Goal: Transaction & Acquisition: Purchase product/service

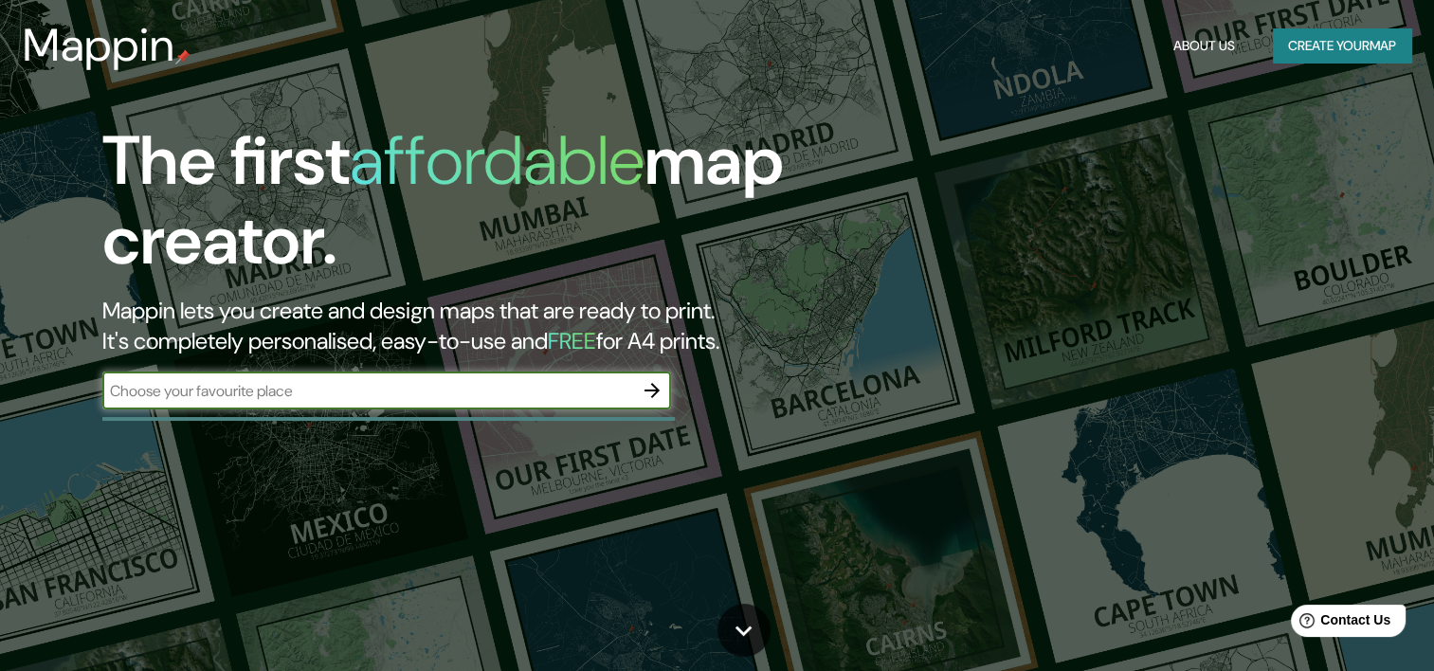
click at [662, 393] on icon "button" at bounding box center [652, 390] width 23 height 23
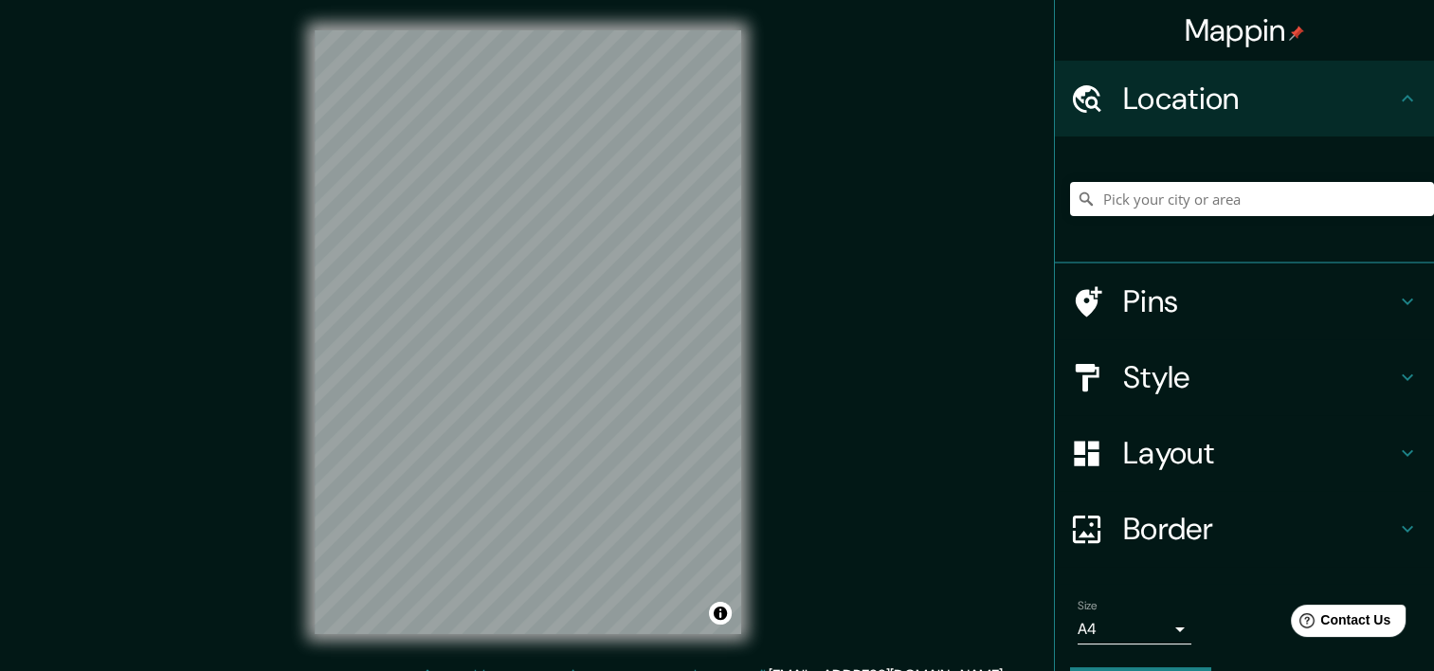
click at [1396, 299] on icon at bounding box center [1407, 301] width 23 height 23
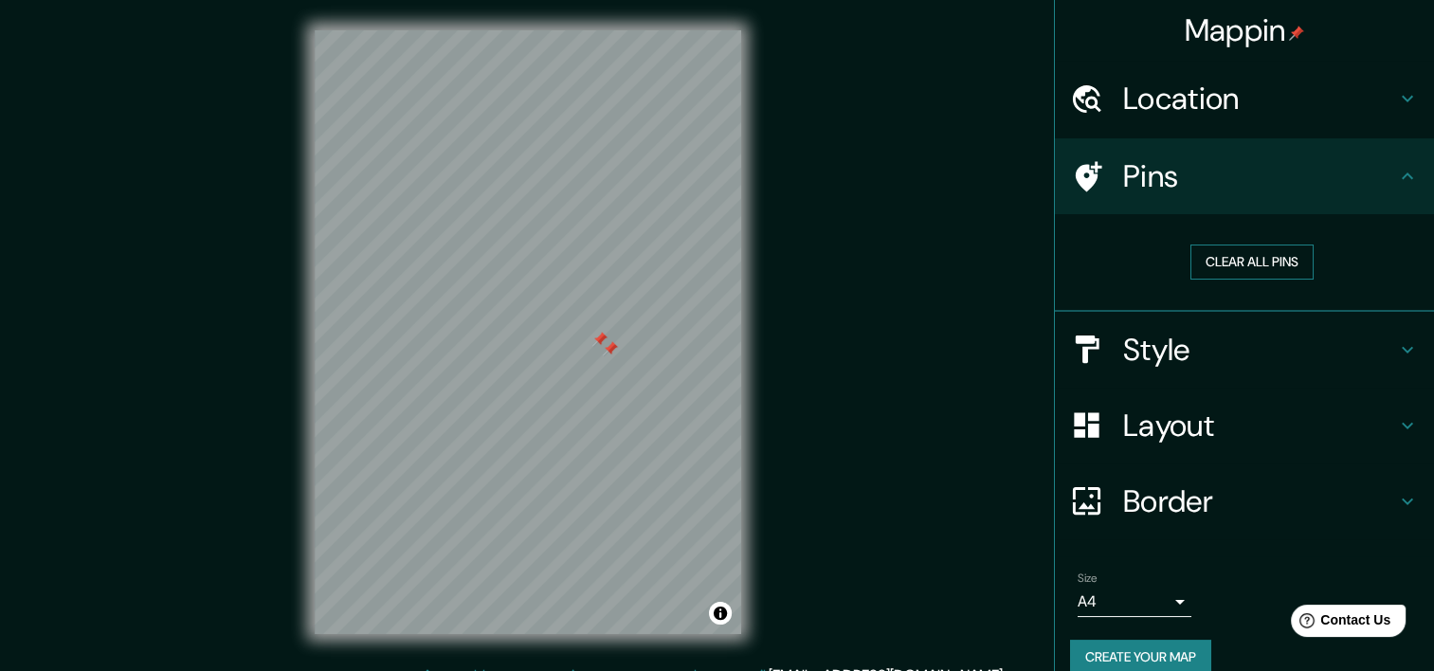
click at [1190, 248] on button "Clear all pins" at bounding box center [1251, 261] width 123 height 35
click at [1183, 337] on h4 "Style" at bounding box center [1259, 350] width 273 height 38
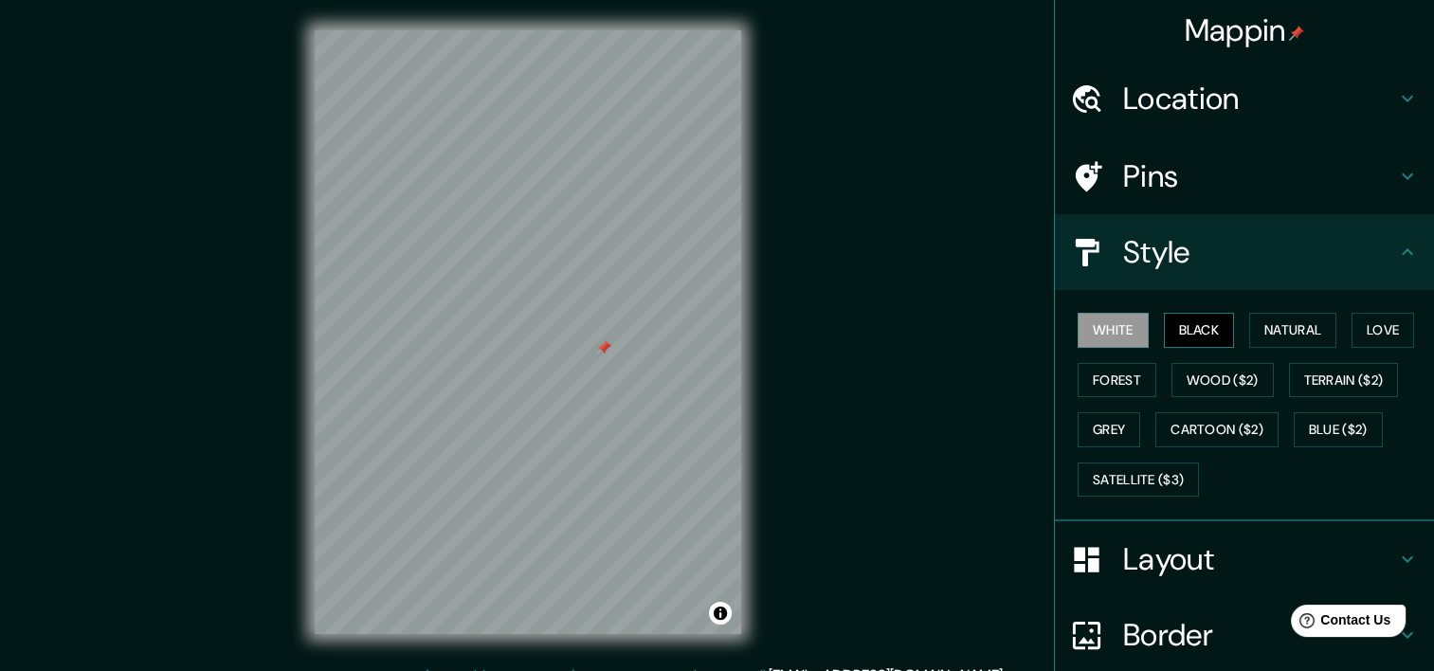
click at [1199, 325] on button "Black" at bounding box center [1199, 330] width 71 height 35
click at [1281, 330] on button "Natural" at bounding box center [1292, 330] width 87 height 35
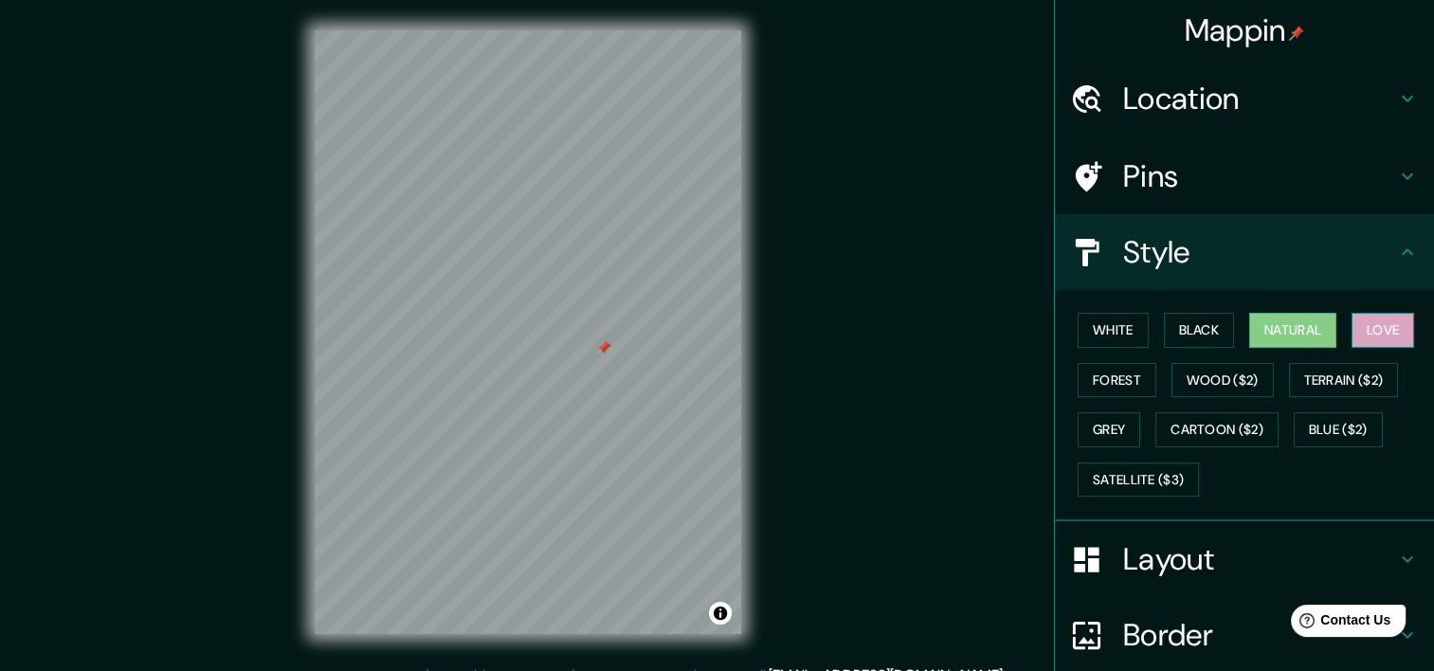
click at [1351, 334] on button "Love" at bounding box center [1382, 330] width 63 height 35
click at [1101, 391] on button "Forest" at bounding box center [1116, 380] width 79 height 35
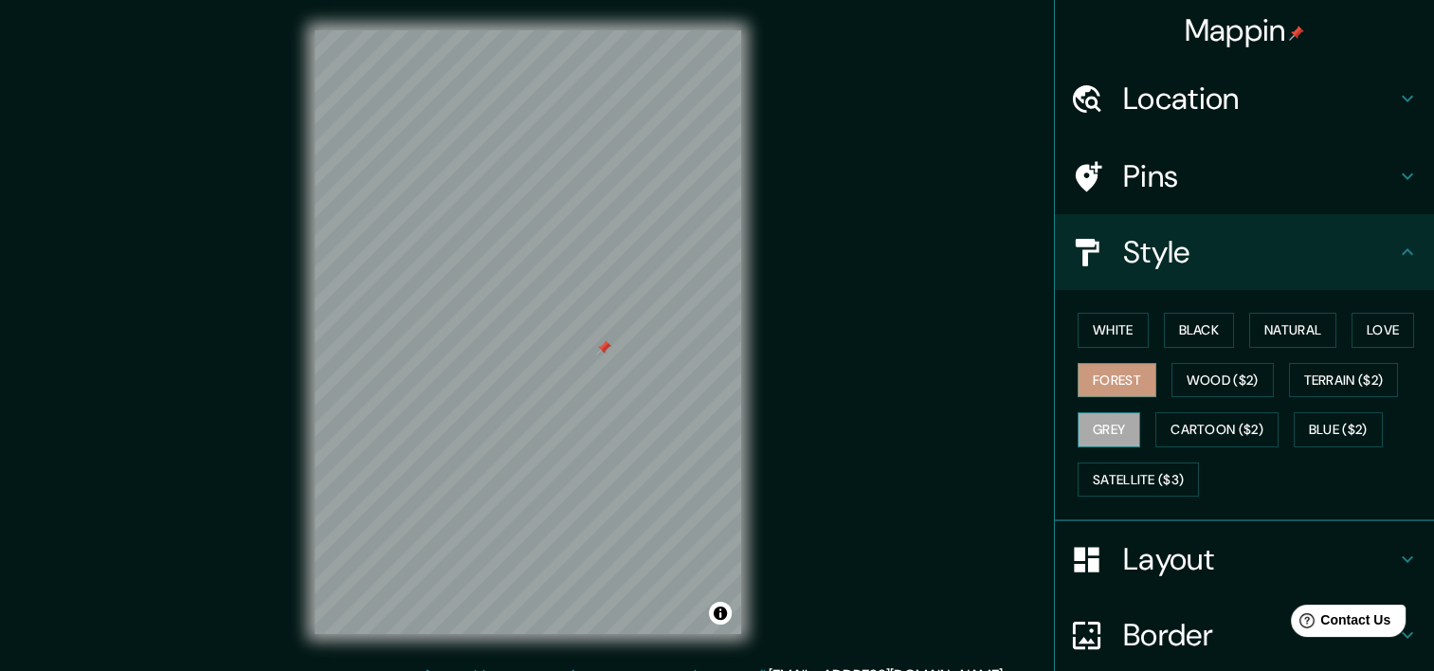
click at [1099, 424] on button "Grey" at bounding box center [1108, 429] width 63 height 35
click at [1090, 376] on button "Forest" at bounding box center [1116, 380] width 79 height 35
click at [1362, 333] on button "Love" at bounding box center [1382, 330] width 63 height 35
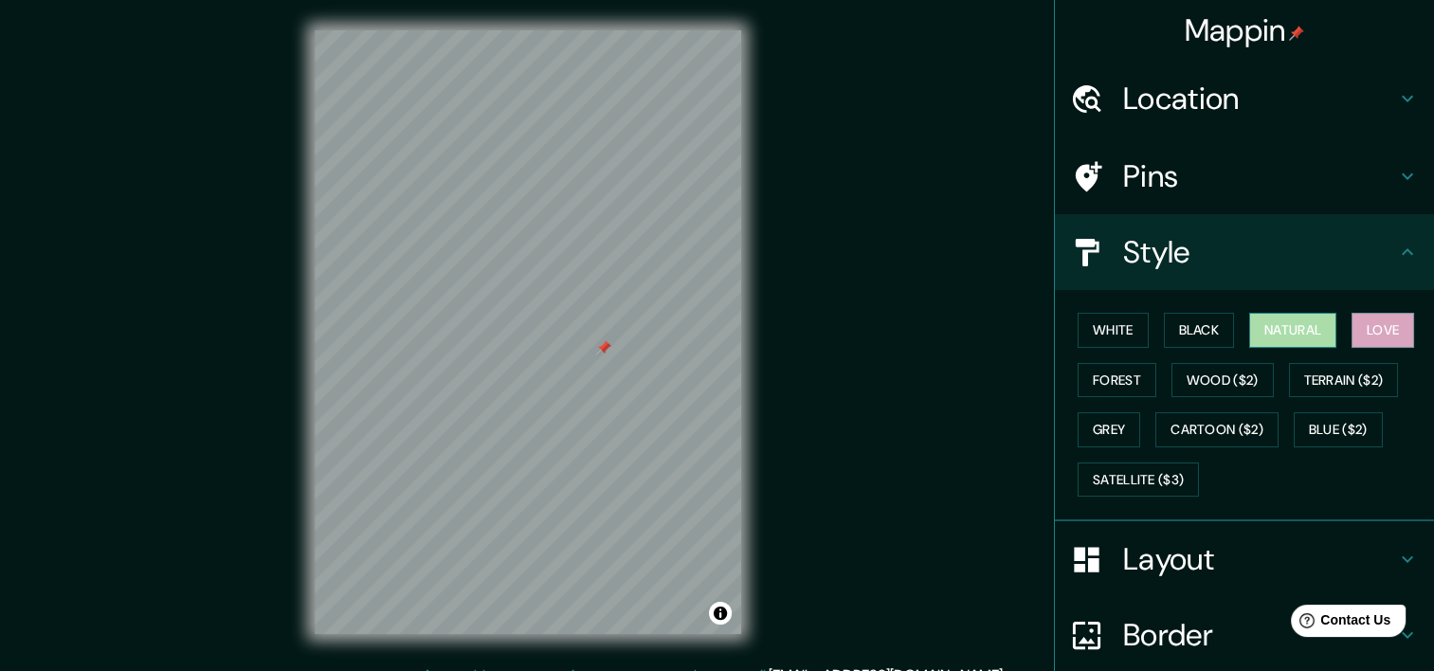
click at [1307, 331] on button "Natural" at bounding box center [1292, 330] width 87 height 35
click at [1179, 332] on button "Black" at bounding box center [1199, 330] width 71 height 35
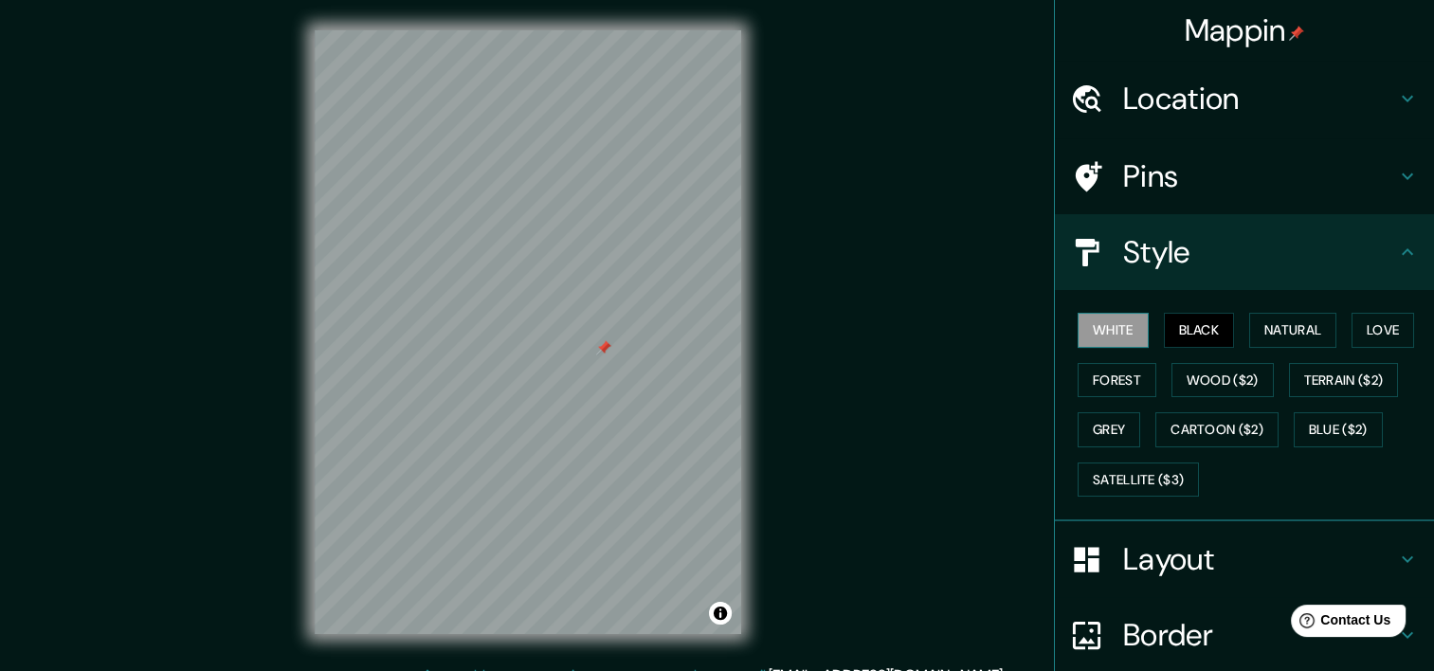
click at [1114, 334] on button "White" at bounding box center [1112, 330] width 71 height 35
click at [1377, 326] on button "Love" at bounding box center [1382, 330] width 63 height 35
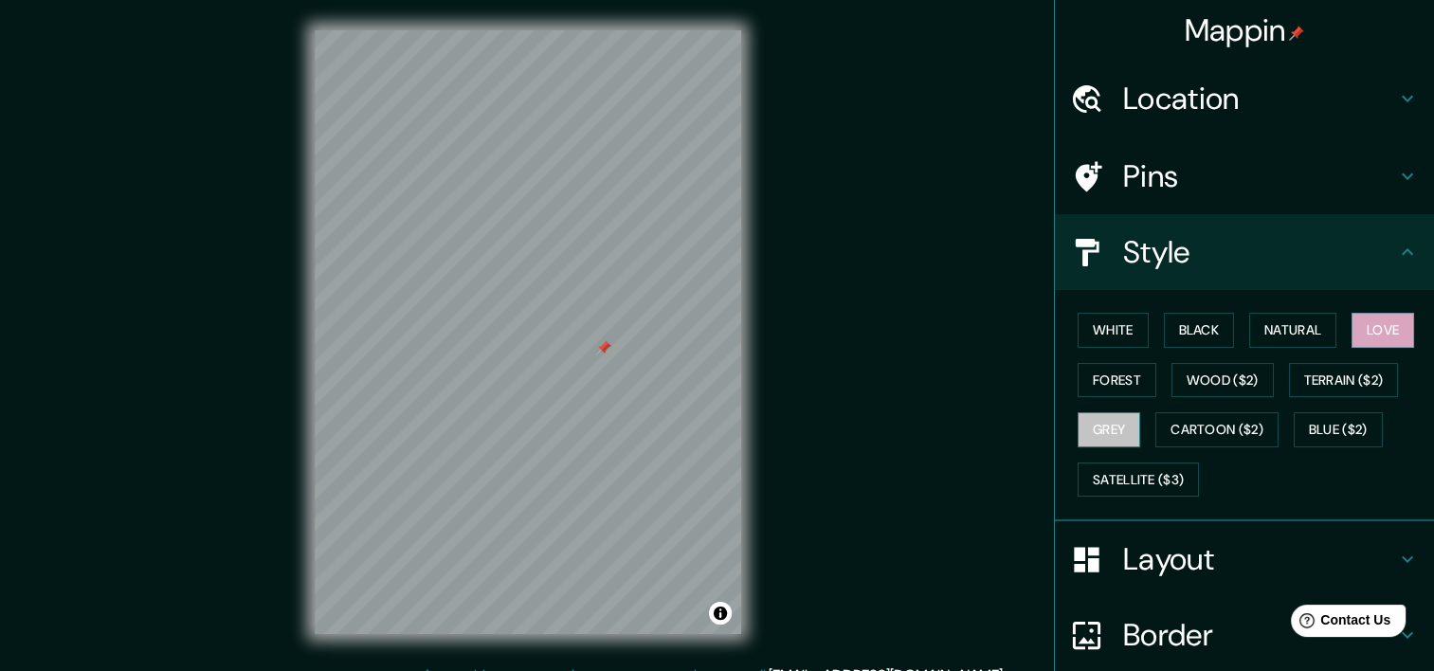
click at [1111, 424] on button "Grey" at bounding box center [1108, 429] width 63 height 35
click at [1111, 379] on button "Forest" at bounding box center [1116, 380] width 79 height 35
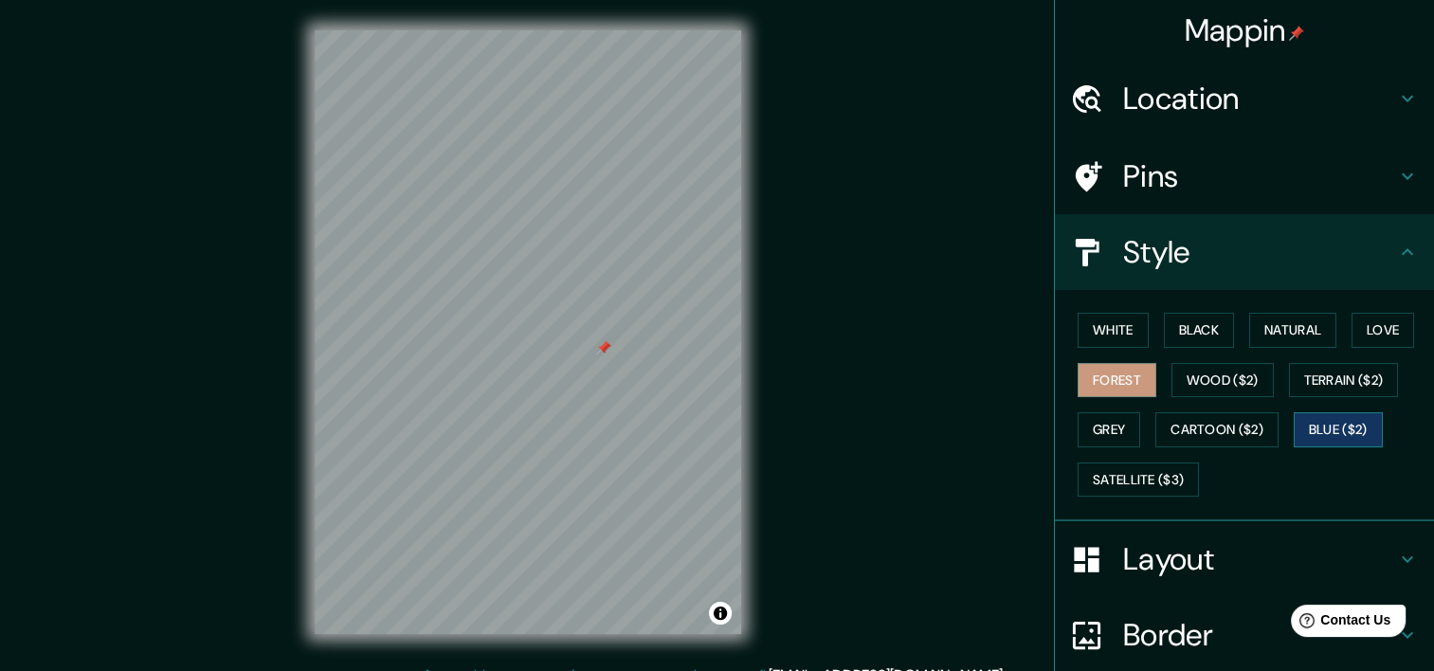
click at [1316, 436] on button "Blue ($2)" at bounding box center [1337, 429] width 89 height 35
click at [1224, 424] on button "Cartoon ($2)" at bounding box center [1216, 429] width 123 height 35
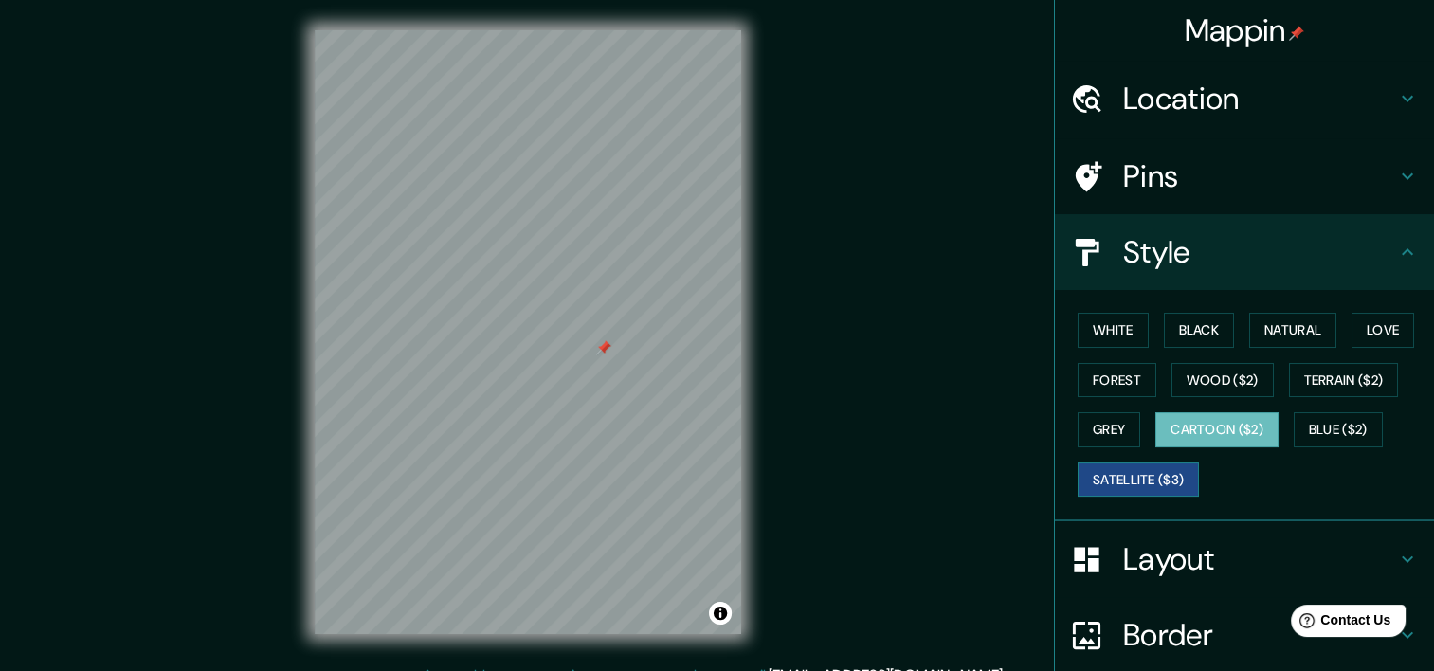
click at [1134, 486] on button "Satellite ($3)" at bounding box center [1137, 479] width 121 height 35
click at [1108, 336] on button "White" at bounding box center [1112, 330] width 71 height 35
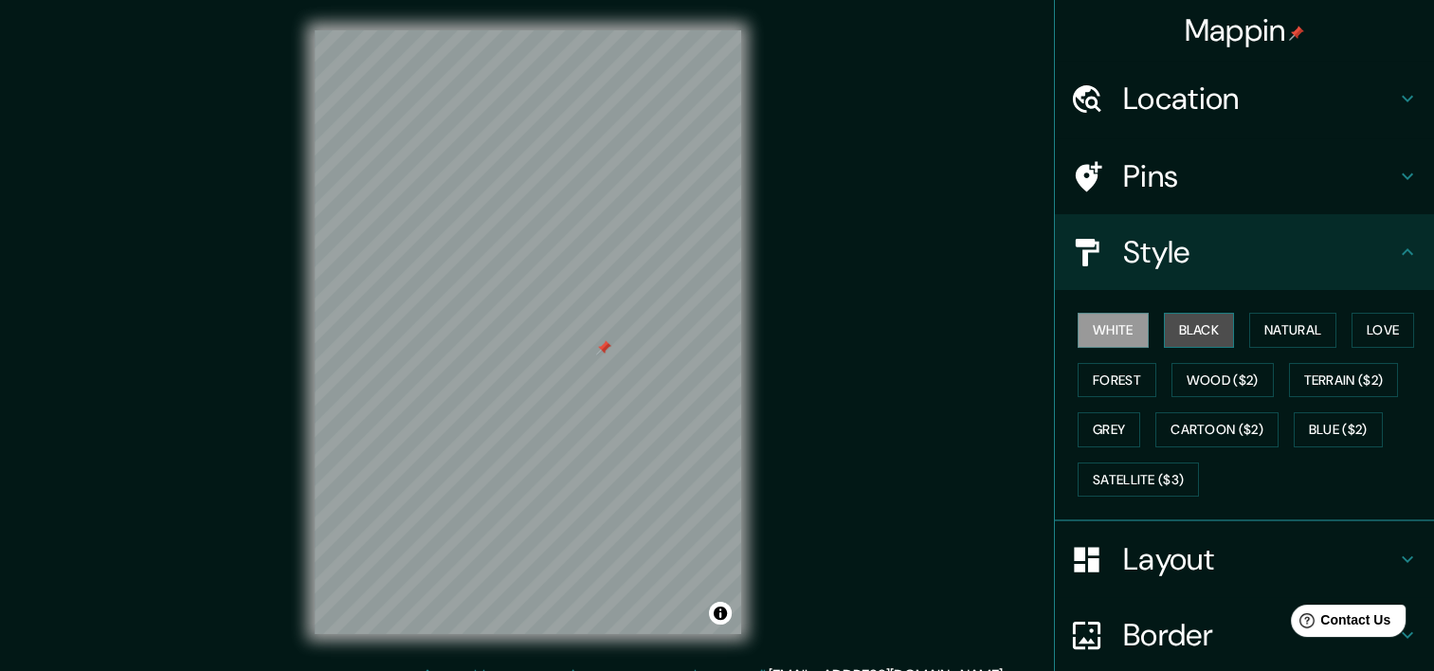
click at [1201, 326] on button "Black" at bounding box center [1199, 330] width 71 height 35
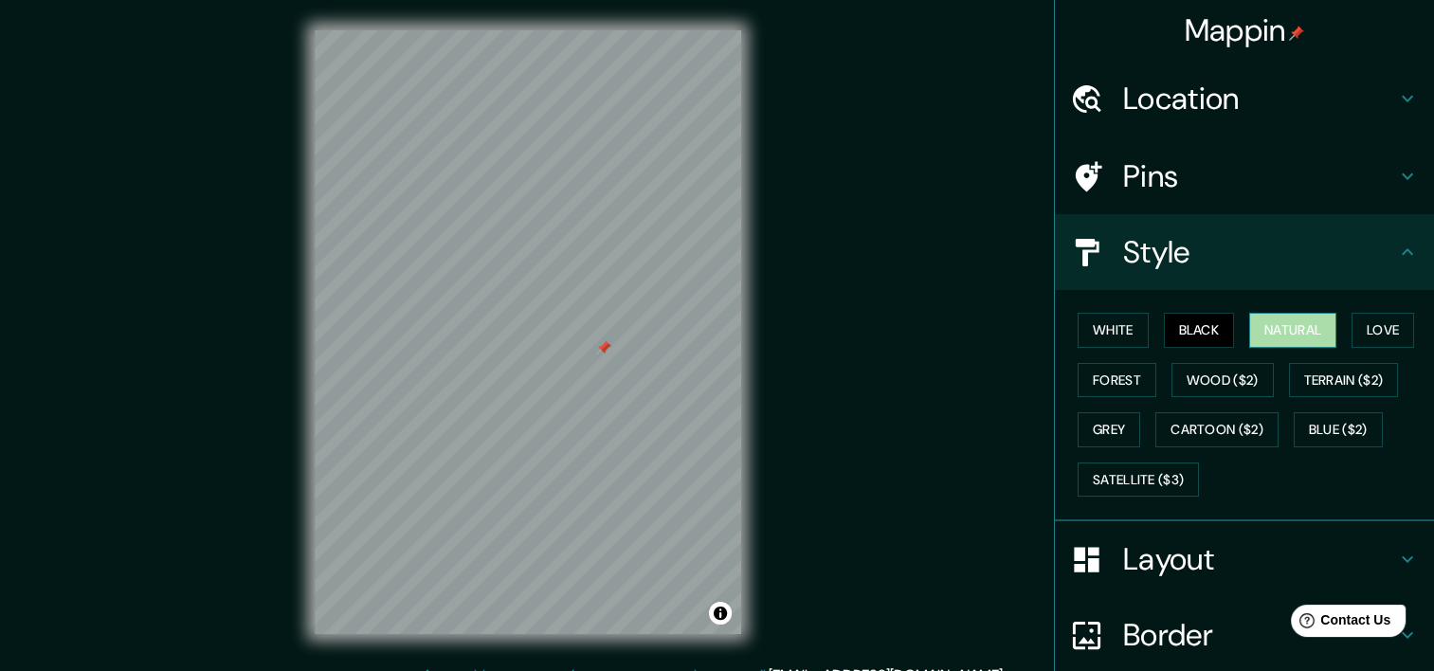
click at [1258, 326] on button "Natural" at bounding box center [1292, 330] width 87 height 35
click at [1361, 336] on button "Love" at bounding box center [1382, 330] width 63 height 35
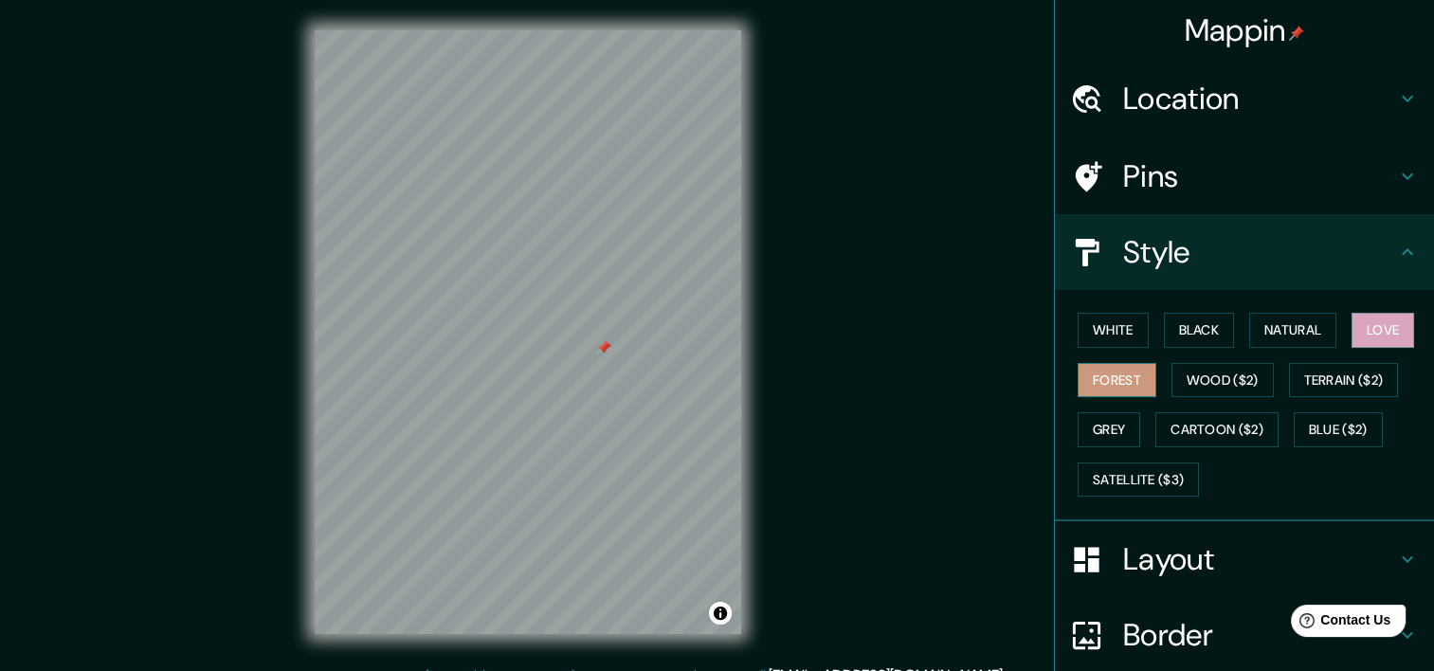
click at [1129, 385] on button "Forest" at bounding box center [1116, 380] width 79 height 35
click at [1376, 331] on button "Love" at bounding box center [1382, 330] width 63 height 35
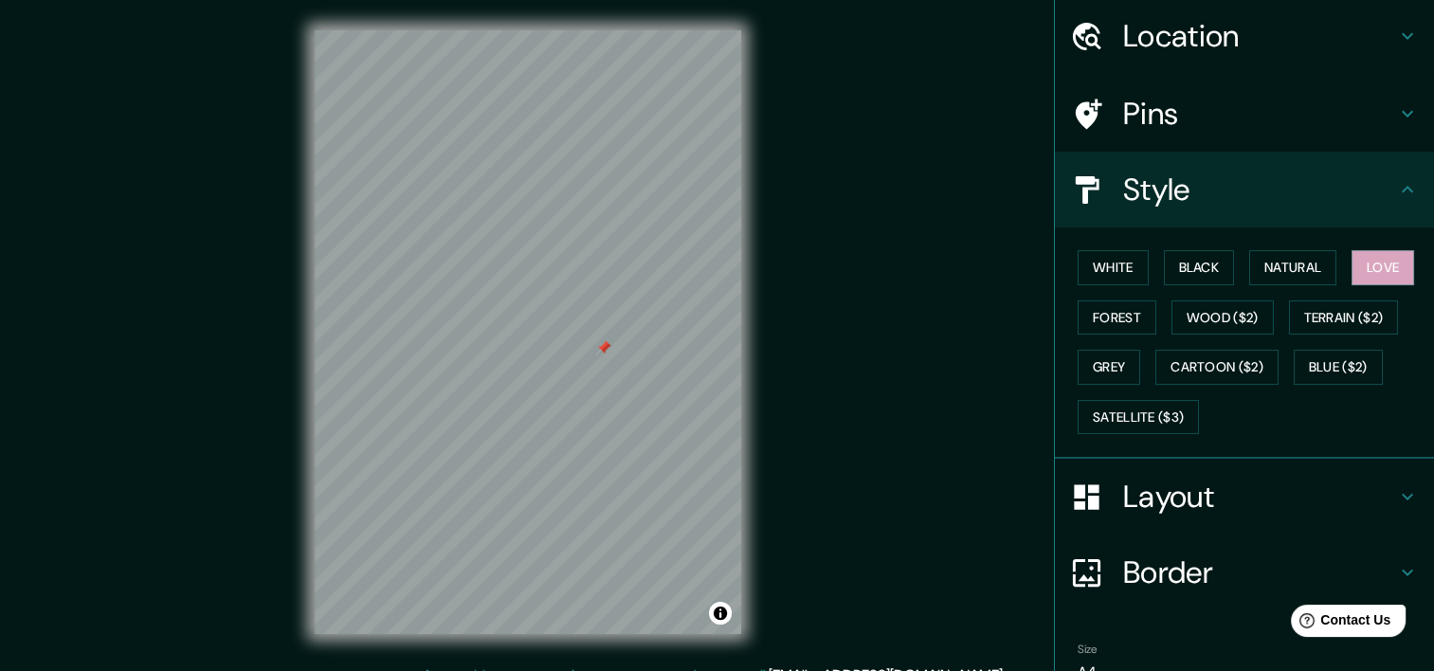
scroll to position [156, 0]
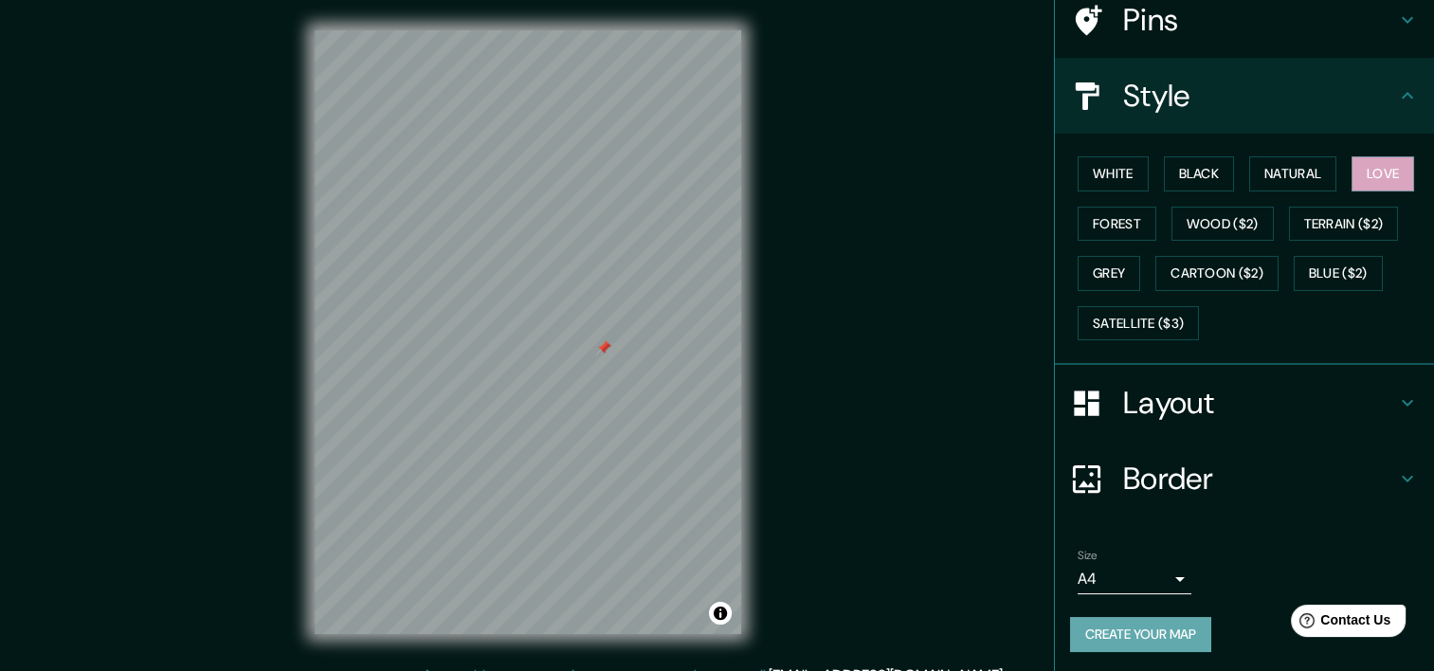
click at [1124, 634] on button "Create your map" at bounding box center [1140, 634] width 141 height 35
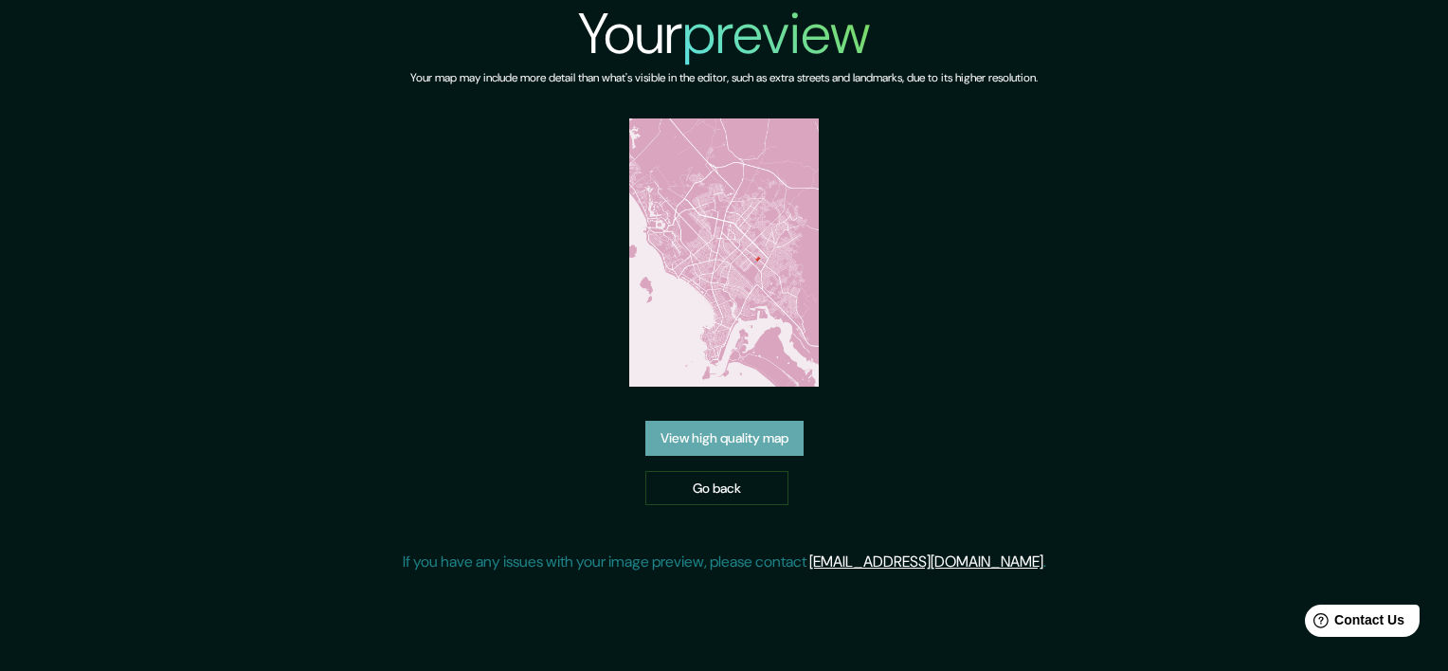
click at [724, 429] on link "View high quality map" at bounding box center [724, 438] width 158 height 35
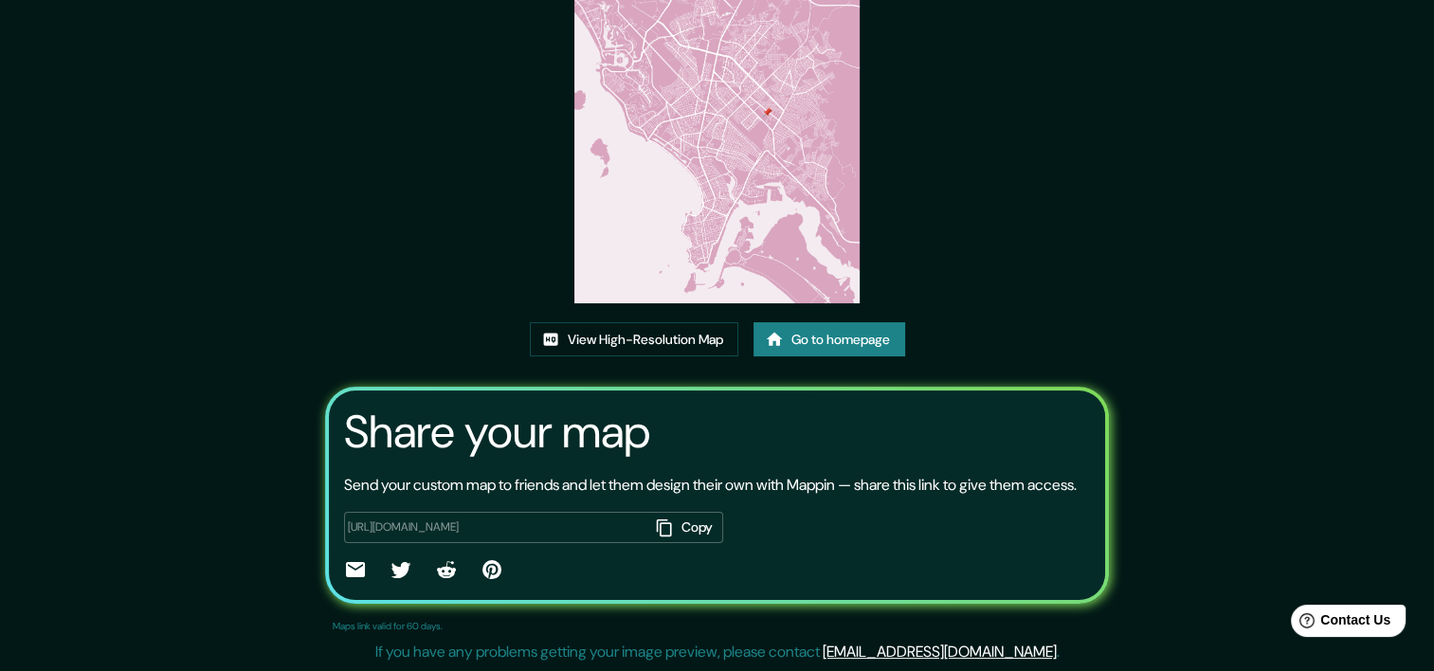
scroll to position [205, 0]
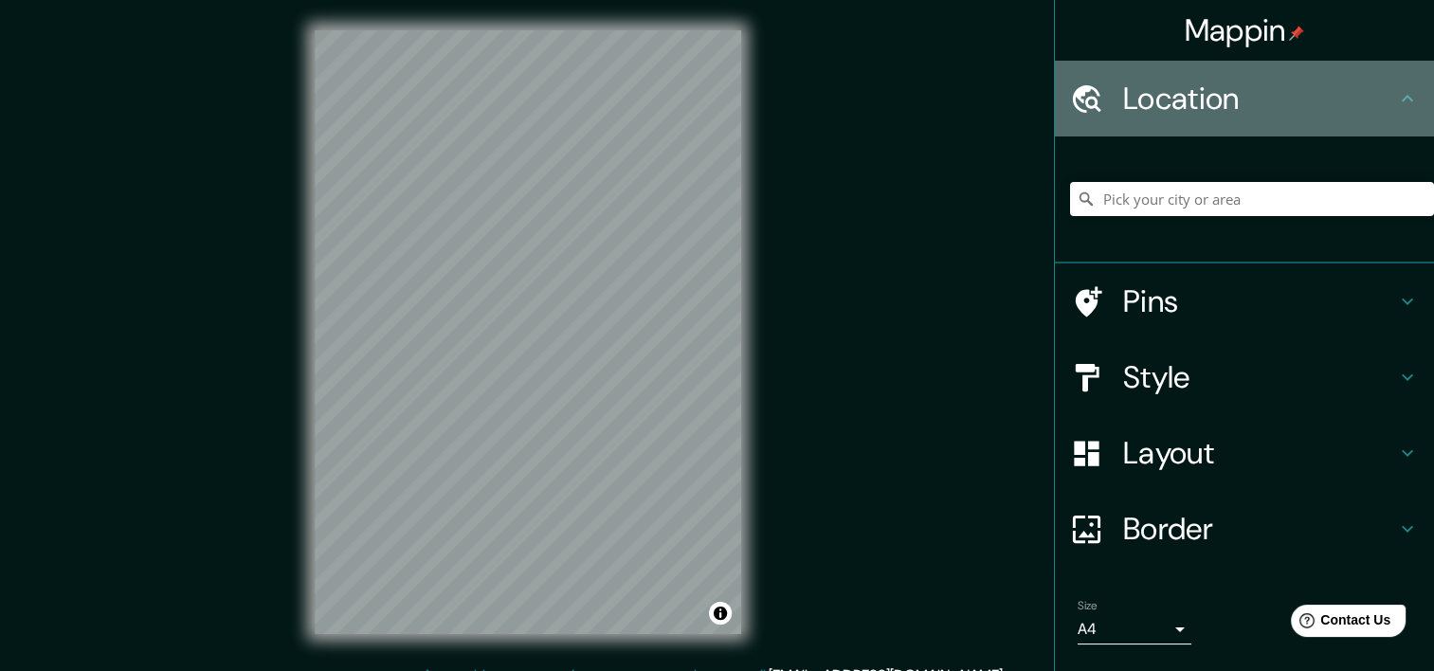
click at [1396, 106] on icon at bounding box center [1407, 98] width 23 height 23
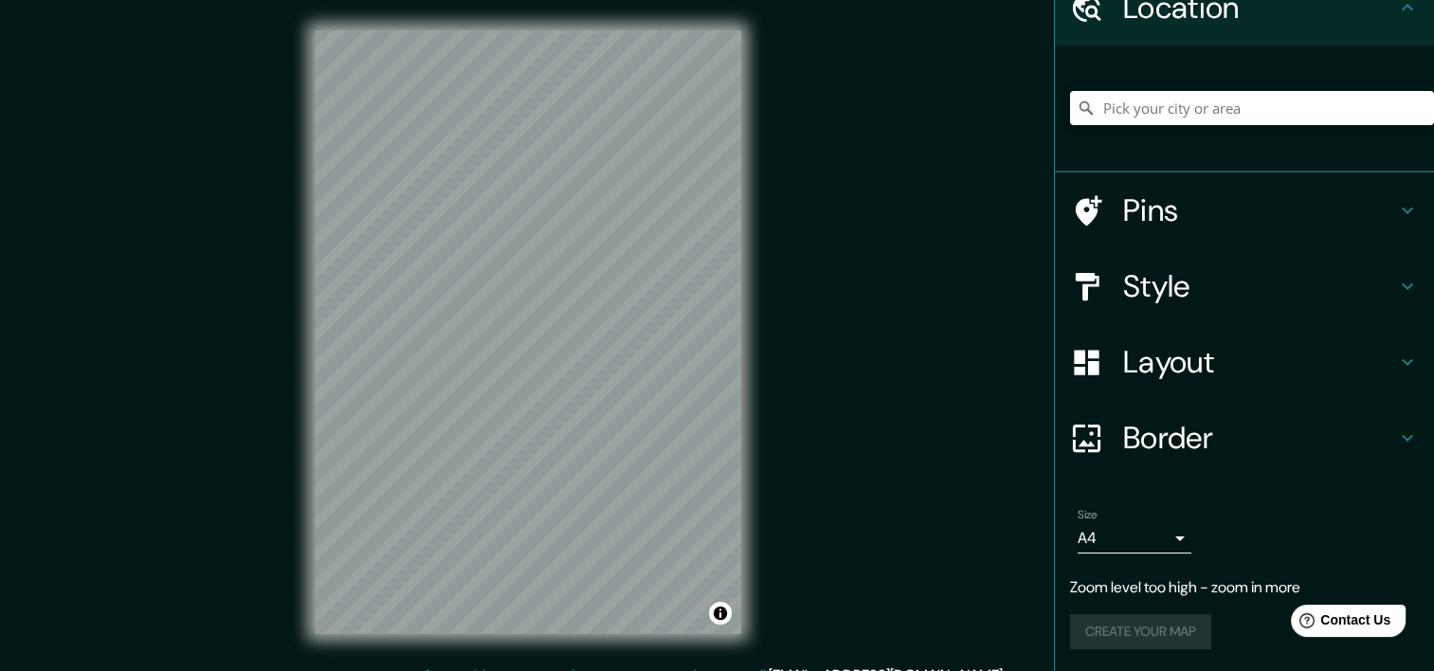
scroll to position [24, 0]
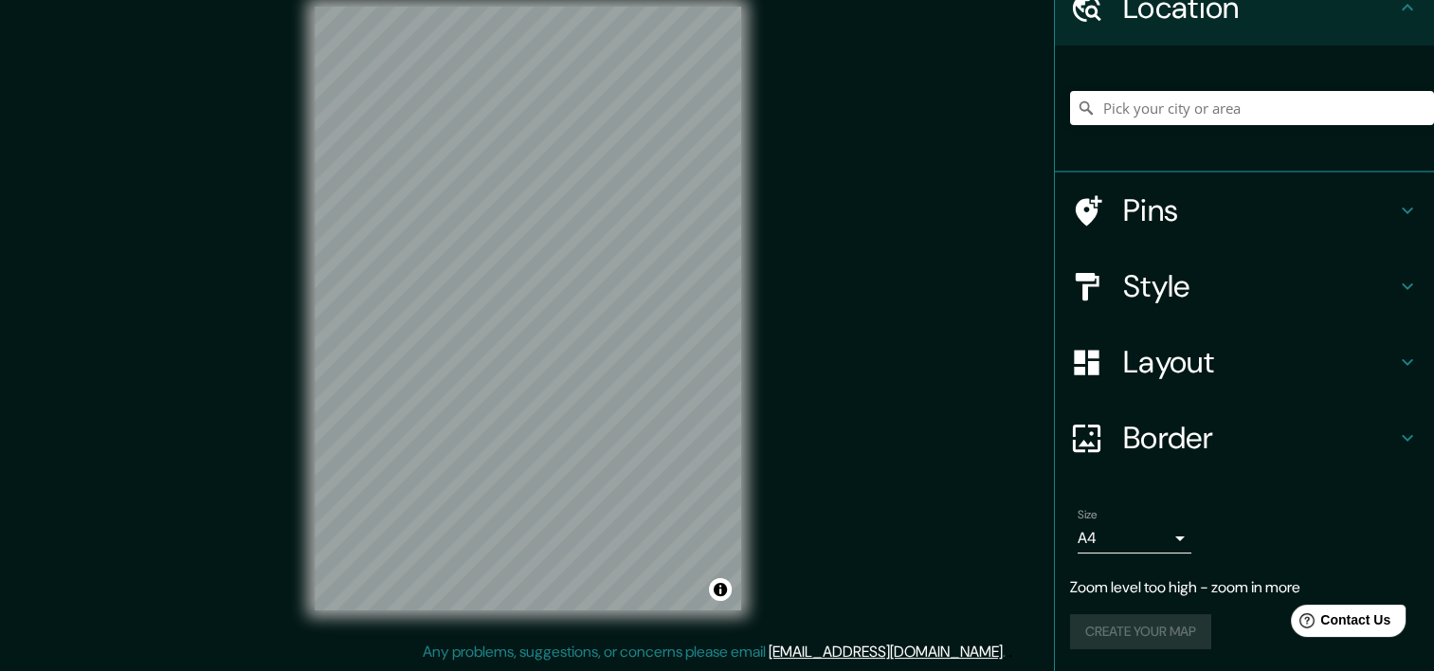
click at [1353, 343] on h4 "Layout" at bounding box center [1259, 362] width 273 height 38
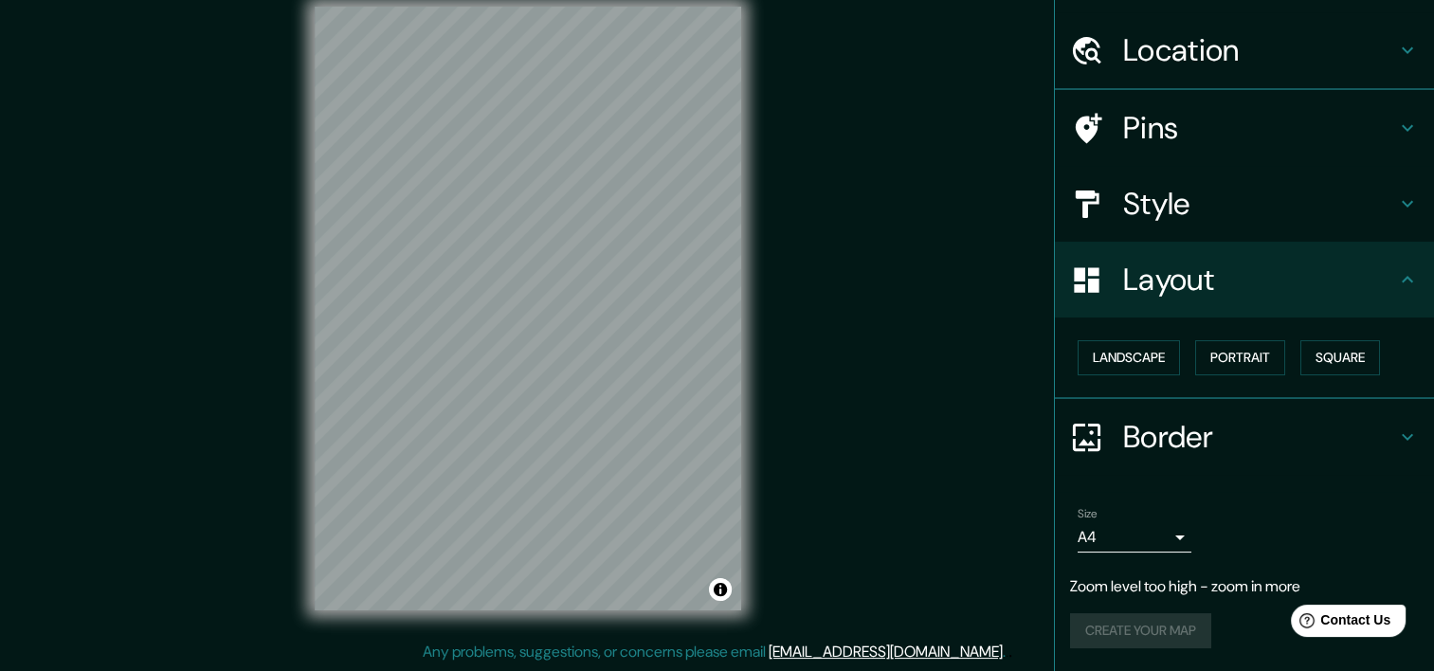
scroll to position [46, 0]
click at [1365, 436] on h4 "Border" at bounding box center [1259, 440] width 273 height 38
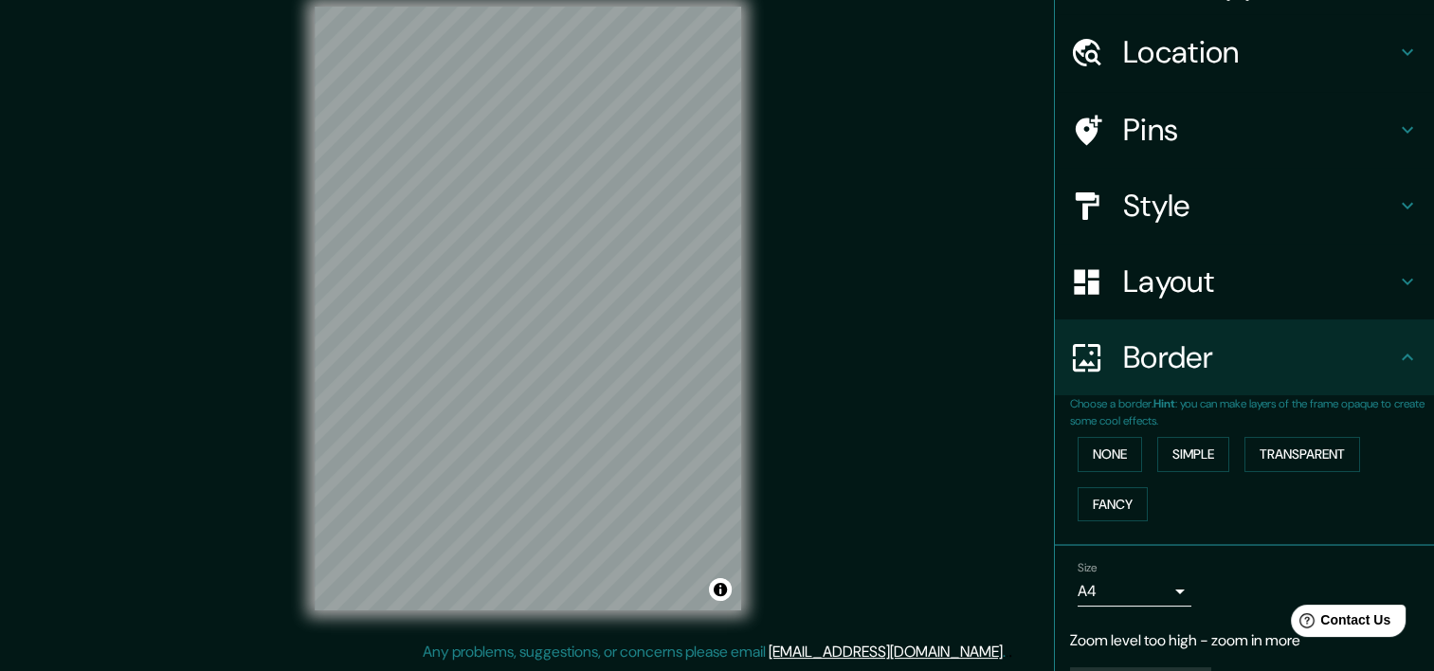
scroll to position [99, 0]
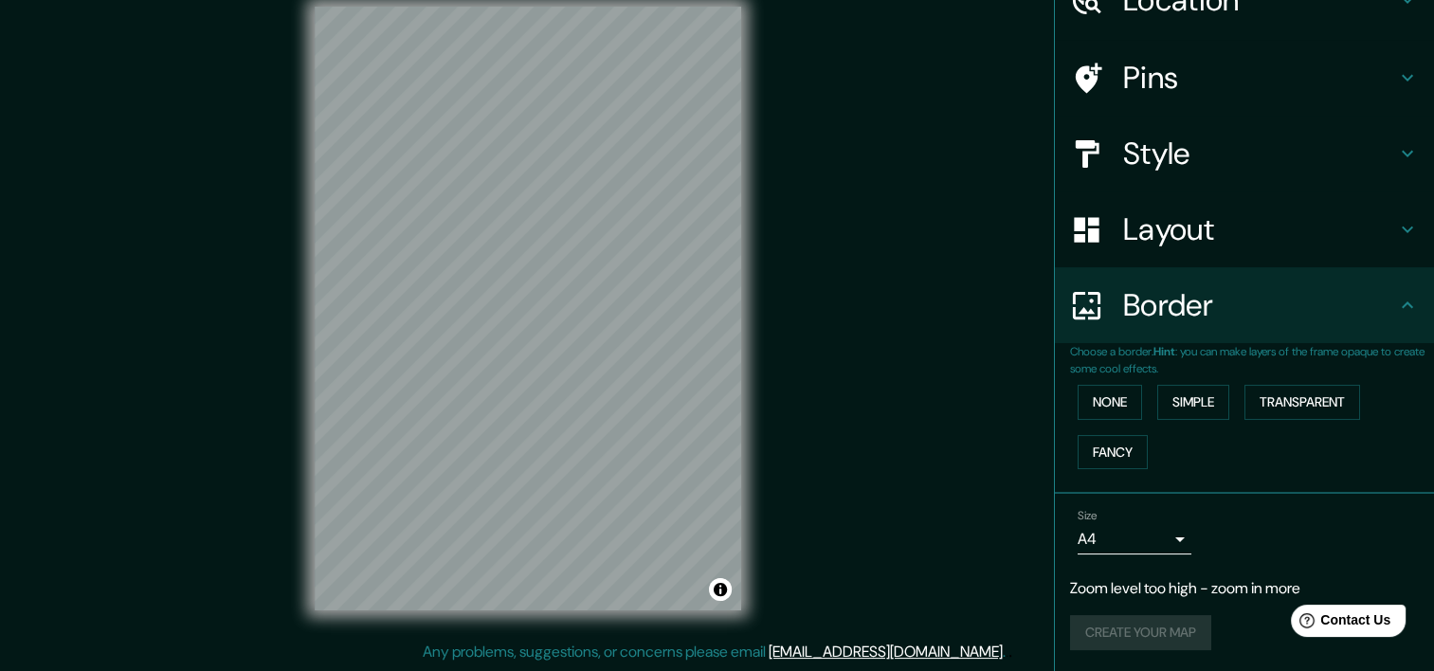
click at [1145, 642] on div "Create your map" at bounding box center [1244, 632] width 349 height 35
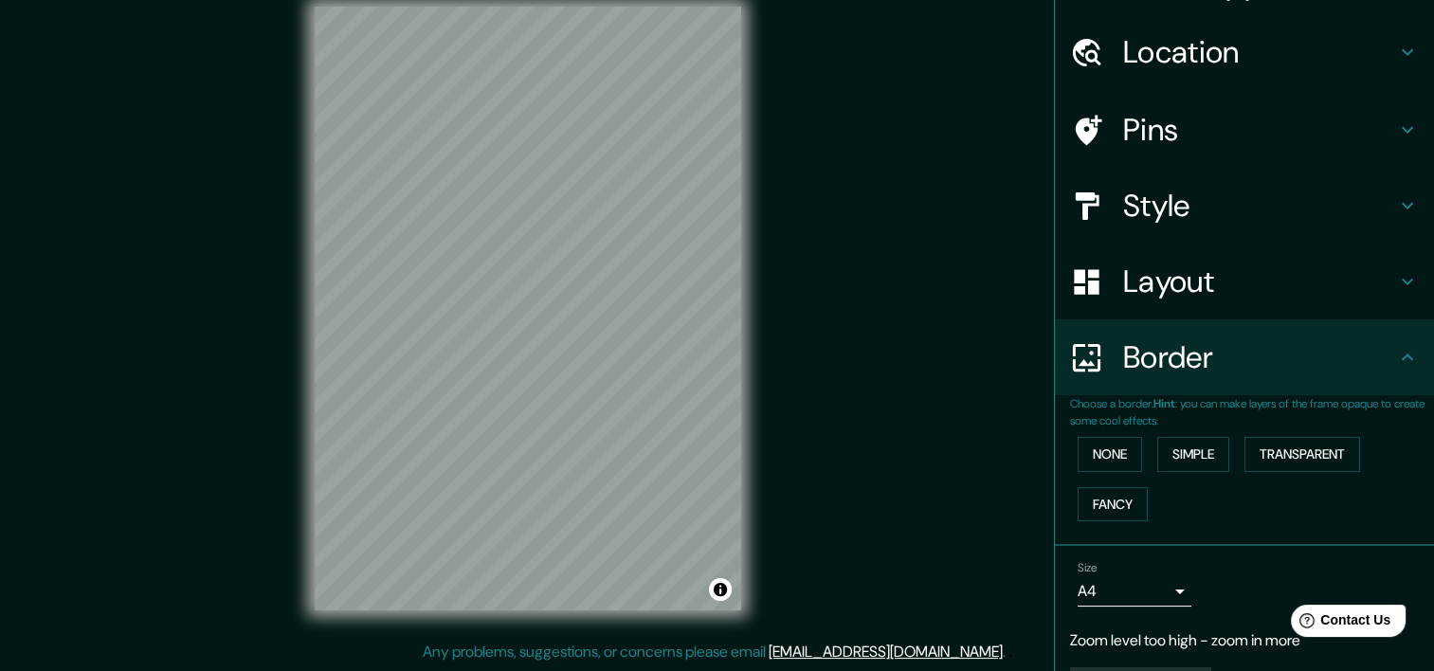
scroll to position [0, 0]
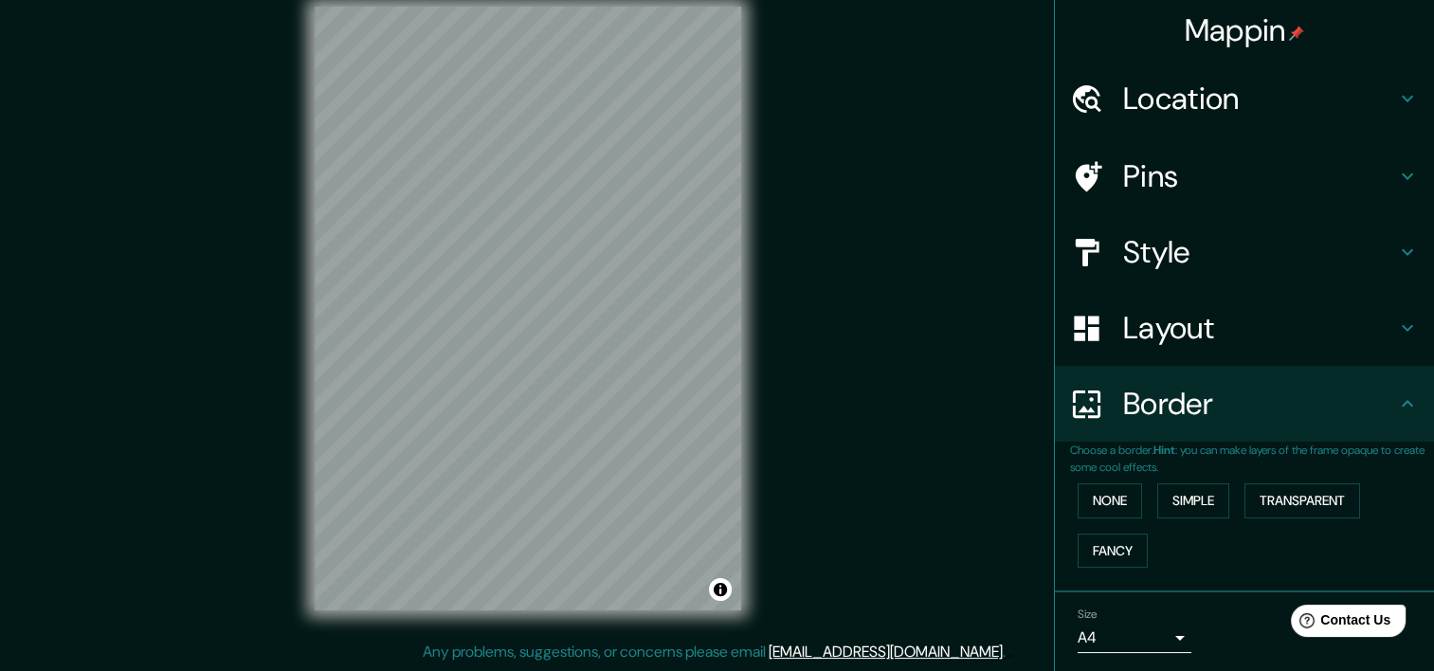
click at [1311, 250] on h4 "Style" at bounding box center [1259, 252] width 273 height 38
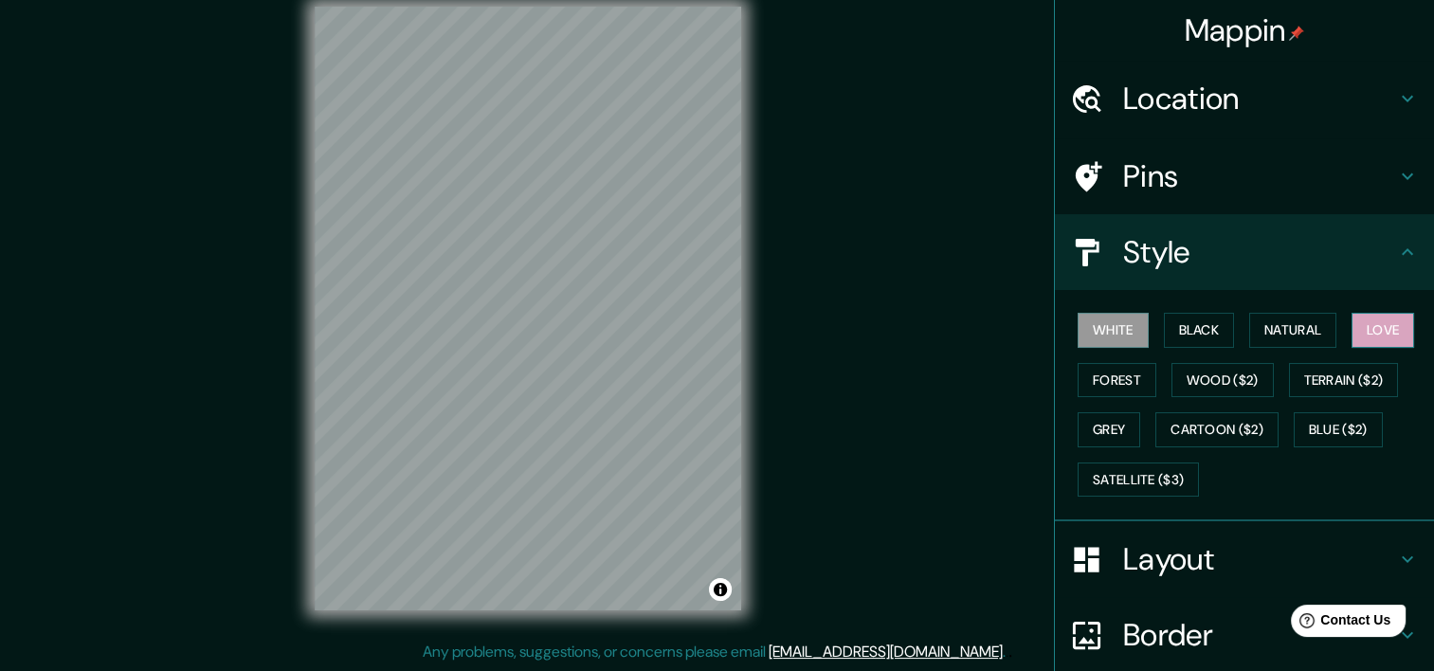
click at [1389, 319] on button "Love" at bounding box center [1382, 330] width 63 height 35
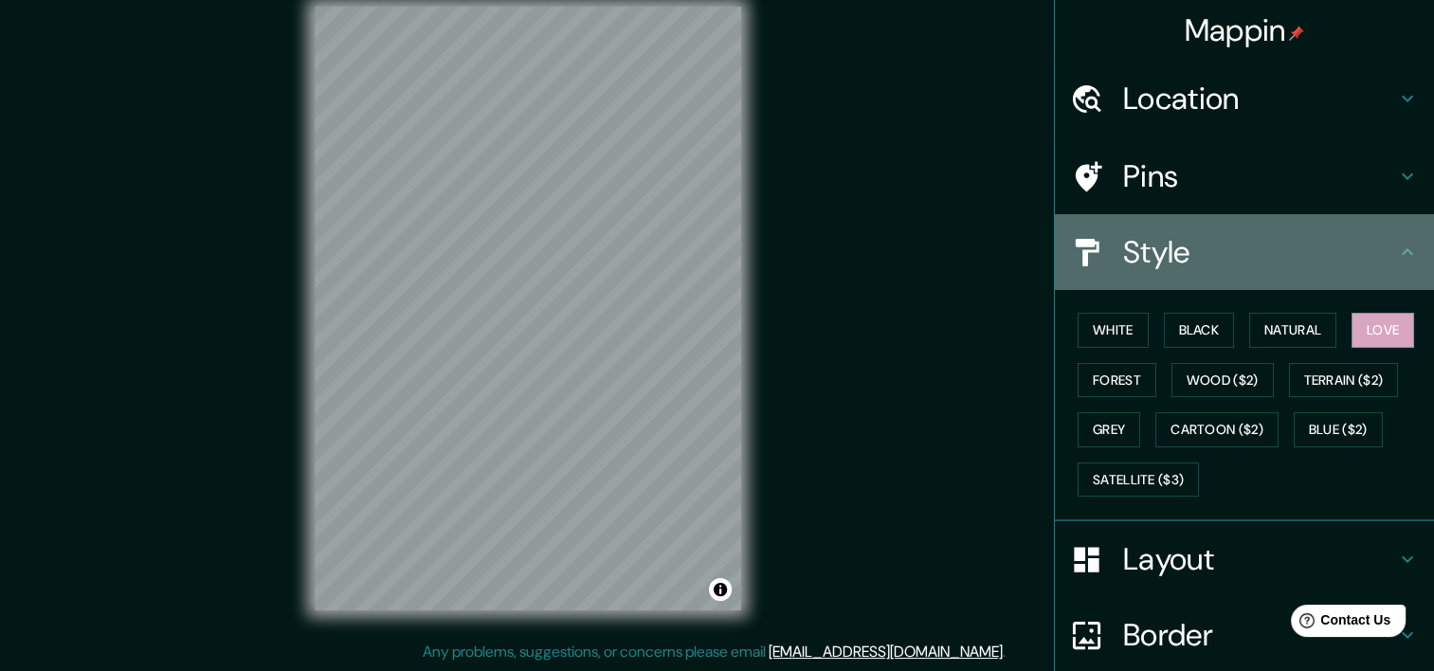
click at [1396, 244] on icon at bounding box center [1407, 252] width 23 height 23
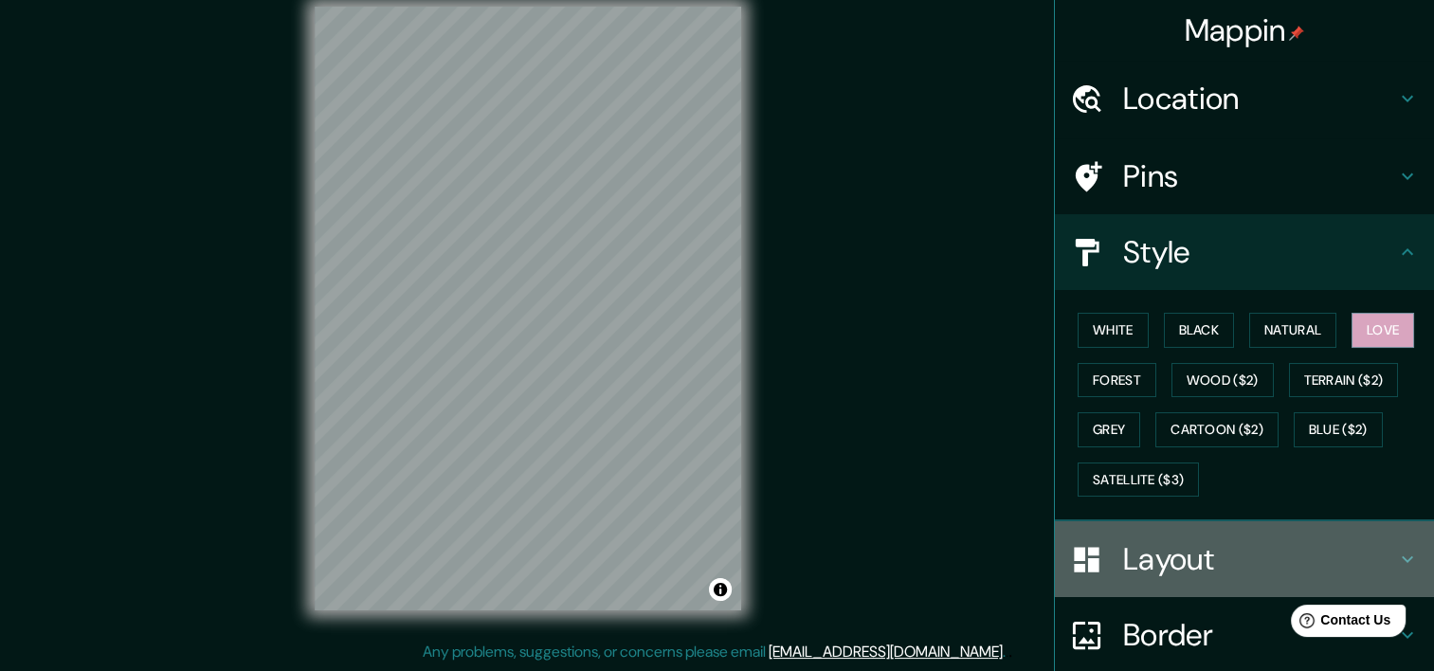
click at [1133, 569] on h4 "Layout" at bounding box center [1259, 559] width 273 height 38
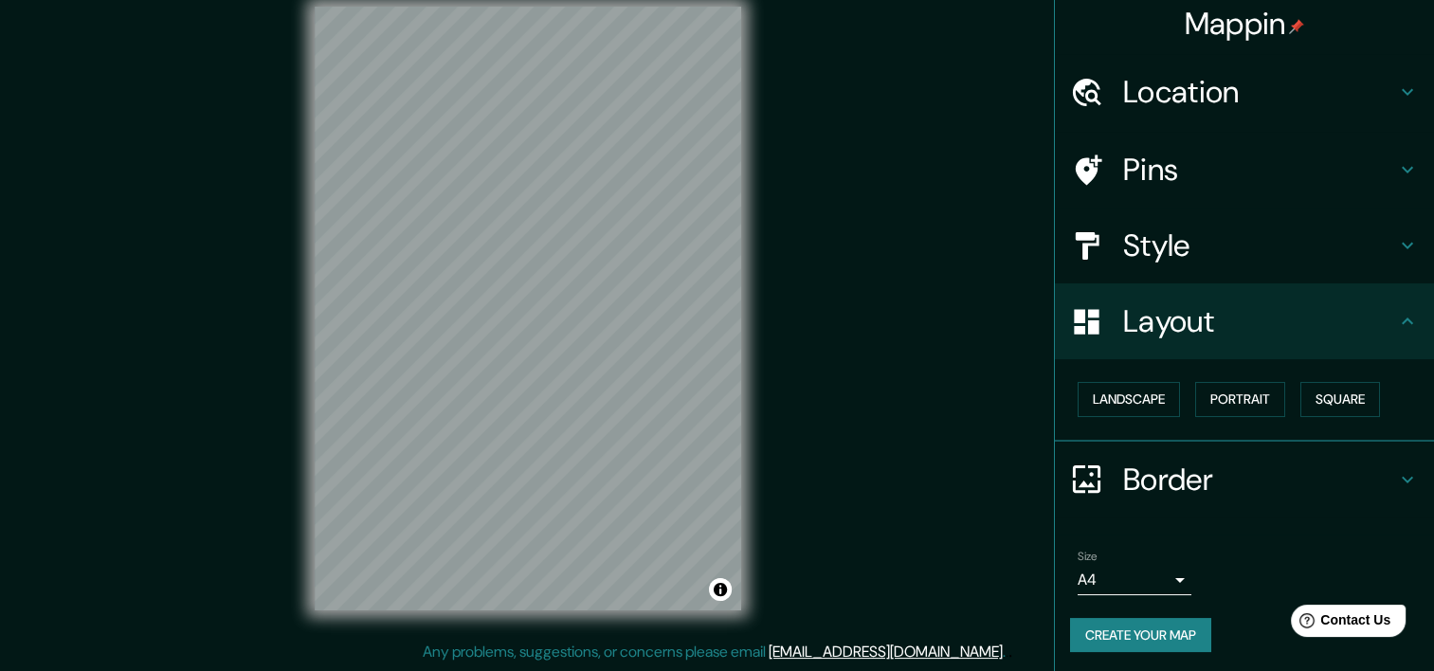
scroll to position [9, 0]
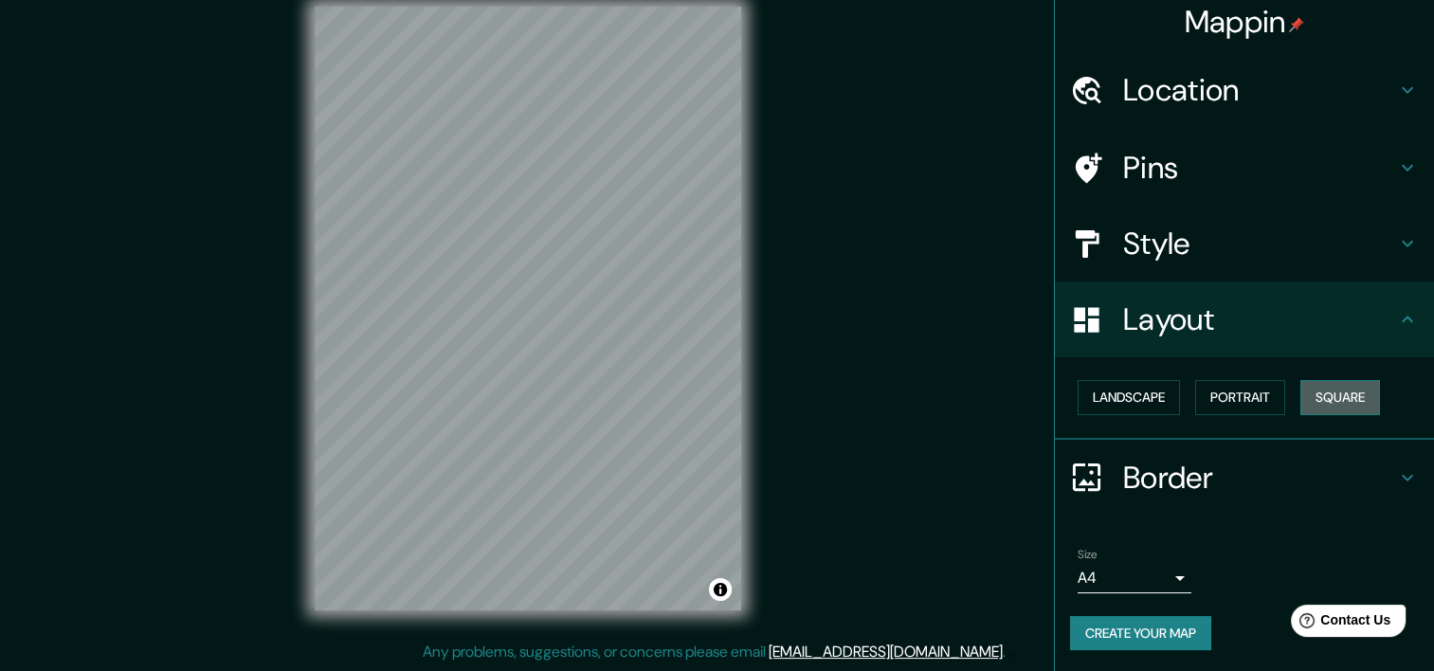
click at [1327, 402] on button "Square" at bounding box center [1340, 397] width 80 height 35
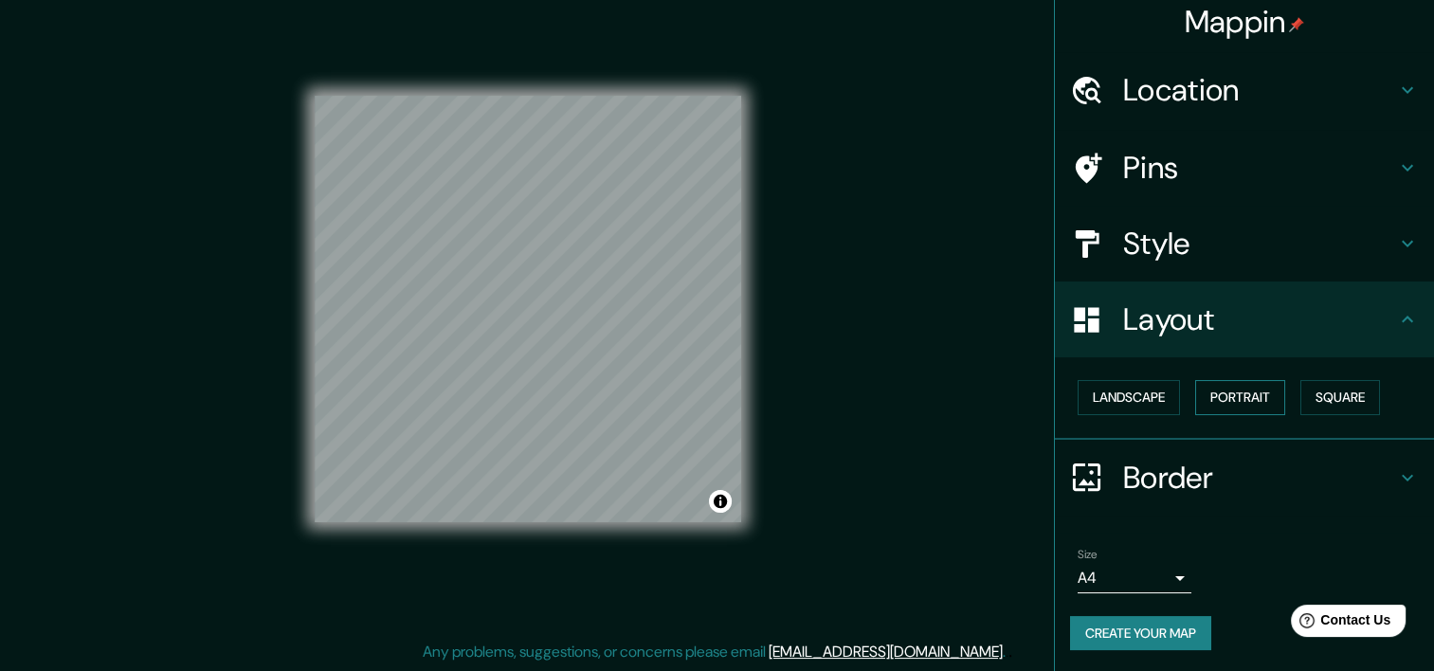
click at [1228, 398] on button "Portrait" at bounding box center [1240, 397] width 90 height 35
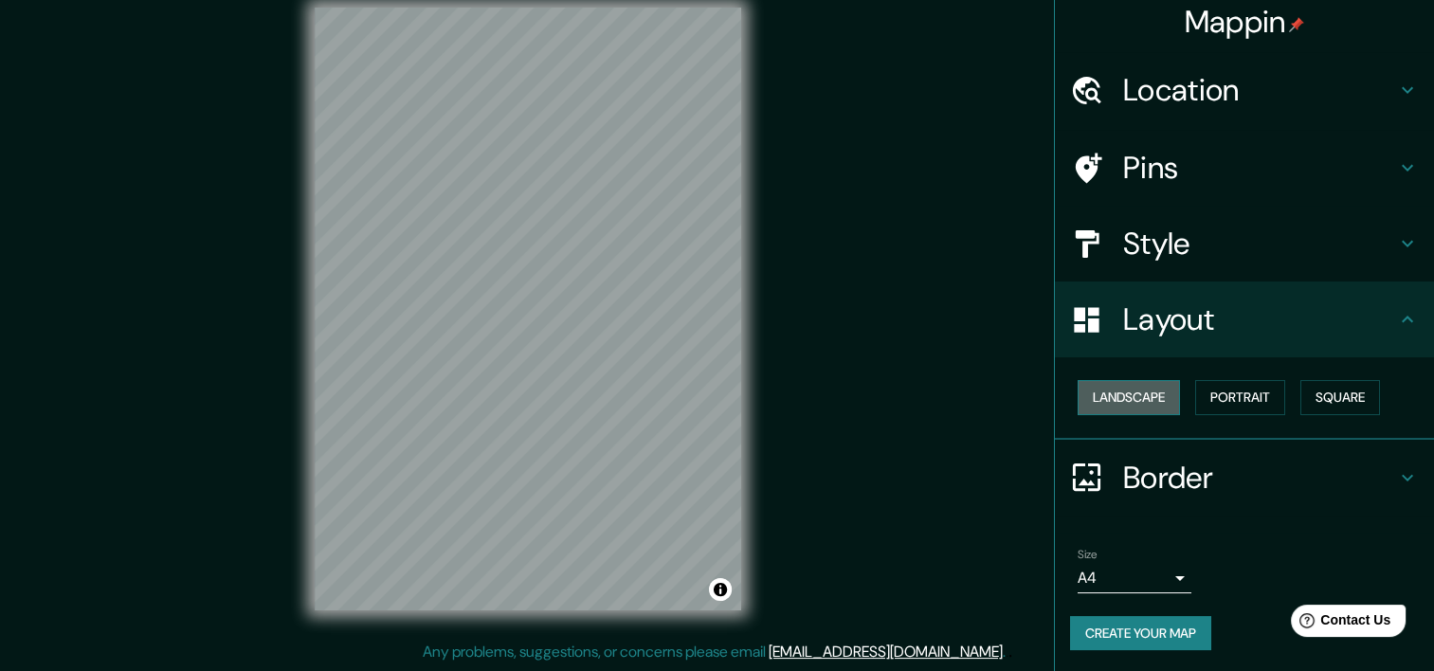
click at [1148, 398] on button "Landscape" at bounding box center [1128, 397] width 102 height 35
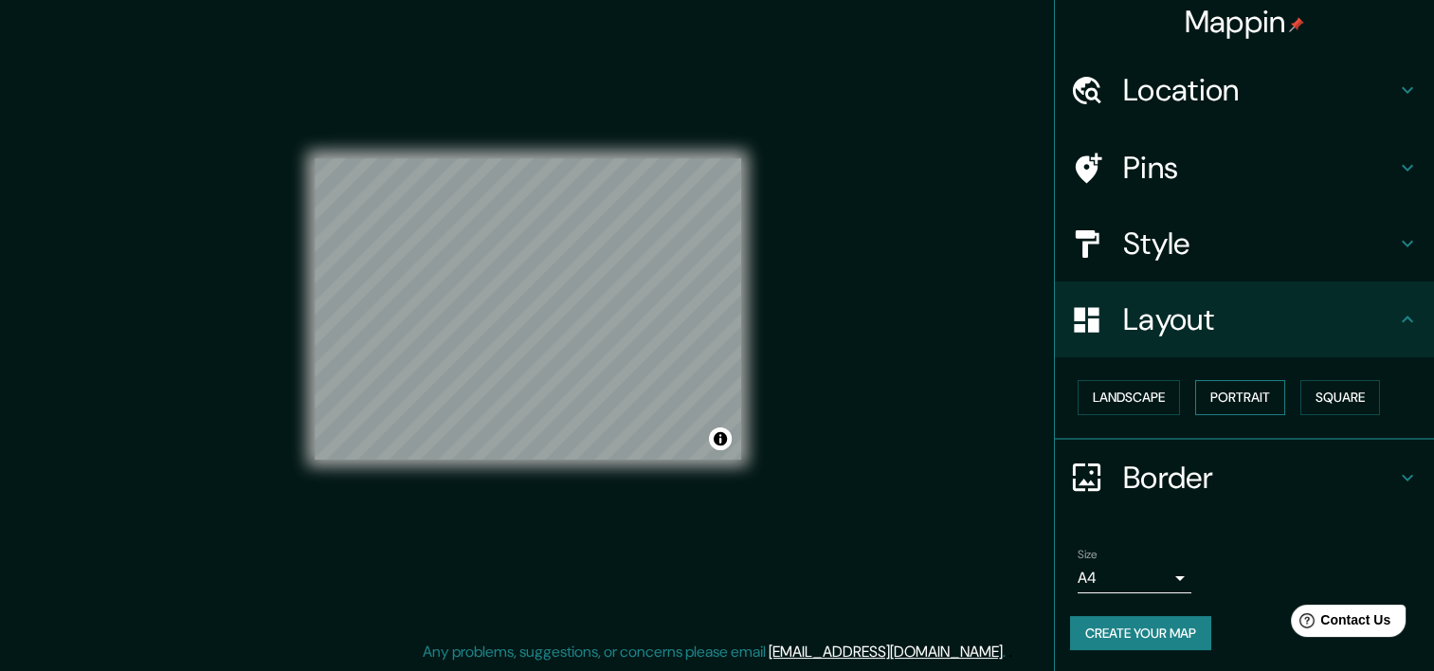
click at [1218, 394] on button "Portrait" at bounding box center [1240, 397] width 90 height 35
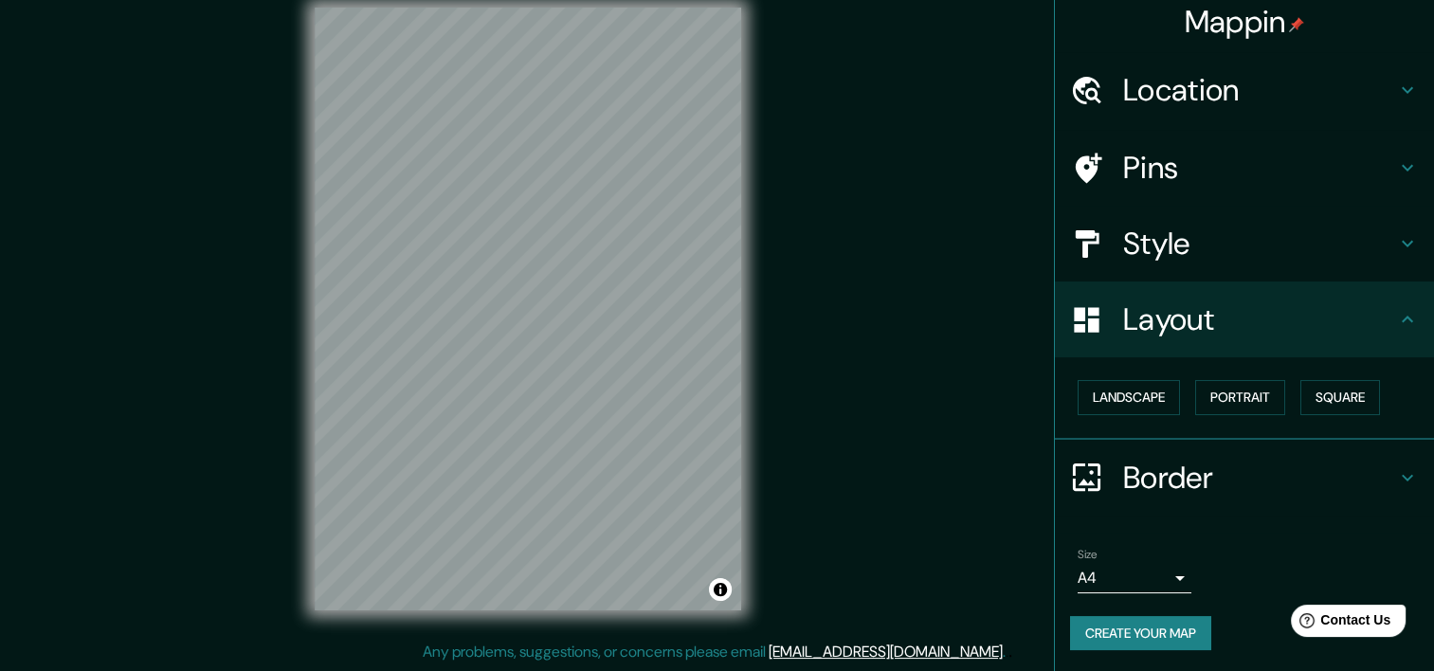
click at [1279, 481] on h4 "Border" at bounding box center [1259, 478] width 273 height 38
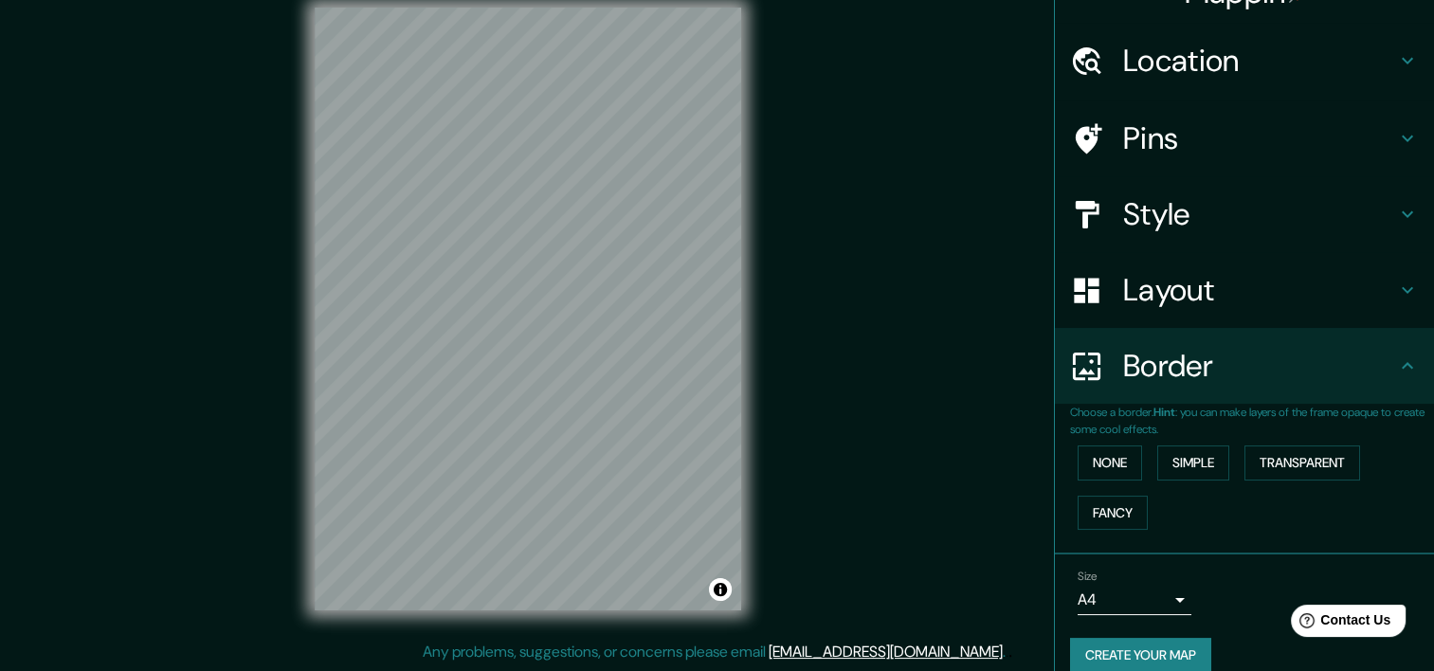
scroll to position [61, 0]
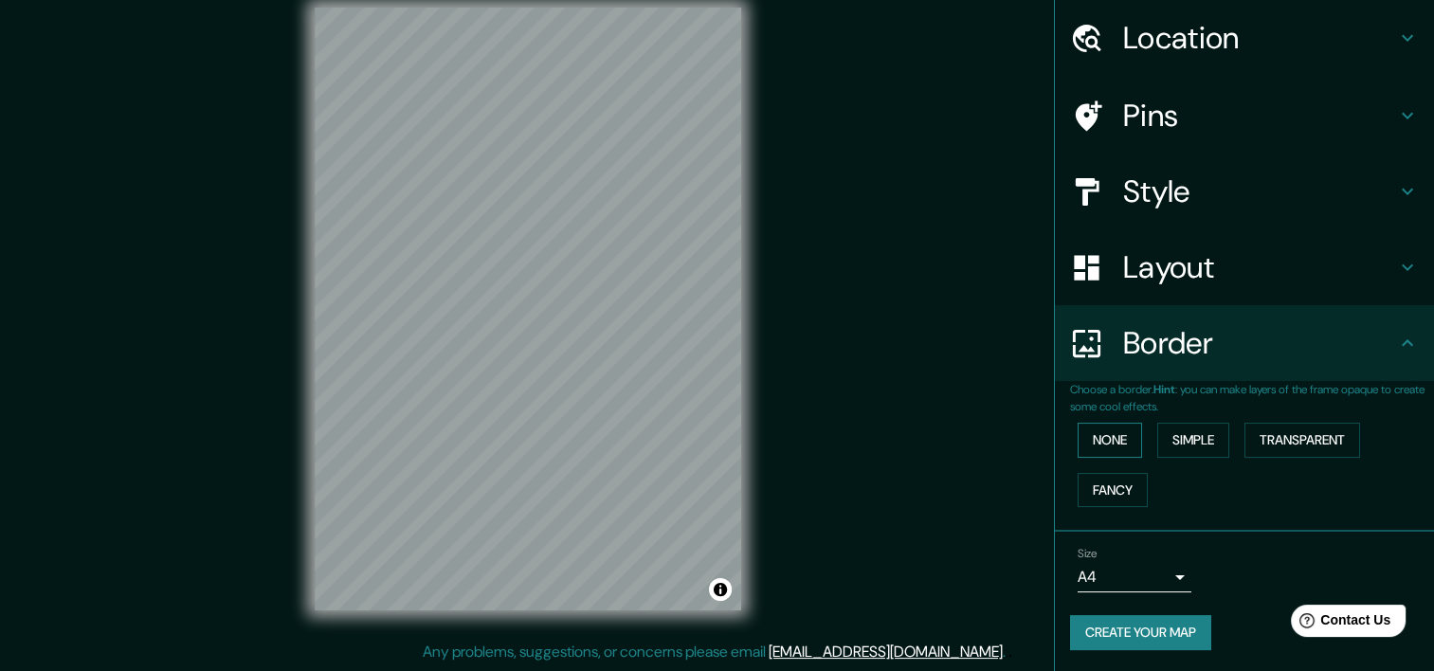
click at [1122, 430] on button "None" at bounding box center [1109, 440] width 64 height 35
click at [1207, 439] on button "Simple" at bounding box center [1193, 440] width 72 height 35
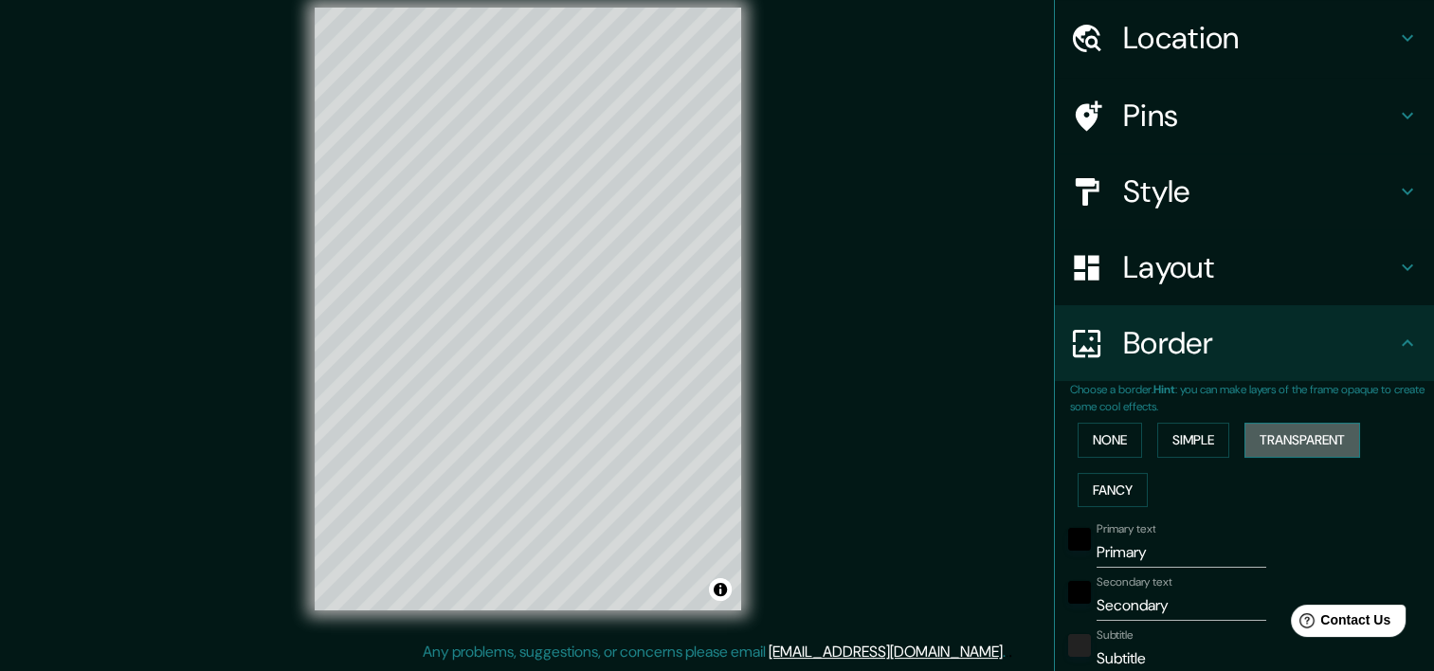
click at [1272, 445] on button "Transparent" at bounding box center [1302, 440] width 116 height 35
click at [1183, 119] on h4 "Pins" at bounding box center [1259, 116] width 273 height 38
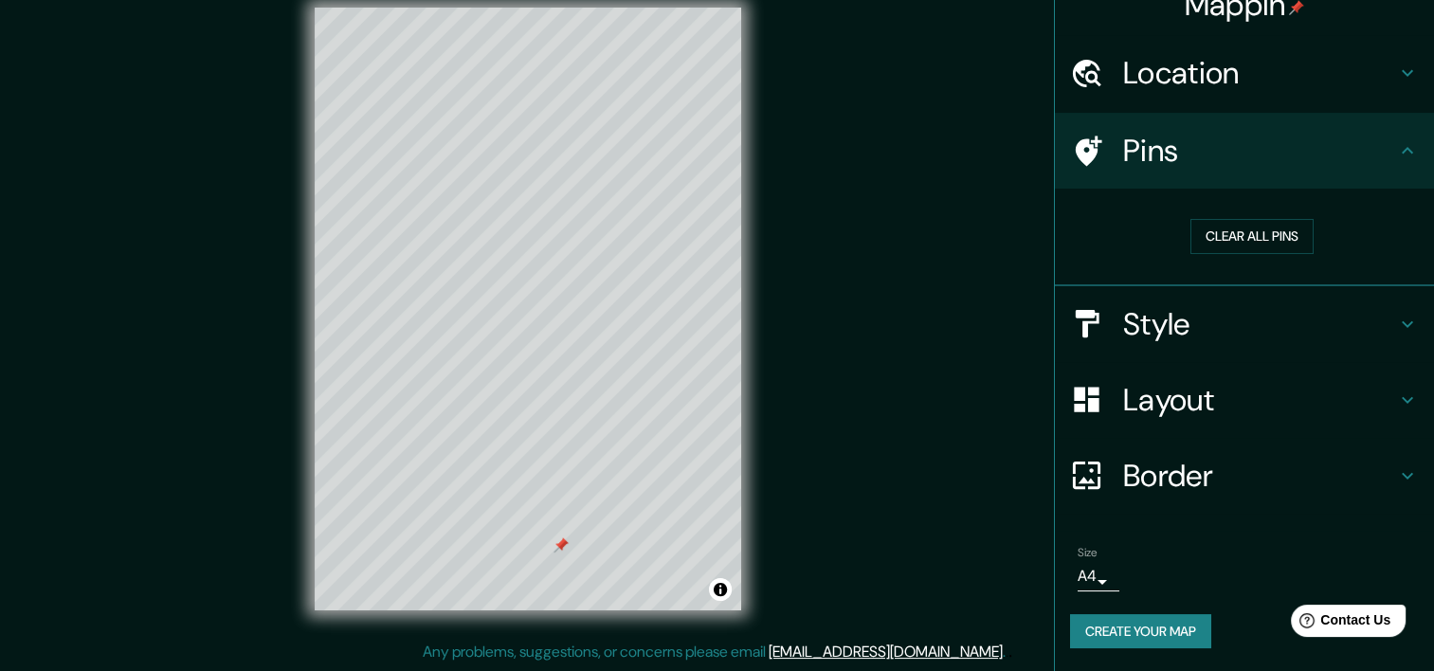
scroll to position [24, 0]
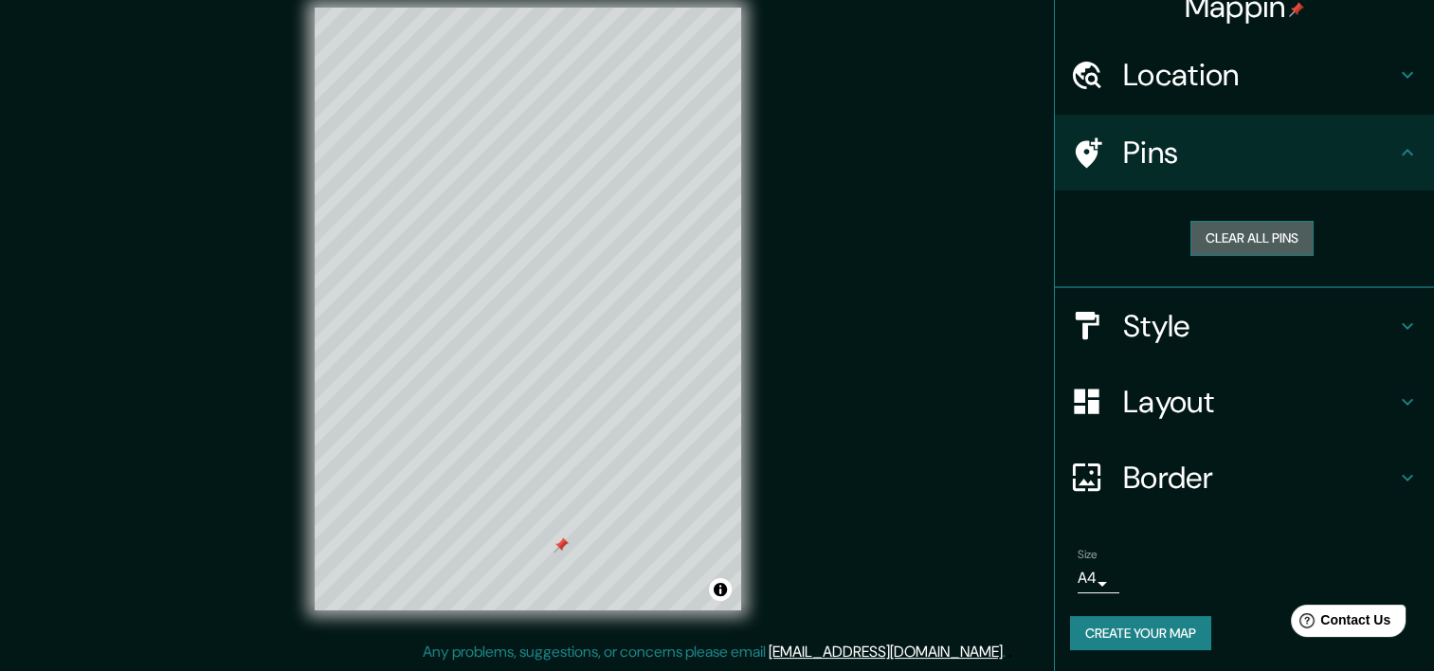
click at [1255, 231] on button "Clear all pins" at bounding box center [1251, 238] width 123 height 35
click at [1153, 460] on h4 "Border" at bounding box center [1259, 478] width 273 height 38
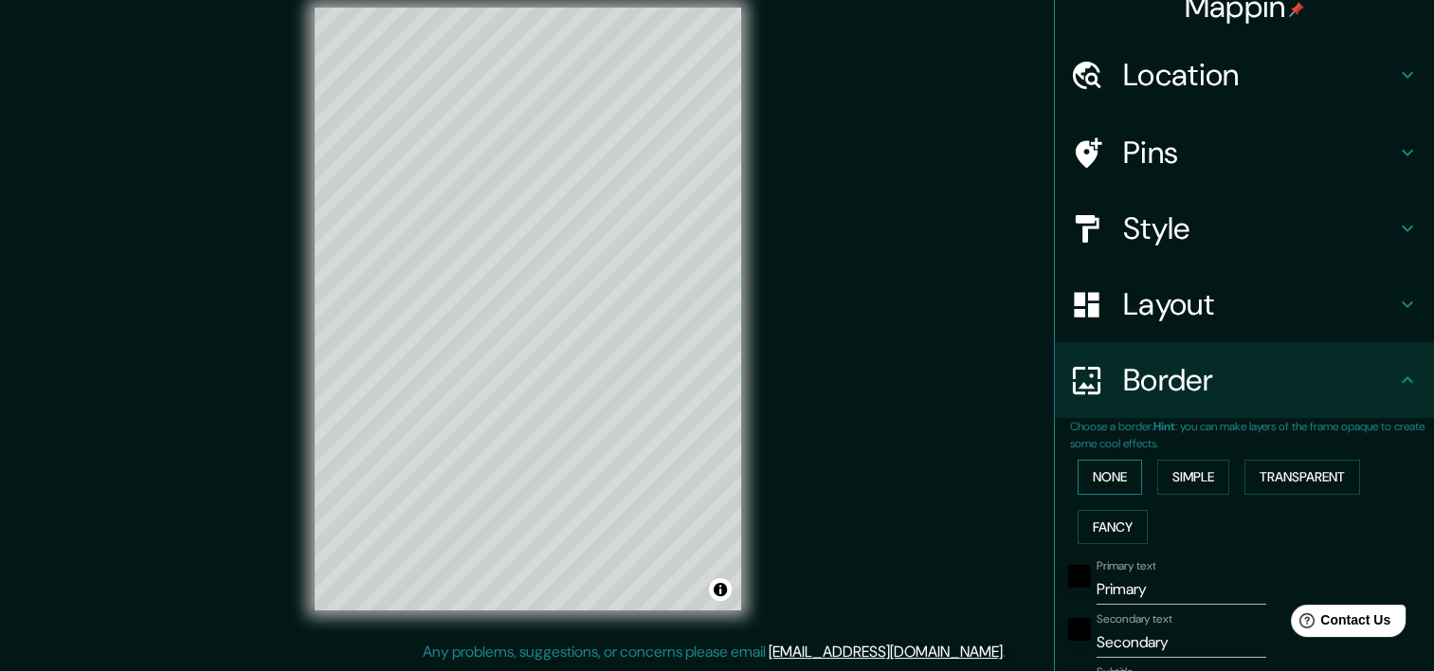
click at [1099, 462] on button "None" at bounding box center [1109, 477] width 64 height 35
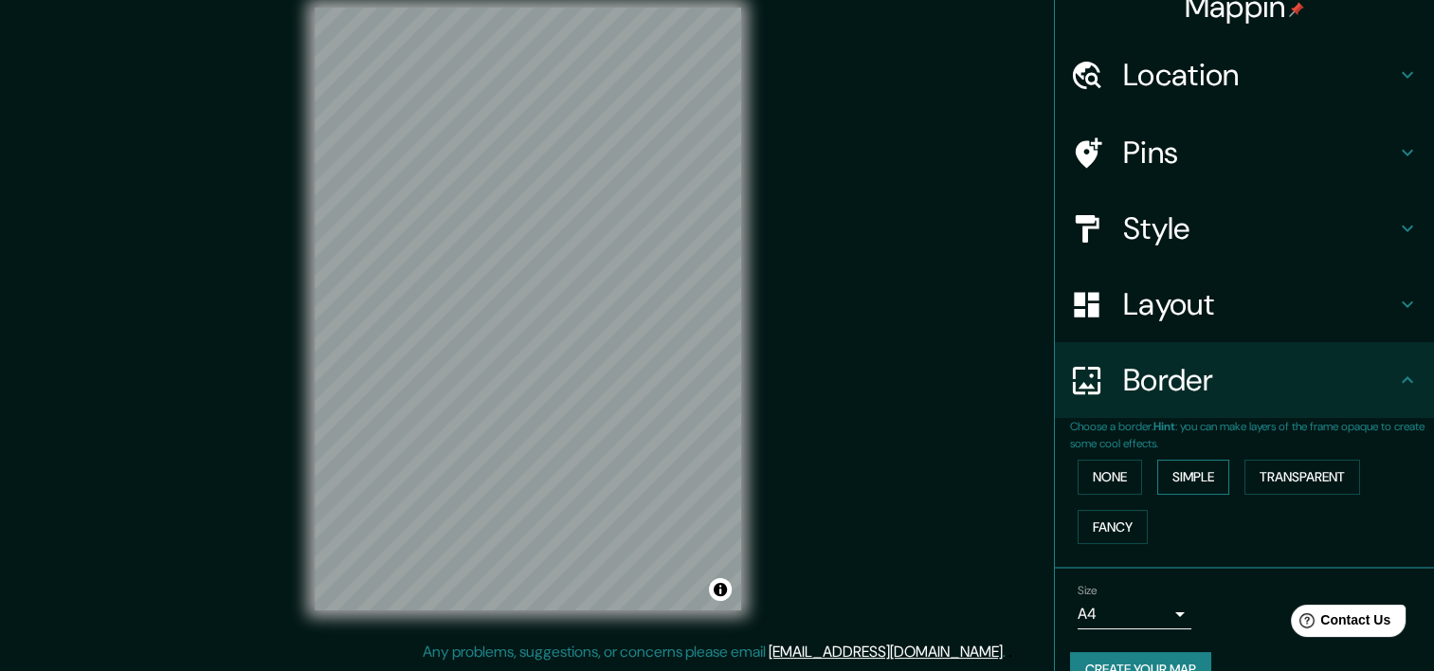
scroll to position [61, 0]
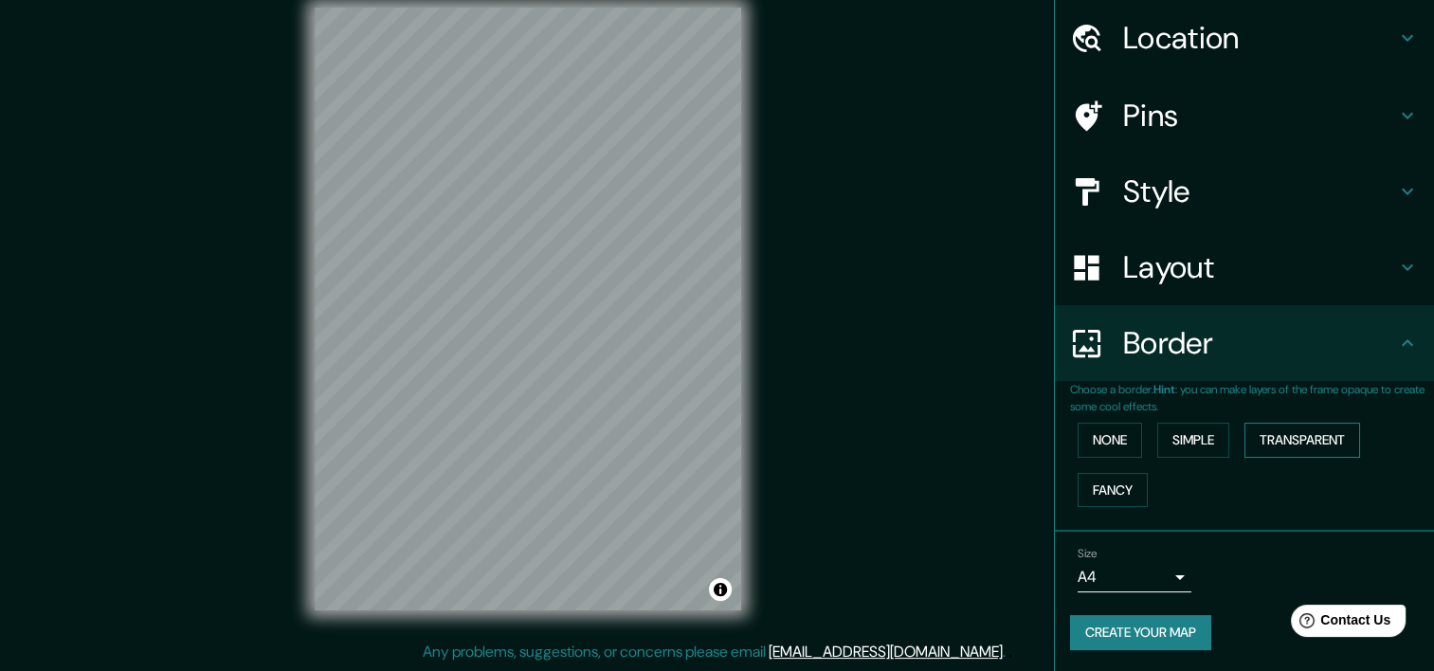
click at [1245, 437] on button "Transparent" at bounding box center [1302, 440] width 116 height 35
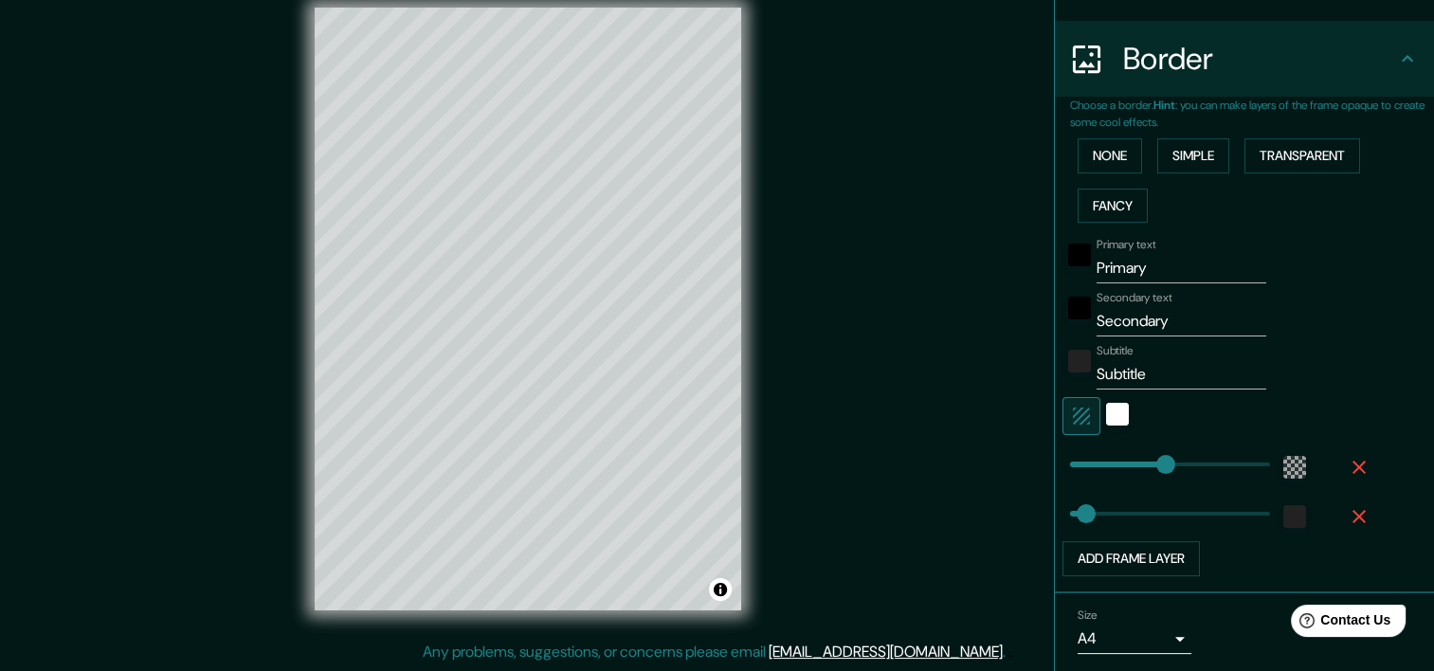
scroll to position [250, 0]
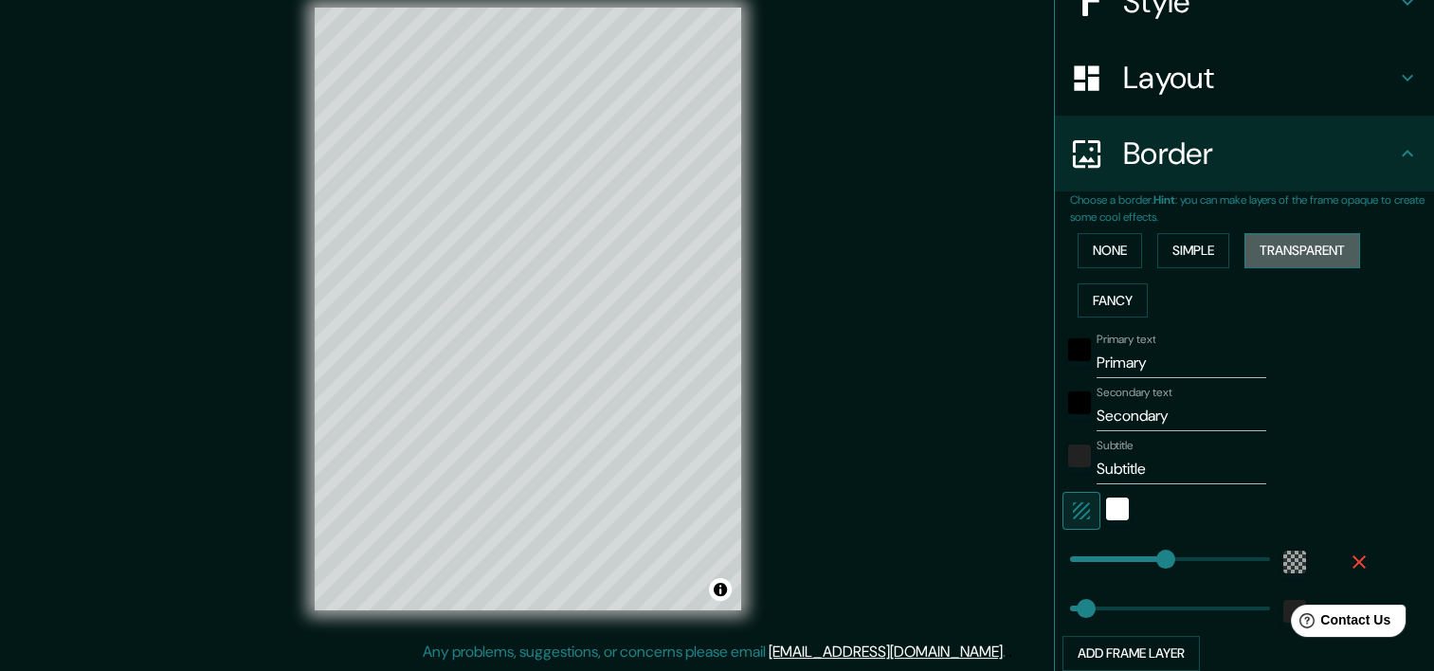
click at [1309, 246] on button "Transparent" at bounding box center [1302, 250] width 116 height 35
click at [1108, 367] on input "Primary" at bounding box center [1181, 363] width 170 height 30
drag, startPoint x: 1145, startPoint y: 358, endPoint x: 1074, endPoint y: 368, distance: 71.7
click at [1074, 368] on div "Primary text Primary" at bounding box center [1217, 355] width 311 height 45
type input "Mazatlán"
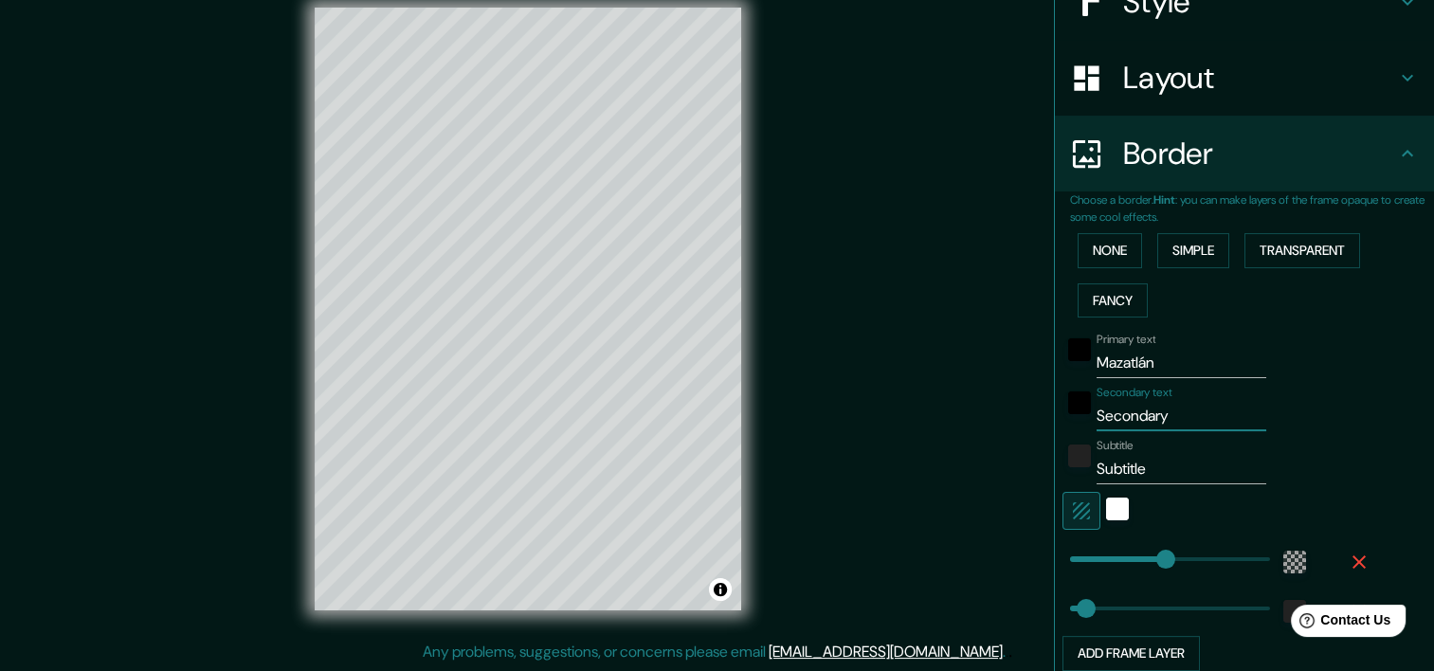
drag, startPoint x: 1175, startPoint y: 415, endPoint x: 1049, endPoint y: 432, distance: 127.2
click at [1070, 439] on div "Primary text Mazatlán Secondary text Secondary Subtitle Subtitle Add frame layer" at bounding box center [1221, 498] width 303 height 346
type input "Sinaloa"
drag, startPoint x: 1143, startPoint y: 474, endPoint x: 1074, endPoint y: 479, distance: 68.4
click at [1074, 479] on div "Subtitle Subtitle" at bounding box center [1217, 461] width 311 height 45
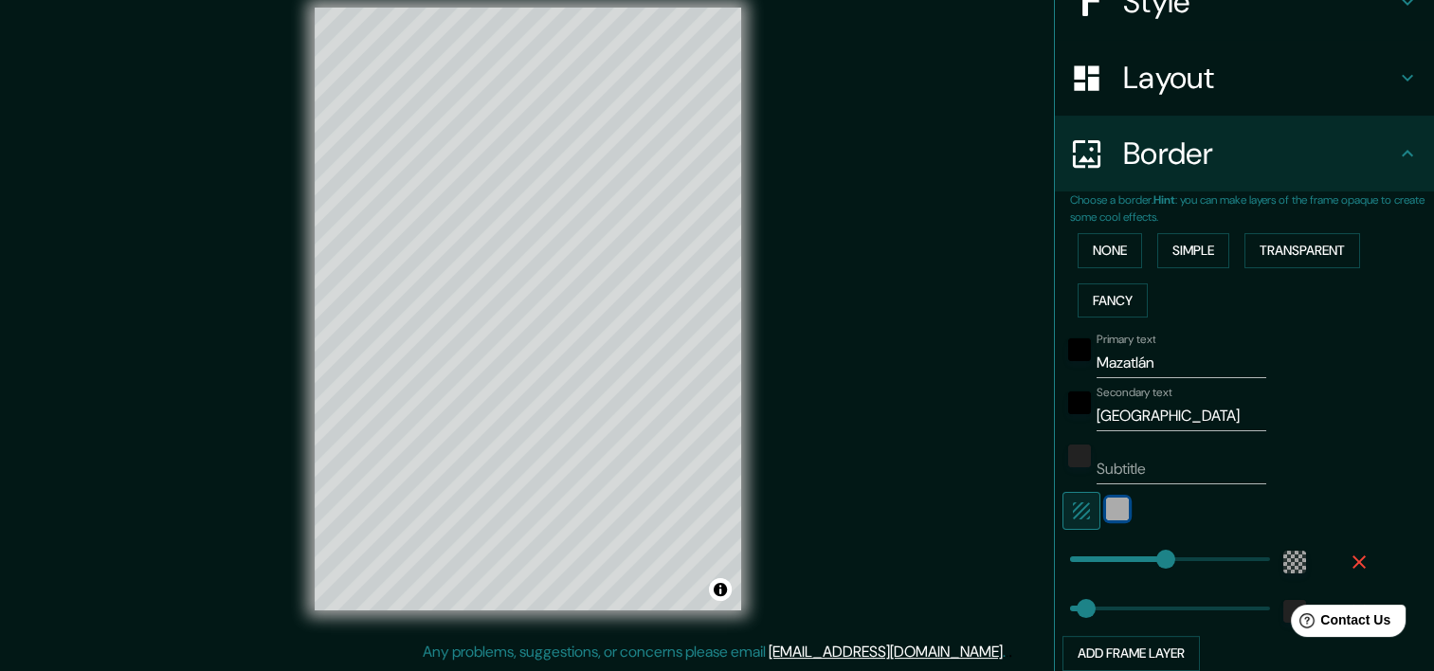
click at [1107, 513] on div "white" at bounding box center [1117, 508] width 23 height 23
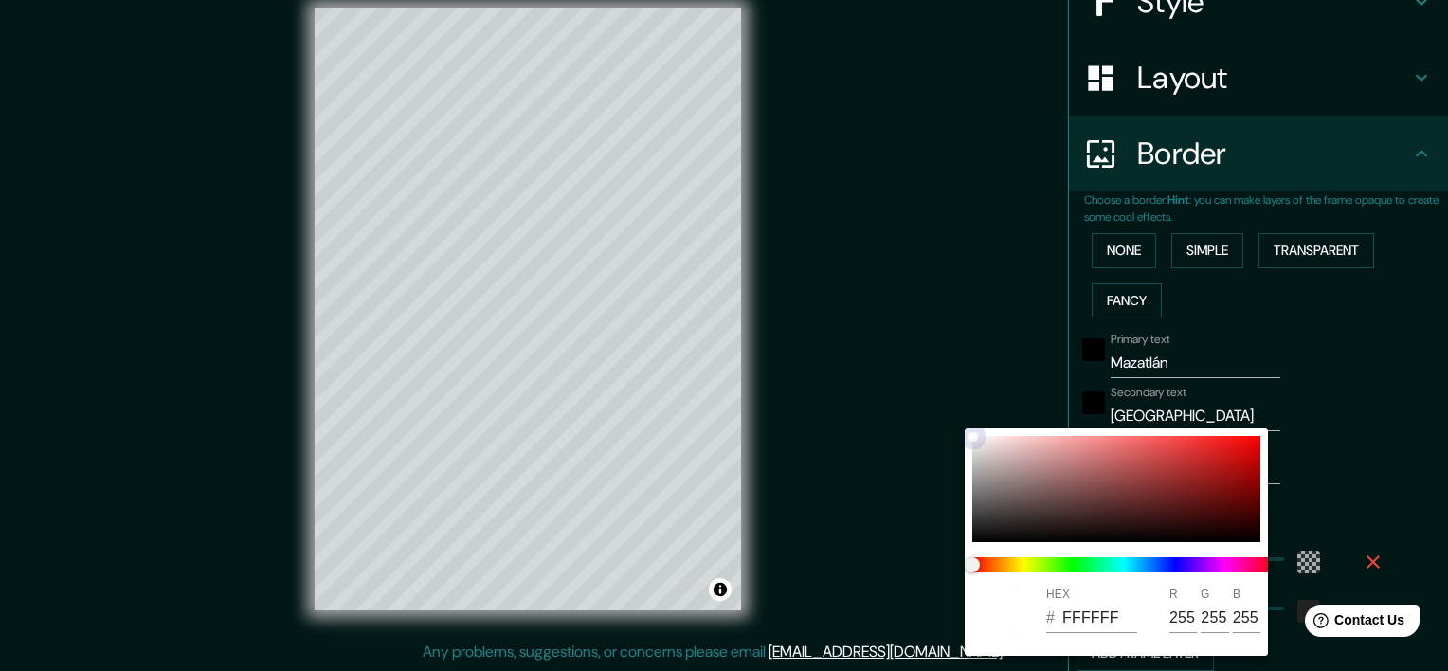
click at [1109, 505] on div at bounding box center [1116, 489] width 288 height 106
type input "562D2D"
type input "86"
type input "45"
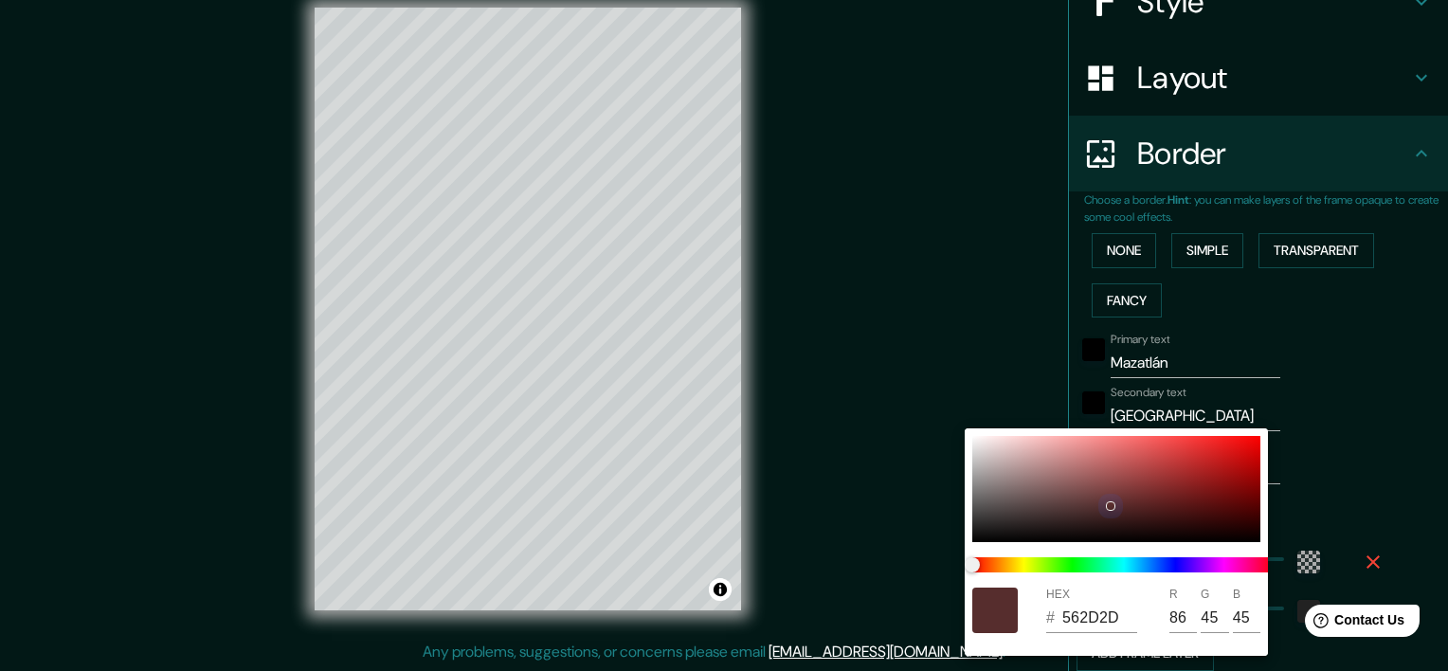
type input "A03737"
type input "160"
type input "55"
type input "E08282"
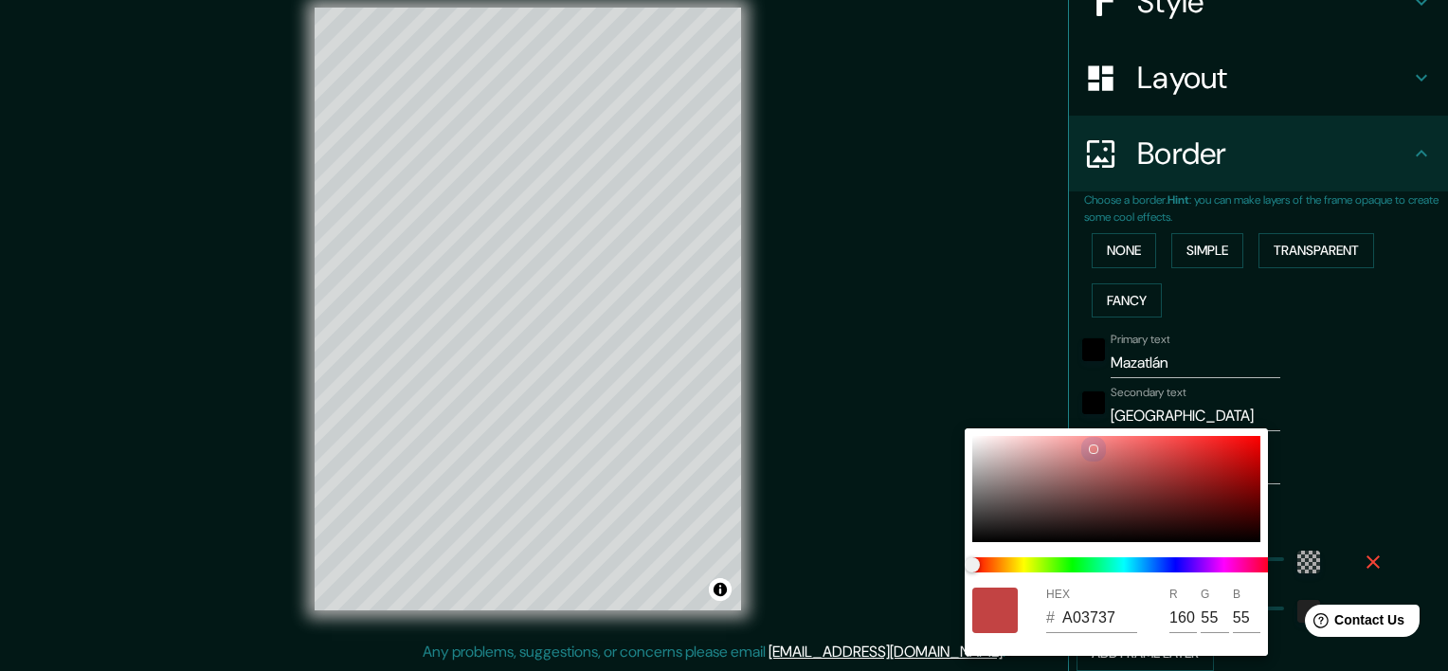
type input "224"
type input "130"
type input "D7BEBE"
type input "215"
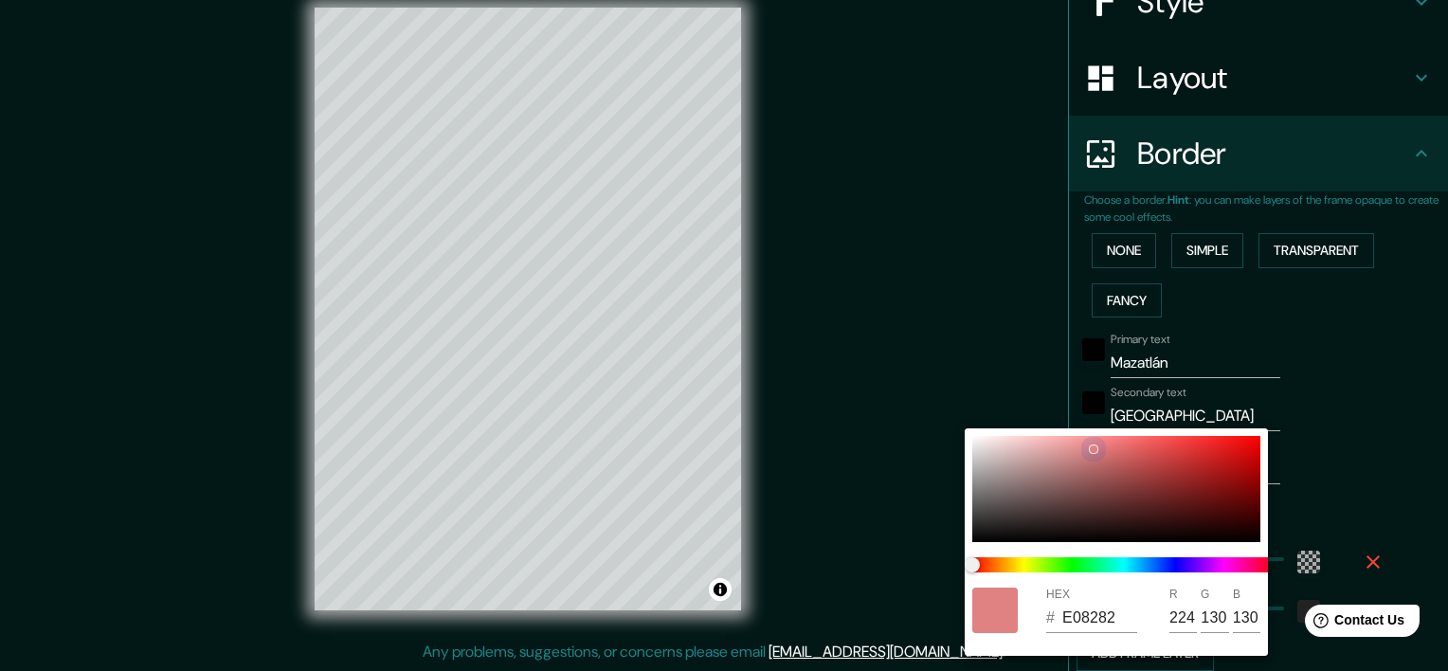
type input "190"
drag, startPoint x: 1126, startPoint y: 487, endPoint x: 963, endPoint y: 424, distance: 174.9
click at [963, 424] on div "HEX # D7BEBE R 215 G 190 B 190" at bounding box center [724, 335] width 1448 height 671
click at [1328, 460] on div at bounding box center [724, 335] width 1448 height 671
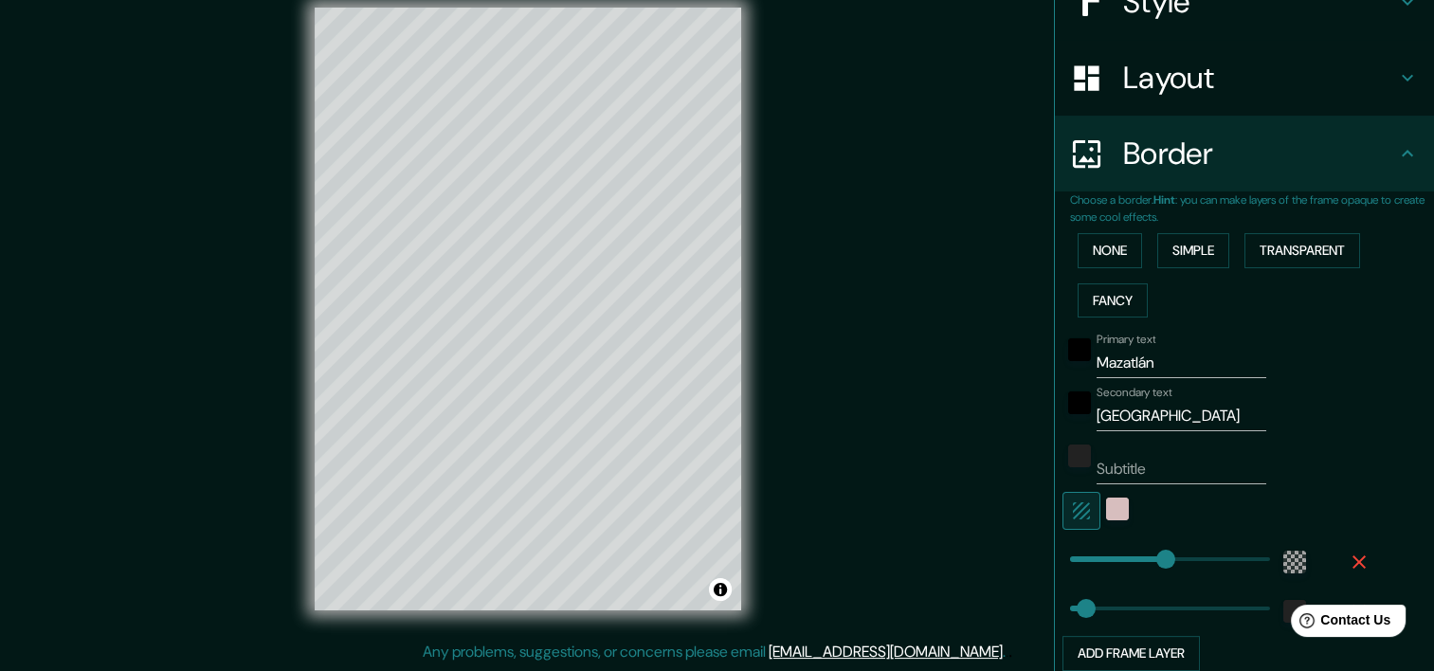
click at [1071, 500] on icon "button" at bounding box center [1081, 510] width 23 height 23
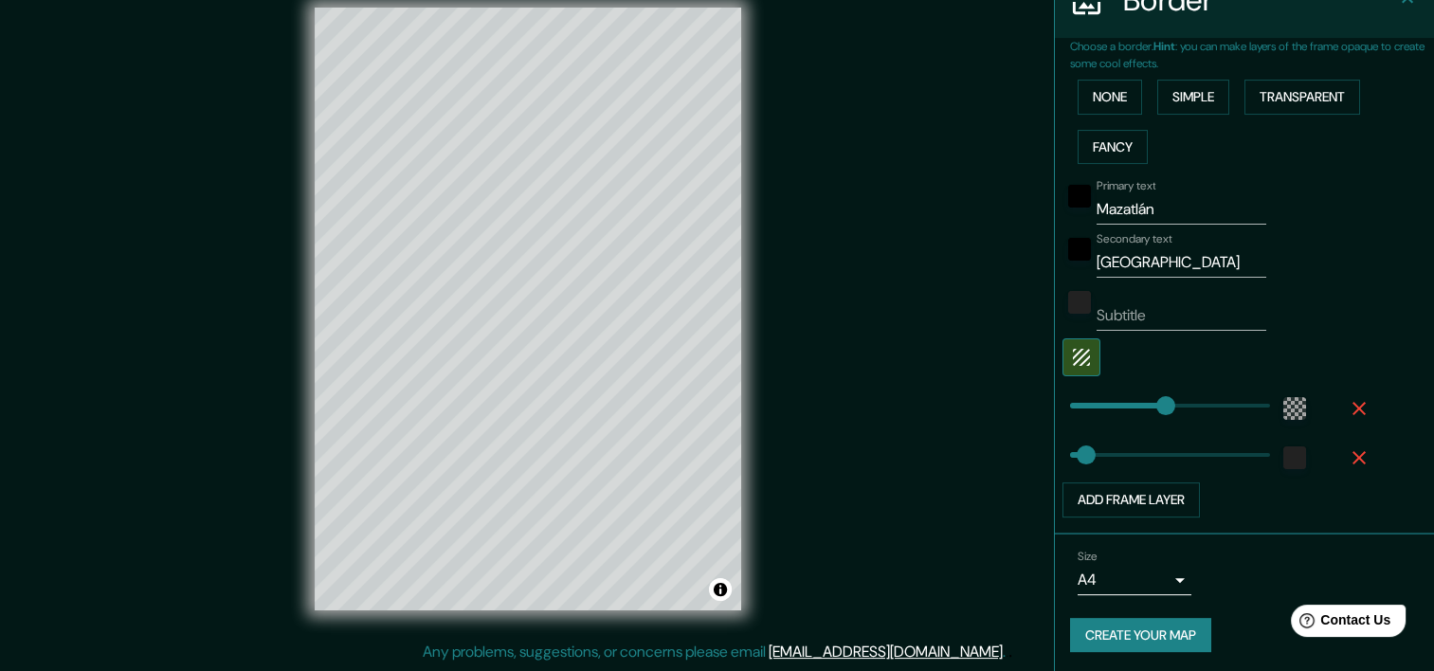
scroll to position [405, 0]
type input "432"
drag, startPoint x: 1148, startPoint y: 395, endPoint x: 1247, endPoint y: 395, distance: 98.5
type input "3"
drag, startPoint x: 1247, startPoint y: 395, endPoint x: 1056, endPoint y: 398, distance: 190.5
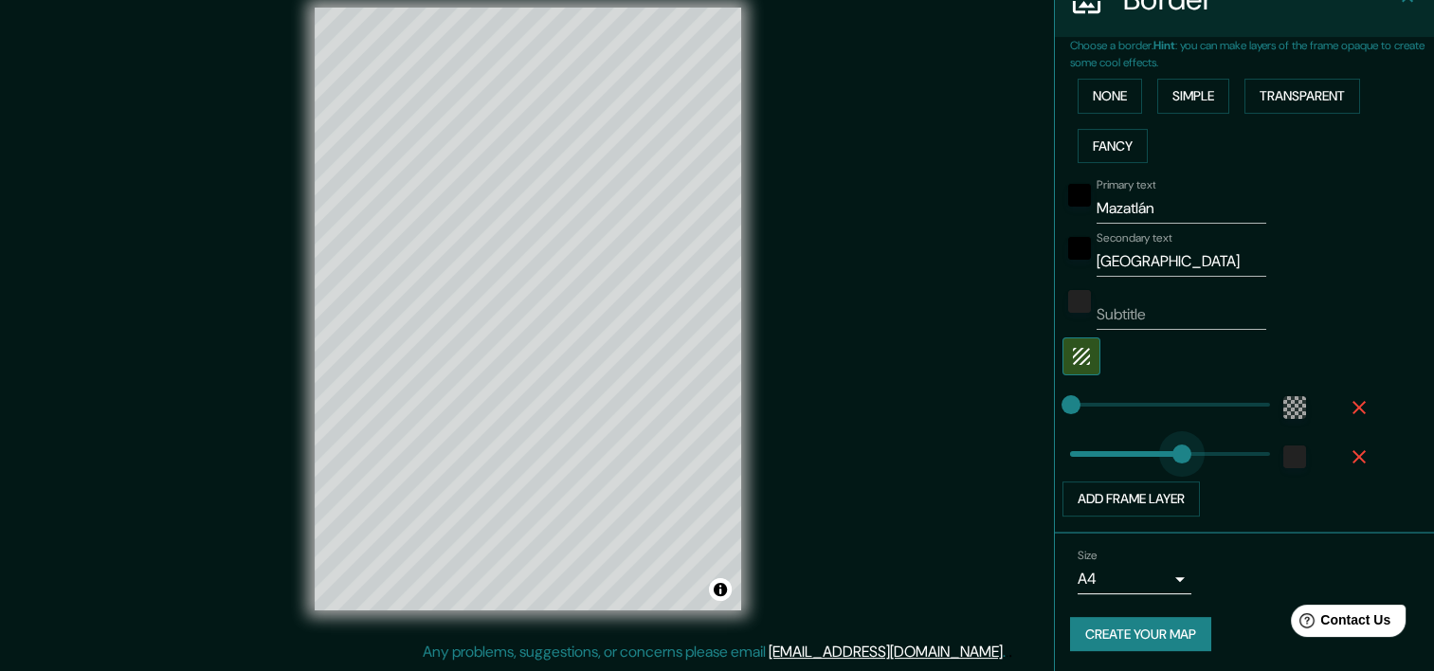
type input "340"
drag, startPoint x: 1074, startPoint y: 450, endPoint x: 1206, endPoint y: 455, distance: 131.8
type input "52"
drag, startPoint x: 1206, startPoint y: 455, endPoint x: 1078, endPoint y: 463, distance: 128.2
type input "0"
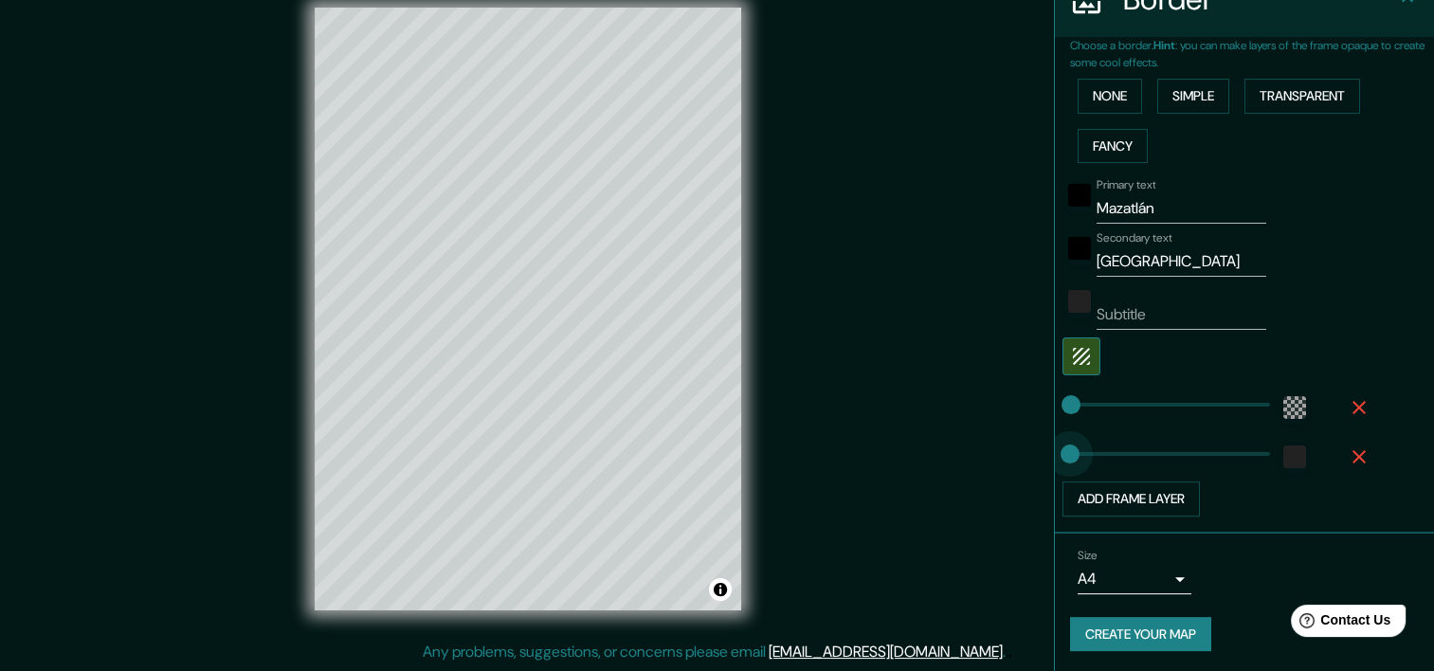
drag, startPoint x: 1074, startPoint y: 462, endPoint x: 1006, endPoint y: 466, distance: 68.3
click at [1123, 499] on button "Add frame layer" at bounding box center [1130, 498] width 137 height 35
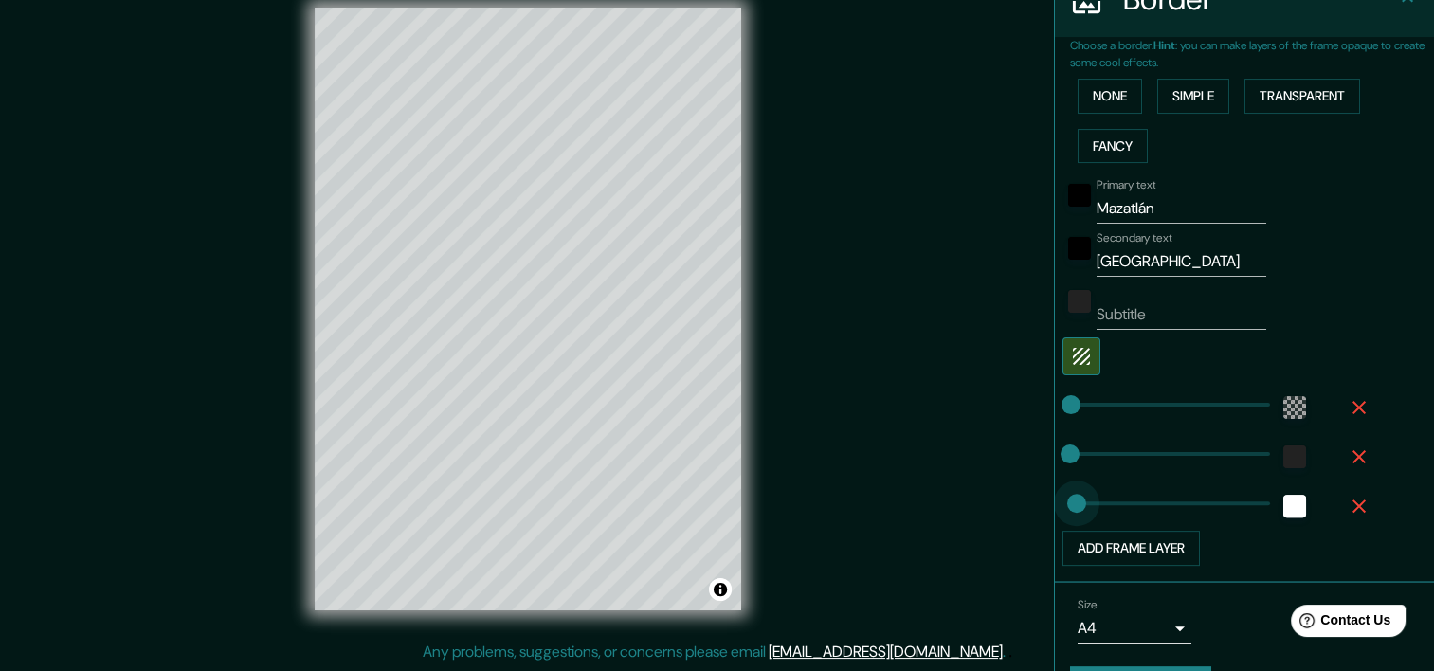
type input "0"
drag, startPoint x: 1111, startPoint y: 510, endPoint x: 1020, endPoint y: 518, distance: 90.4
click at [1347, 504] on icon "button" at bounding box center [1358, 506] width 23 height 23
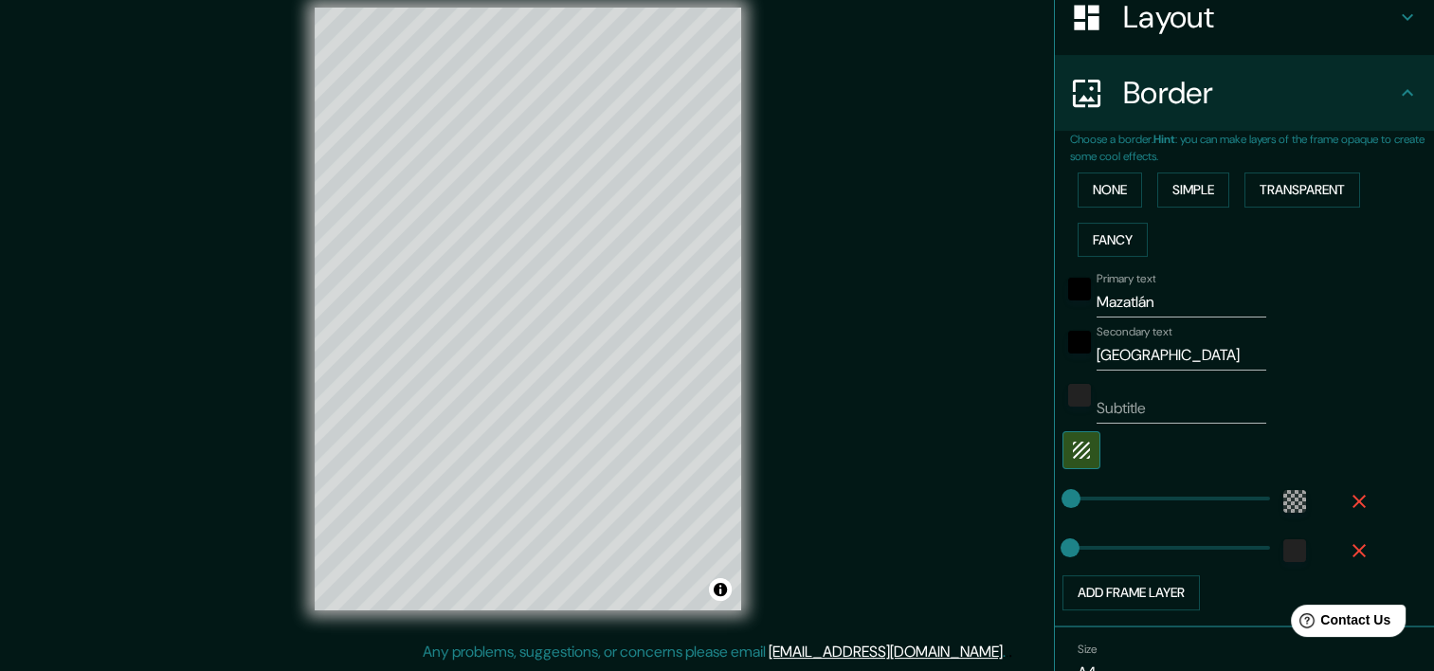
scroll to position [120, 0]
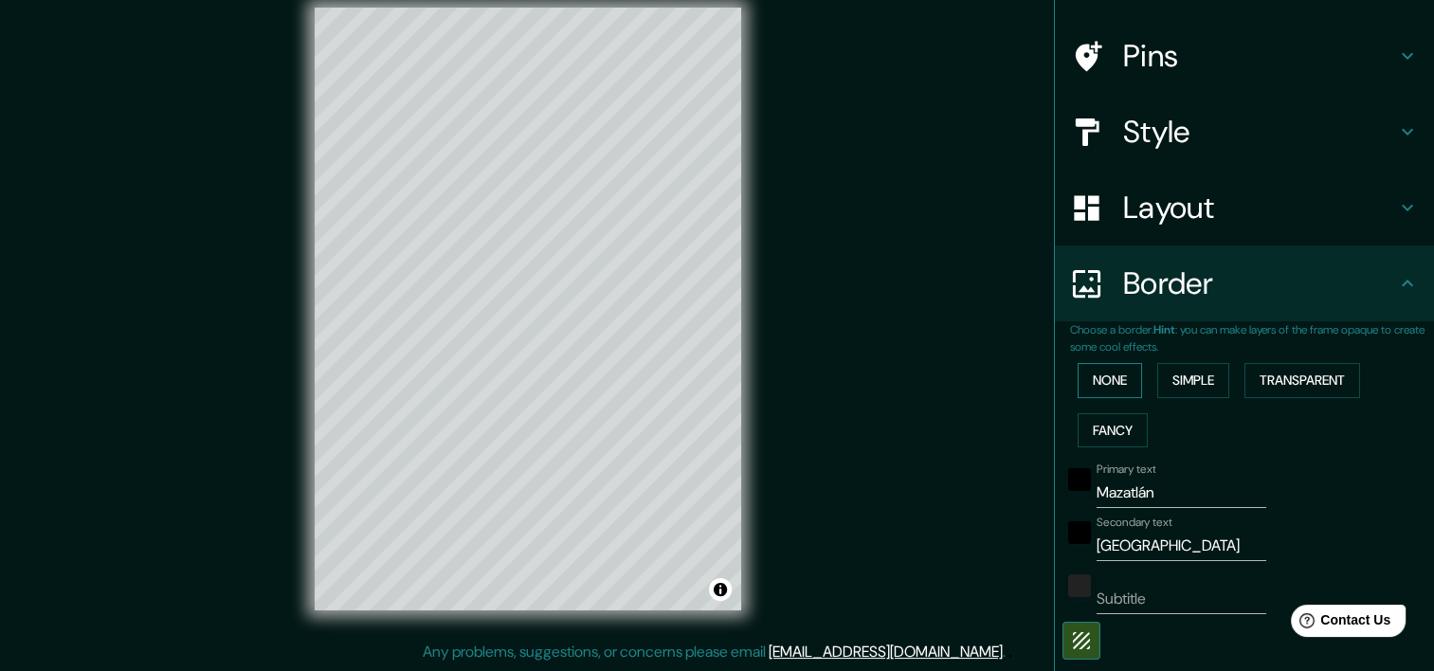
click at [1098, 383] on button "None" at bounding box center [1109, 380] width 64 height 35
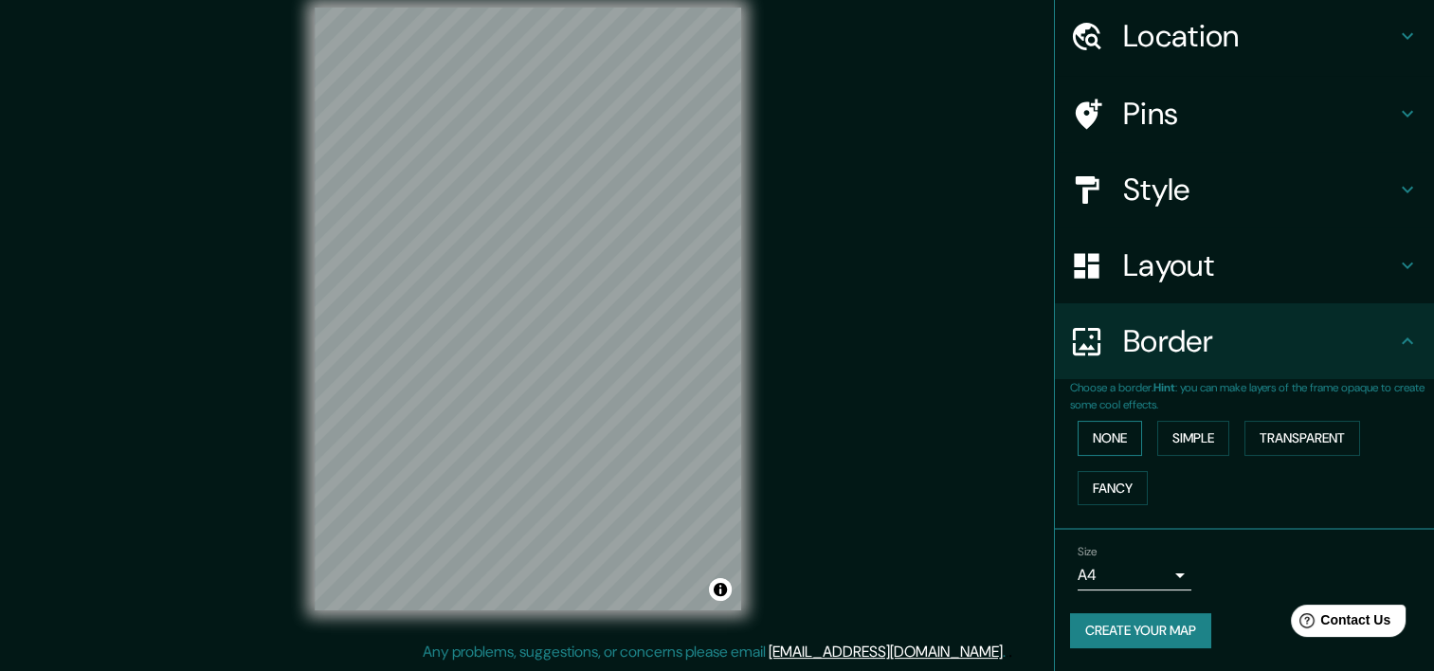
scroll to position [61, 0]
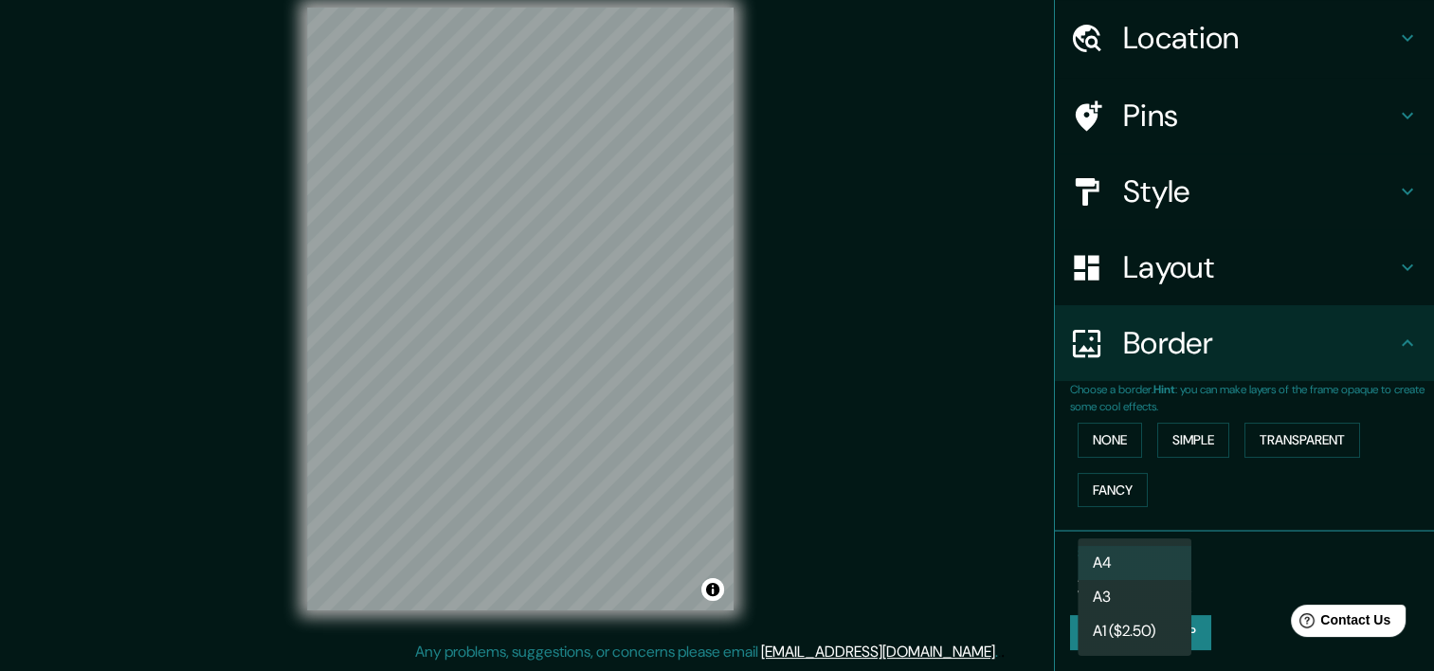
click at [1139, 573] on body "Mappin Location Pins Style Layout Border Choose a border. Hint : you can make l…" at bounding box center [717, 311] width 1434 height 671
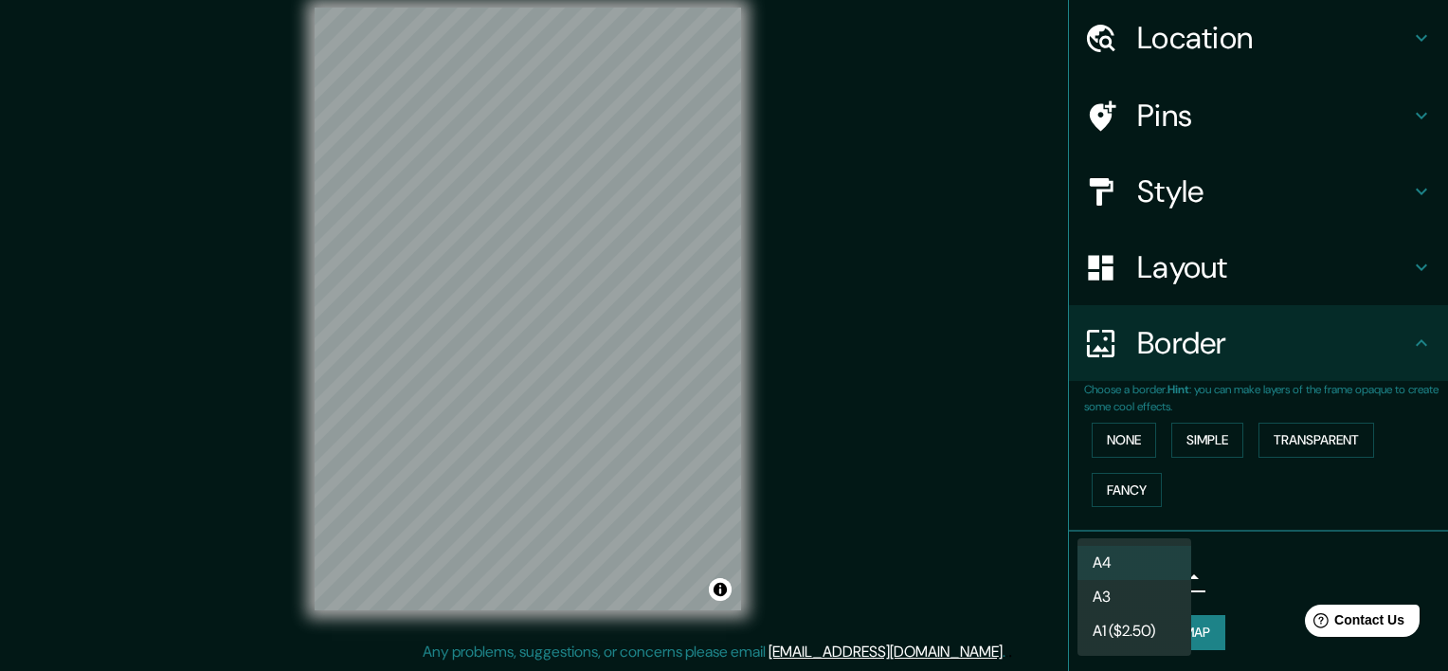
click at [1257, 558] on div at bounding box center [724, 335] width 1448 height 671
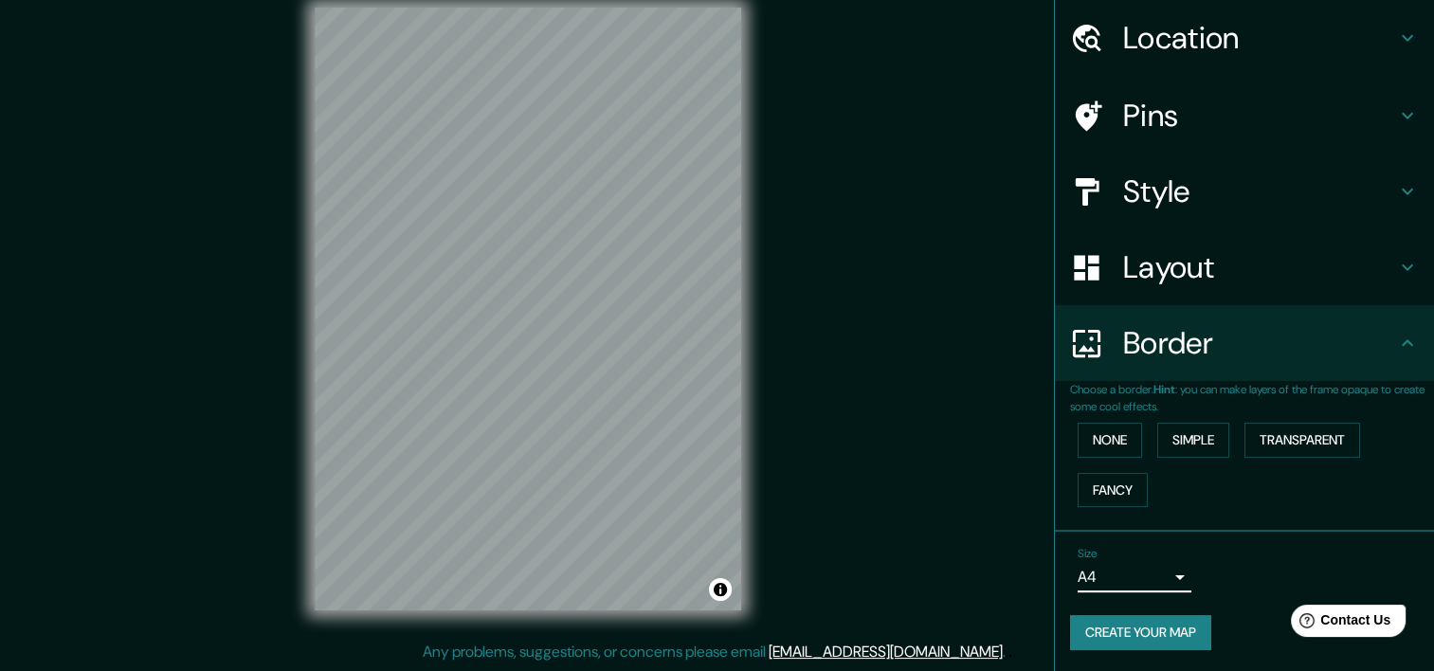
click at [1202, 256] on h4 "Layout" at bounding box center [1259, 267] width 273 height 38
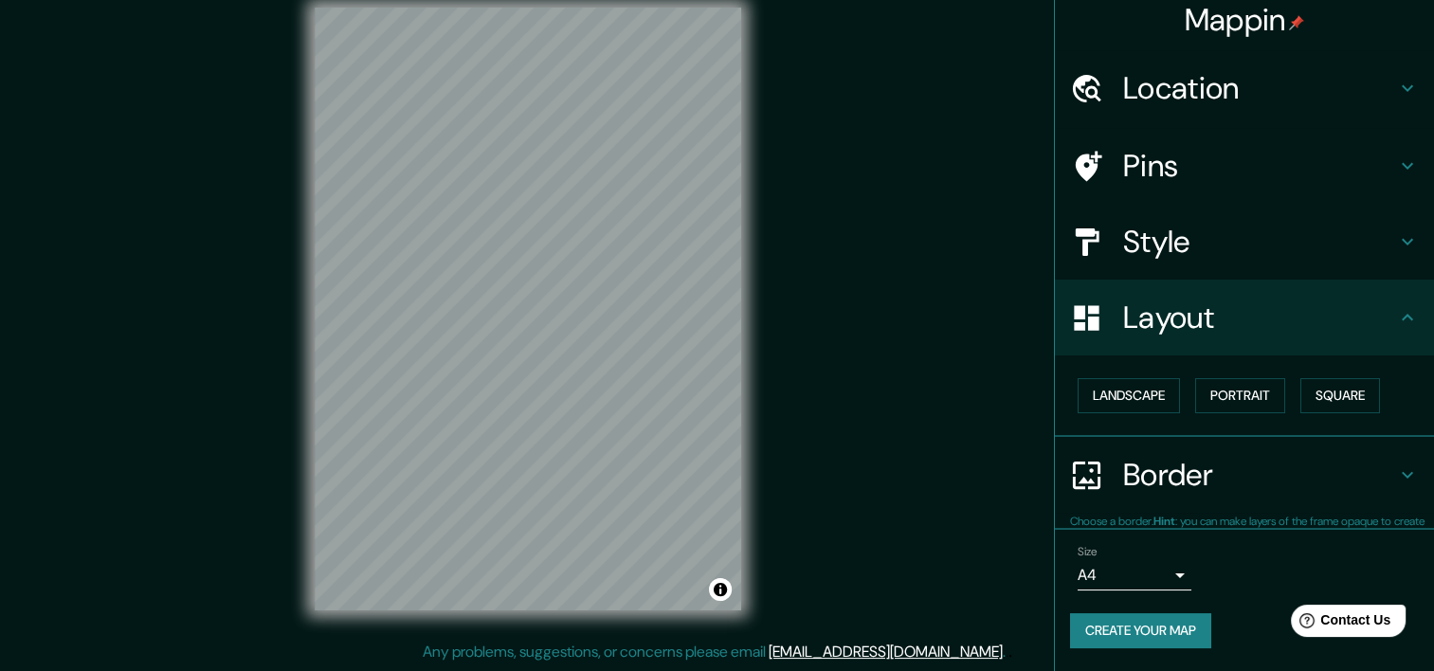
scroll to position [9, 0]
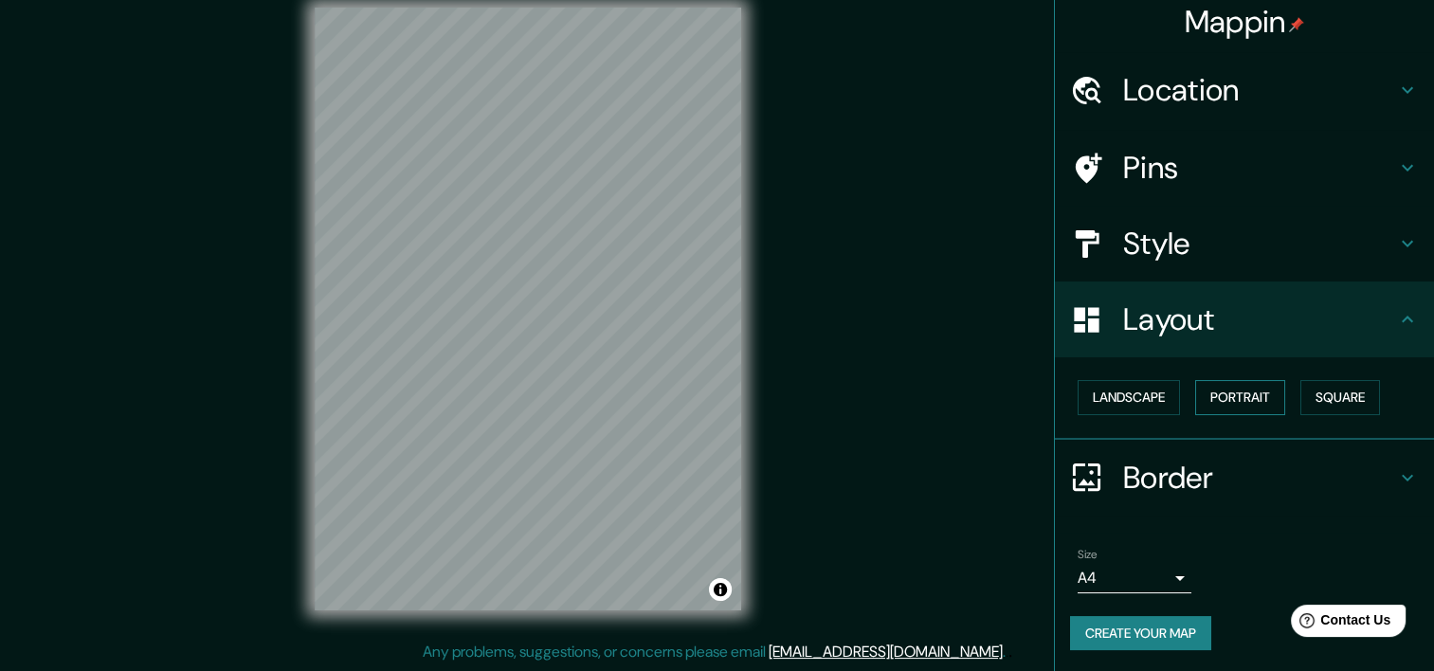
click at [1230, 411] on button "Portrait" at bounding box center [1240, 397] width 90 height 35
click at [1132, 402] on button "Landscape" at bounding box center [1128, 397] width 102 height 35
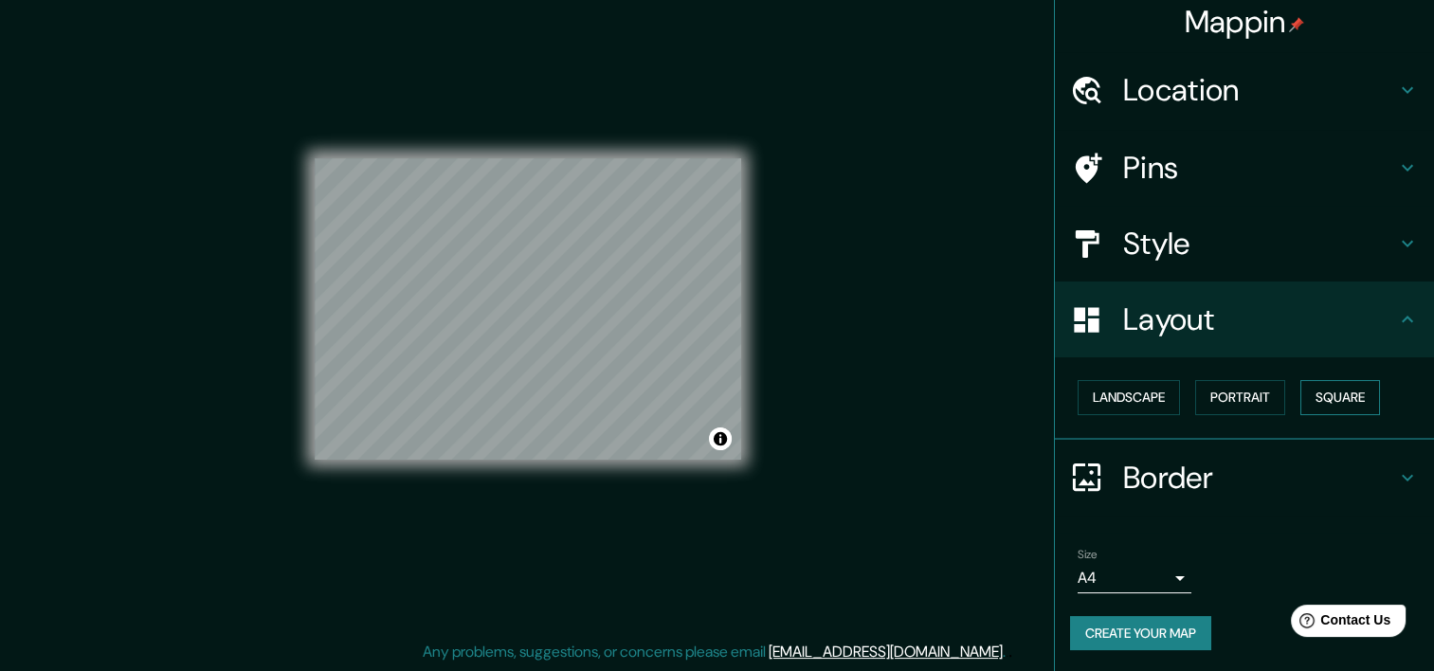
click at [1322, 400] on button "Square" at bounding box center [1340, 397] width 80 height 35
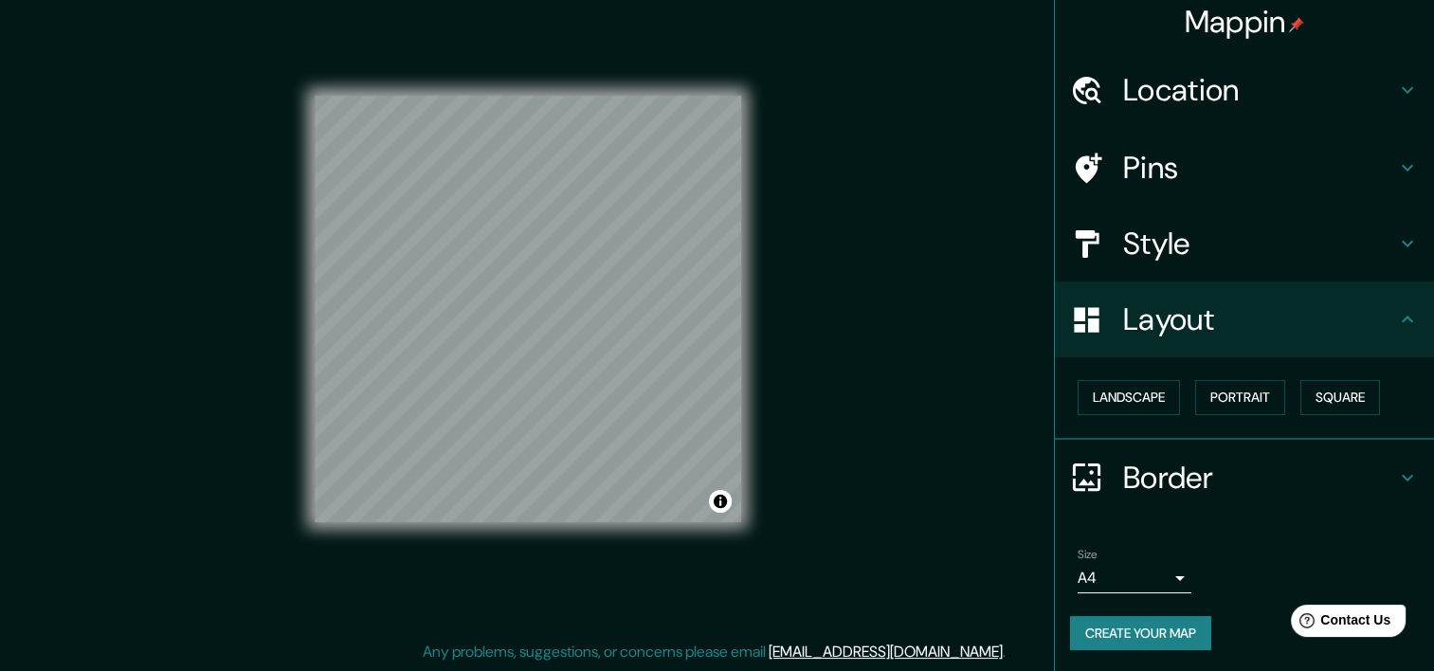
click at [1166, 637] on button "Create your map" at bounding box center [1140, 633] width 141 height 35
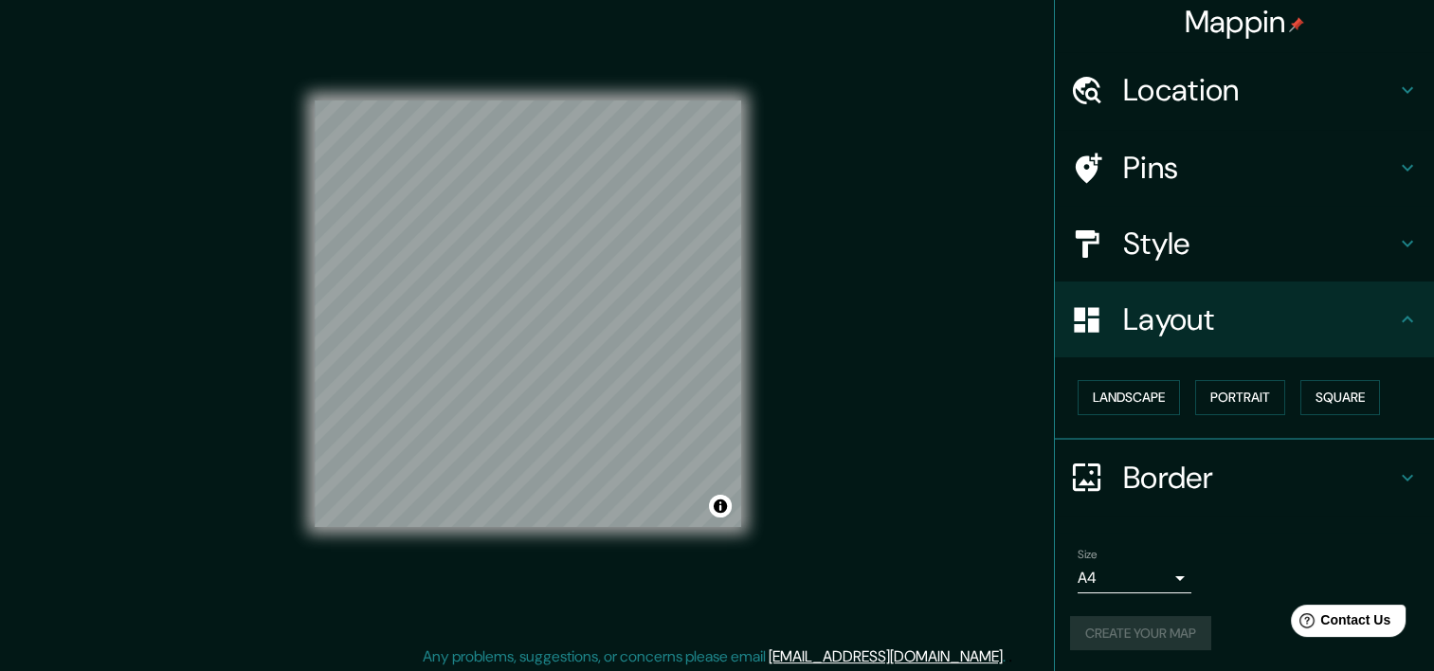
scroll to position [24, 0]
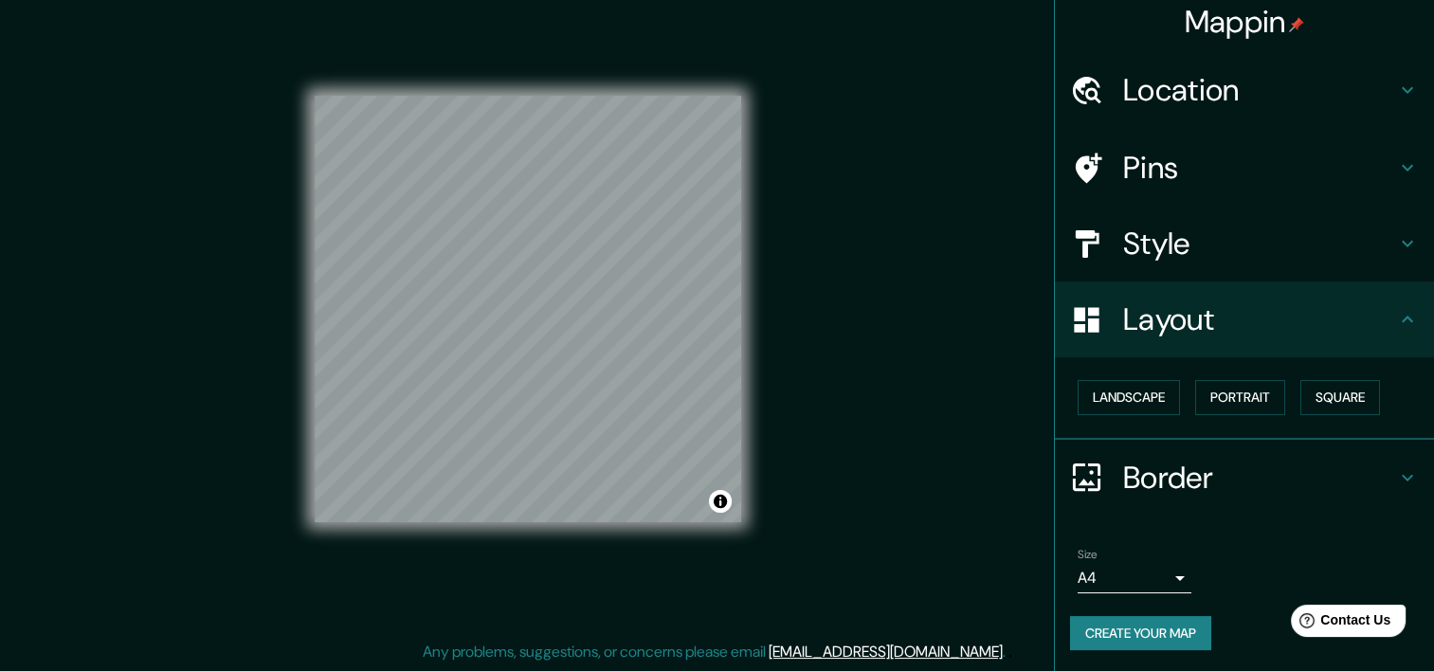
click at [1151, 631] on button "Create your map" at bounding box center [1140, 633] width 141 height 35
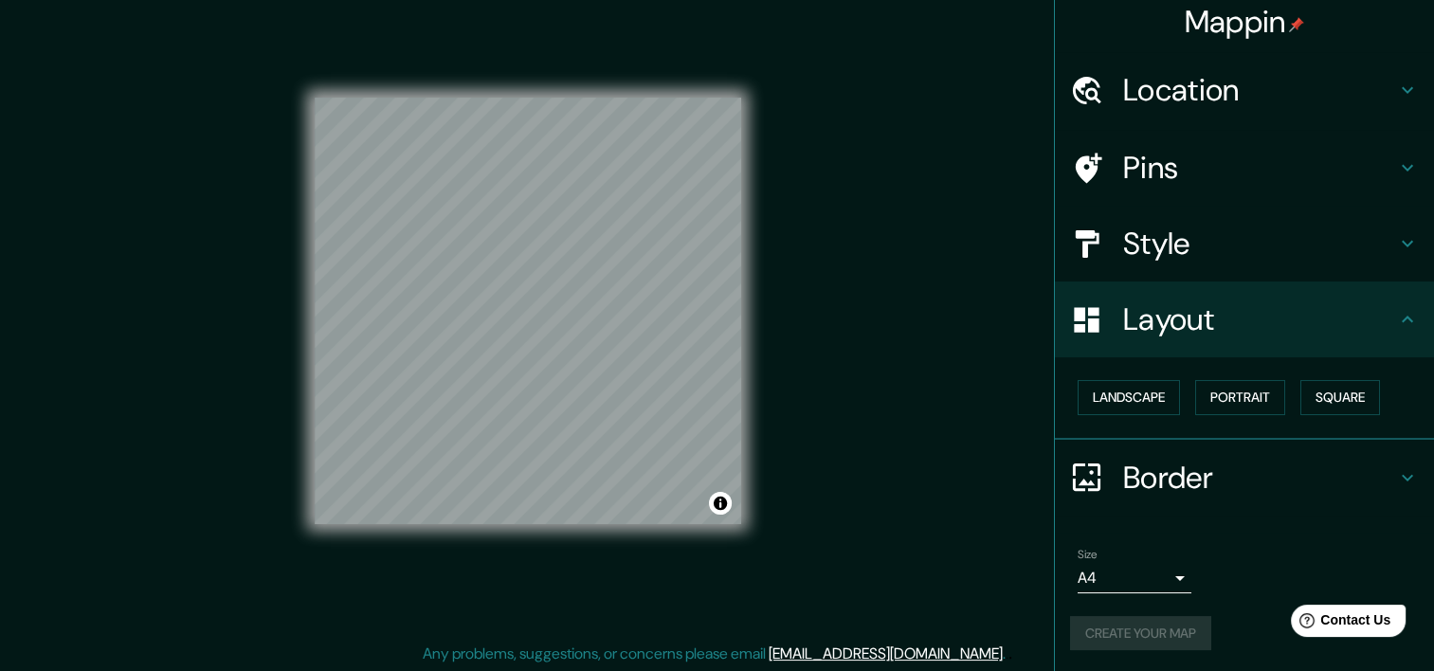
scroll to position [23, 0]
click at [719, 498] on button "Toggle attribution" at bounding box center [720, 502] width 23 height 23
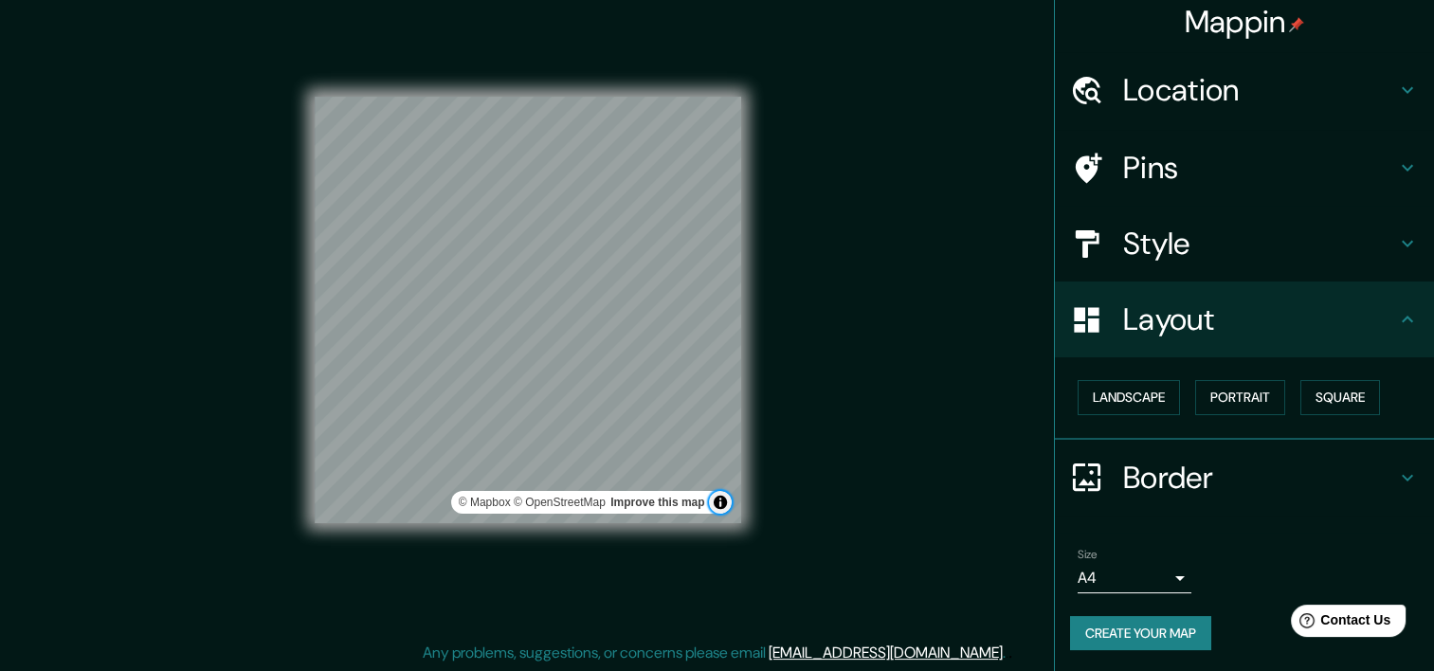
click at [719, 498] on button "Toggle attribution" at bounding box center [720, 502] width 23 height 23
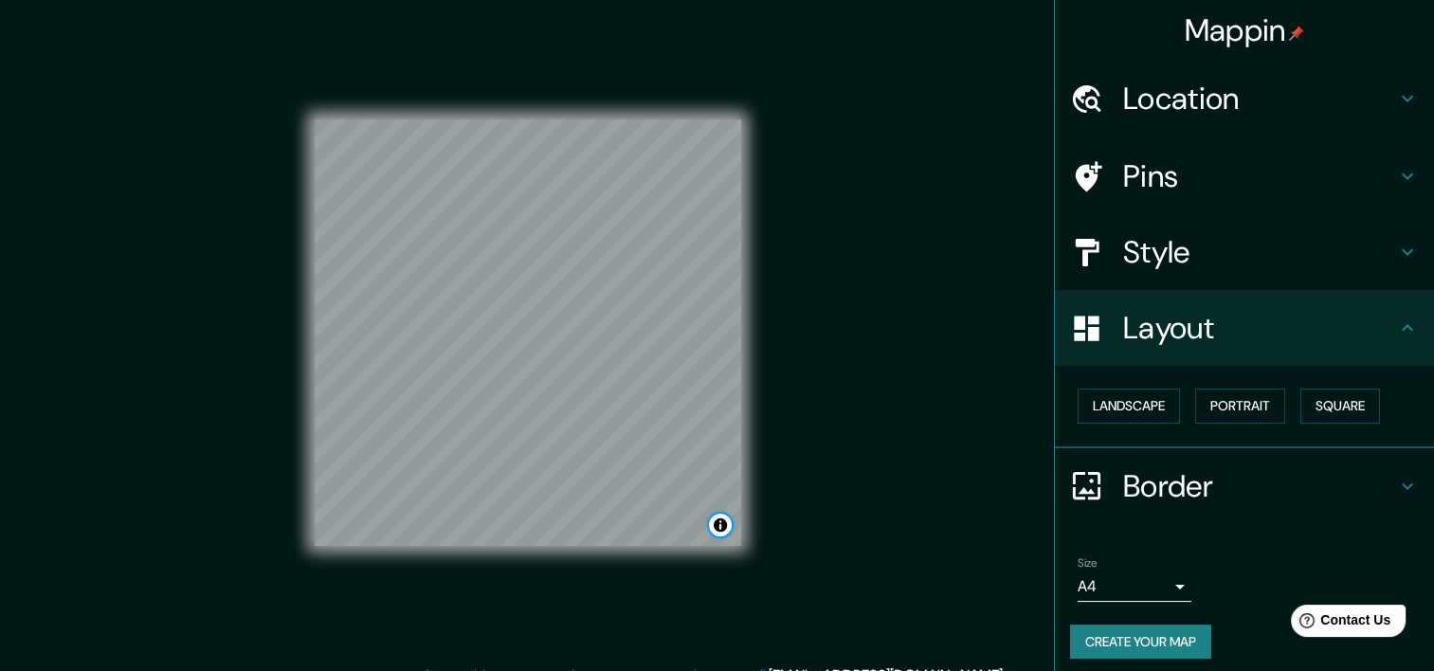
scroll to position [9, 0]
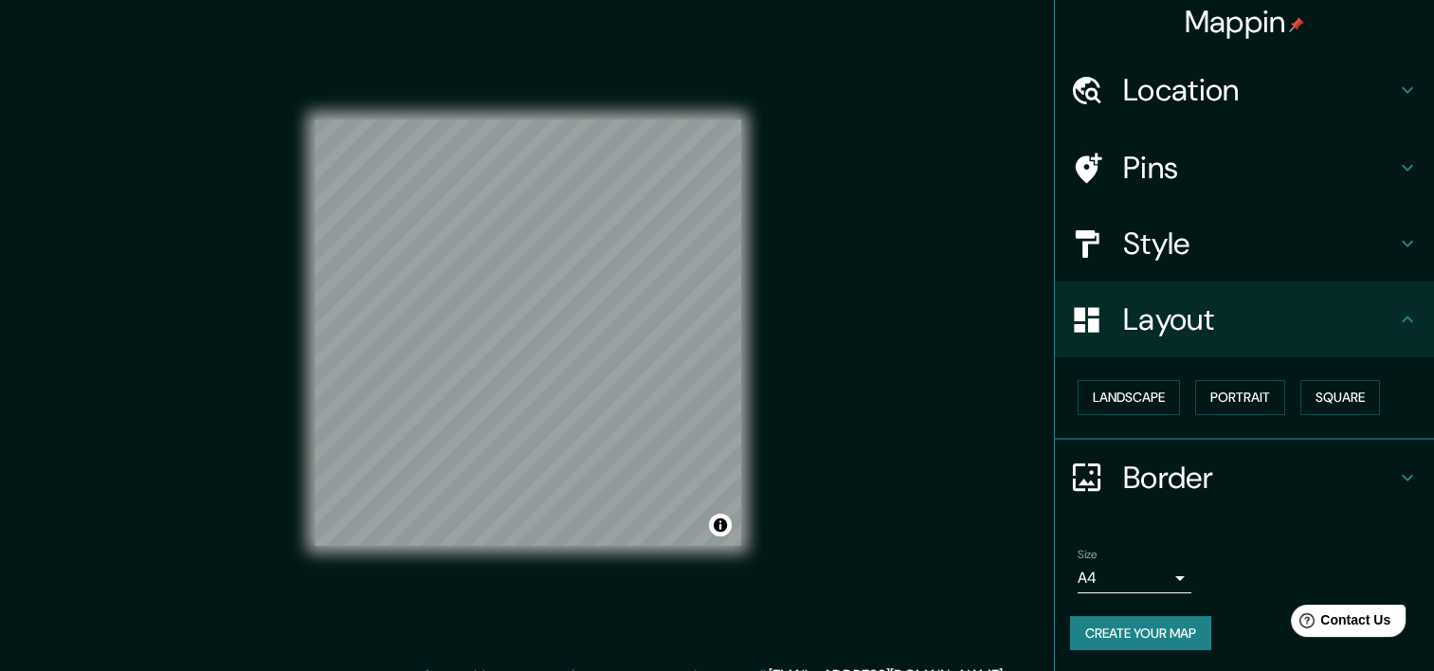
click at [871, 280] on div "Mappin Location Pins Style Layout Landscape Portrait Square Border Choose a bor…" at bounding box center [717, 347] width 1434 height 695
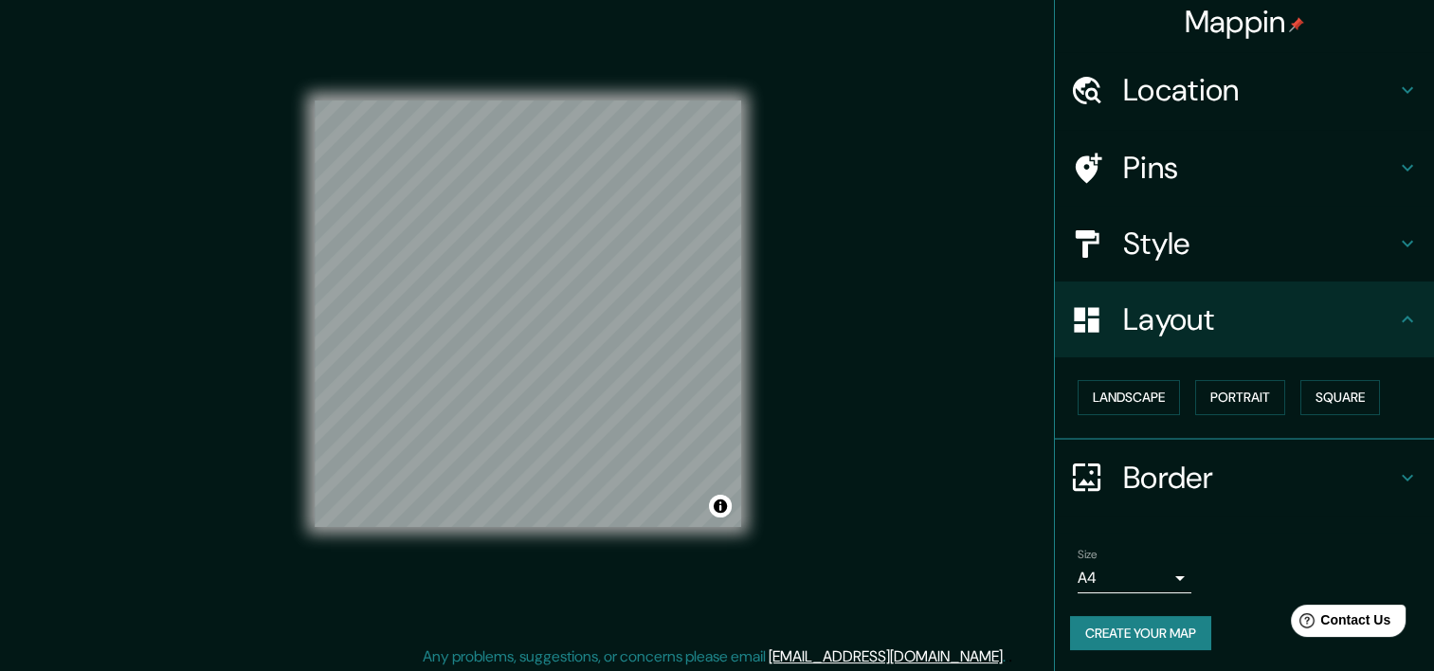
scroll to position [24, 0]
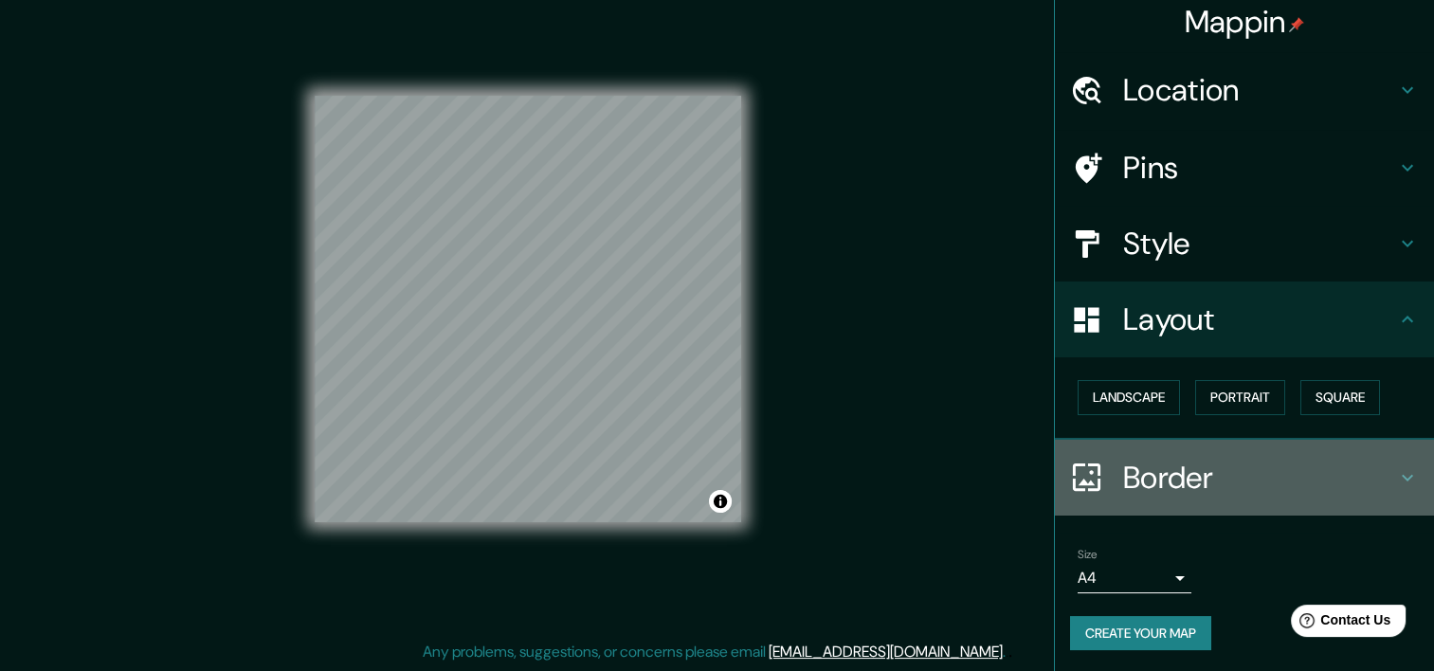
click at [1147, 470] on h4 "Border" at bounding box center [1259, 478] width 273 height 38
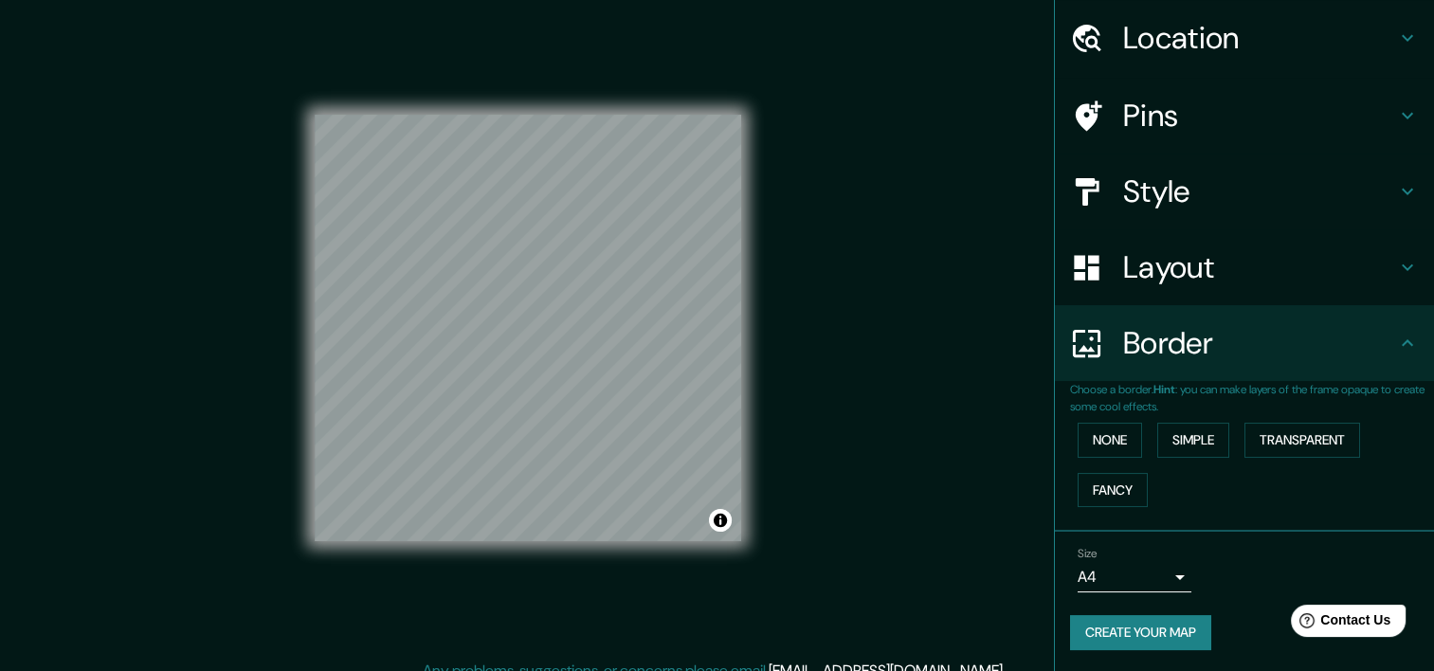
scroll to position [0, 0]
